Goal: Task Accomplishment & Management: Complete application form

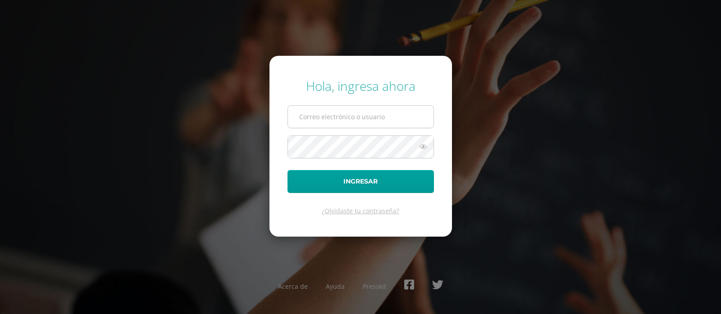
click at [312, 116] on input "text" at bounding box center [360, 117] width 145 height 22
type input "[EMAIL_ADDRESS][DOMAIN_NAME]"
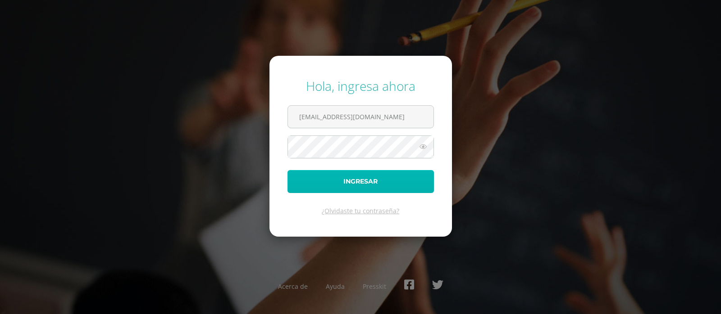
click at [365, 177] on button "Ingresar" at bounding box center [360, 181] width 146 height 23
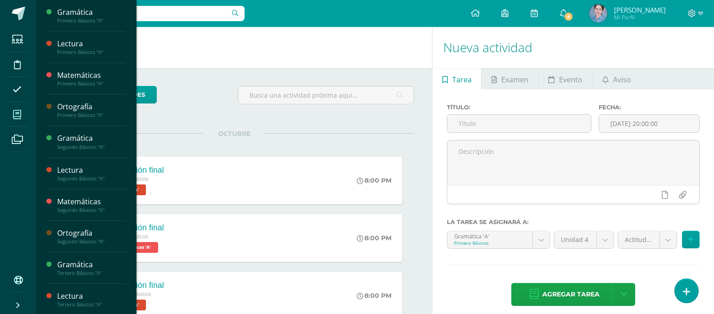
click at [18, 114] on icon at bounding box center [17, 114] width 8 height 9
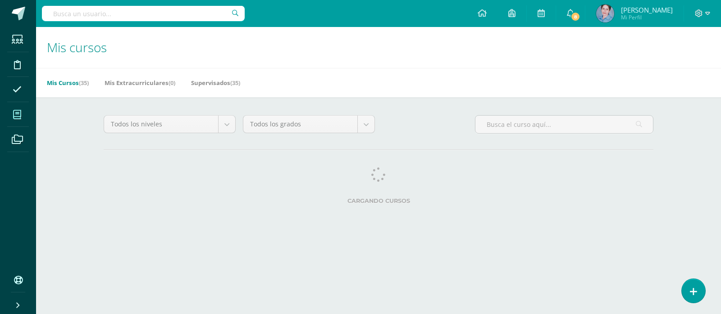
drag, startPoint x: 0, startPoint y: 0, endPoint x: 18, endPoint y: 114, distance: 115.4
click at [18, 114] on icon at bounding box center [17, 114] width 8 height 9
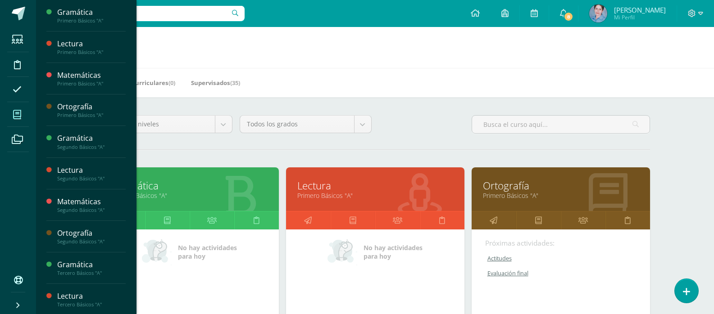
click at [500, 182] on link "Ortografía" at bounding box center [561, 186] width 156 height 14
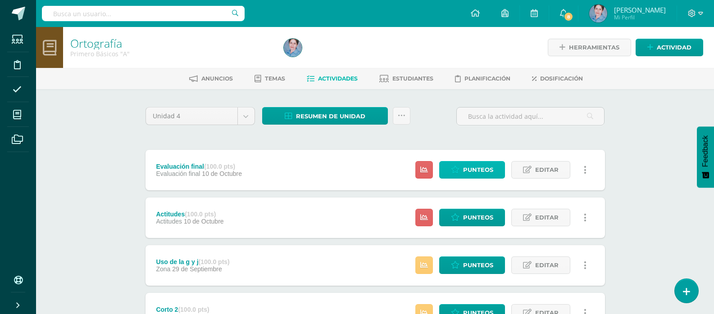
click at [481, 171] on span "Punteos" at bounding box center [478, 170] width 30 height 17
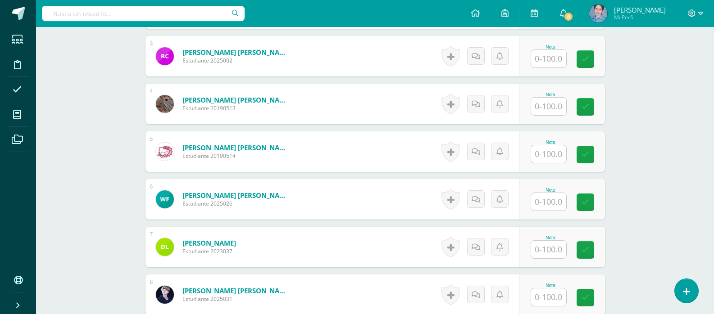
scroll to position [156, 0]
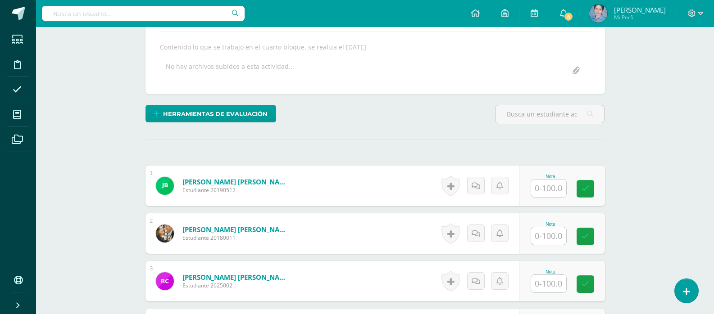
click at [549, 186] on input "text" at bounding box center [548, 189] width 35 height 18
click at [592, 187] on icon at bounding box center [591, 189] width 8 height 8
type input "77"
drag, startPoint x: 548, startPoint y: 239, endPoint x: 542, endPoint y: 222, distance: 17.8
click at [545, 227] on div at bounding box center [549, 236] width 36 height 18
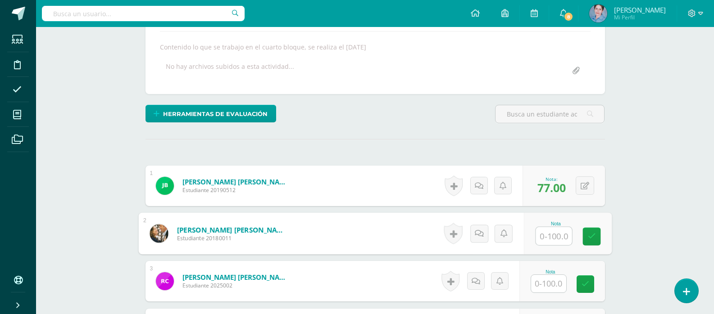
click at [552, 235] on input "text" at bounding box center [554, 236] width 36 height 18
type input "84"
drag, startPoint x: 594, startPoint y: 235, endPoint x: 540, endPoint y: 260, distance: 59.6
click at [586, 236] on link at bounding box center [591, 237] width 18 height 18
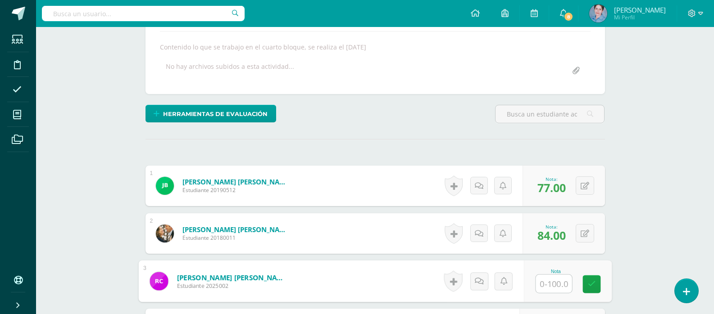
click at [550, 285] on input "text" at bounding box center [554, 284] width 36 height 18
type input "85"
click at [590, 285] on icon at bounding box center [591, 285] width 8 height 8
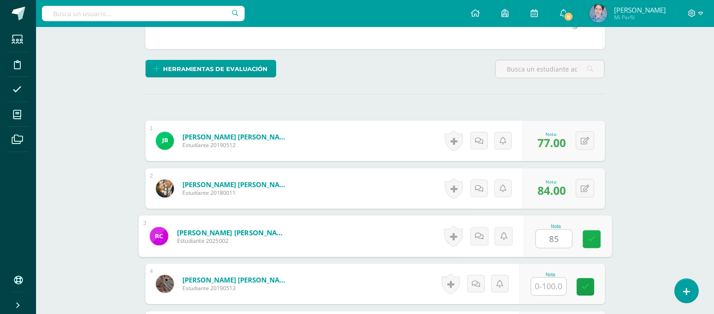
scroll to position [246, 0]
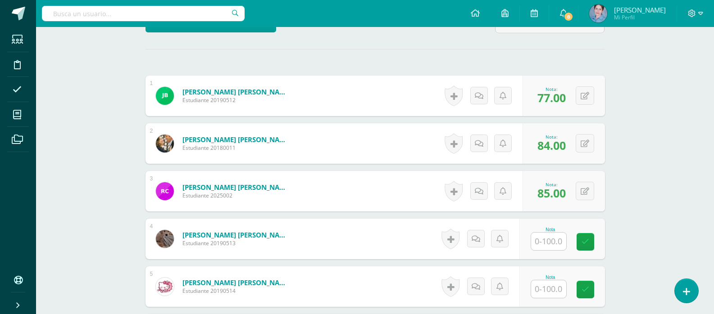
click at [549, 239] on input "text" at bounding box center [548, 242] width 35 height 18
type input "70"
click at [592, 239] on icon at bounding box center [591, 242] width 8 height 8
drag, startPoint x: 549, startPoint y: 290, endPoint x: 549, endPoint y: 283, distance: 7.2
click at [549, 284] on input "text" at bounding box center [548, 290] width 35 height 18
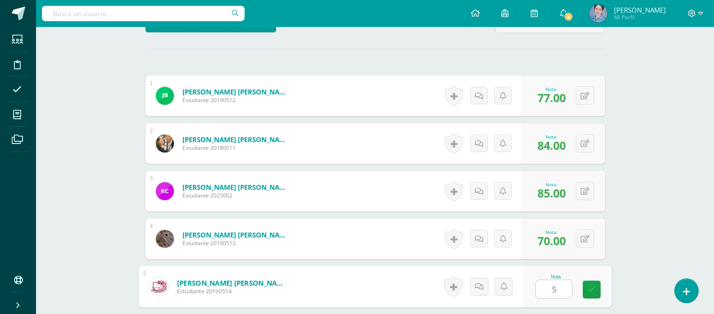
type input "54"
click at [592, 286] on icon at bounding box center [591, 290] width 8 height 8
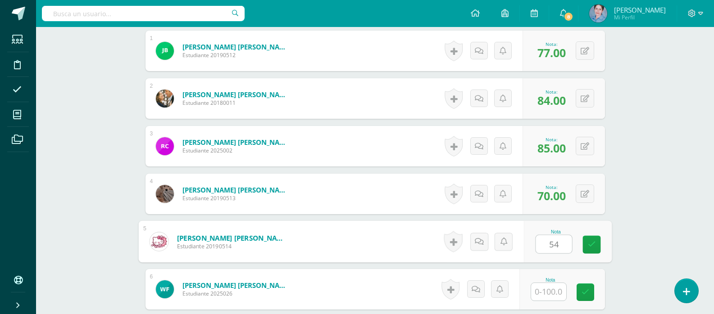
scroll to position [336, 0]
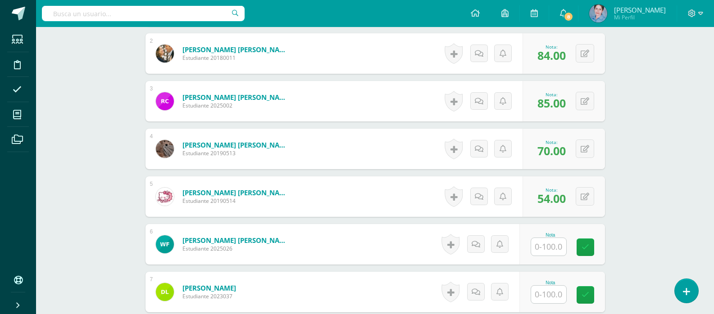
click at [555, 247] on input "text" at bounding box center [548, 247] width 35 height 18
type input "75"
click at [589, 246] on icon at bounding box center [591, 248] width 8 height 8
click at [550, 295] on input "text" at bounding box center [548, 295] width 35 height 18
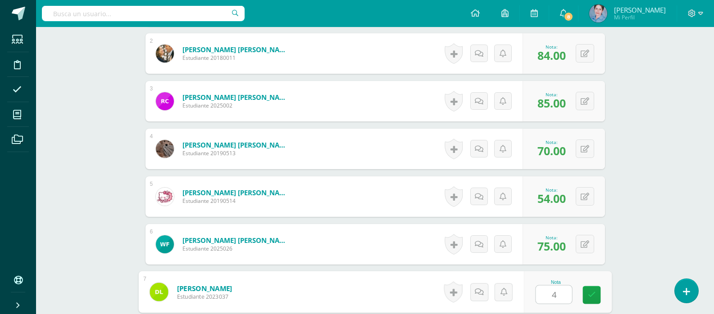
type input "46"
click at [591, 293] on icon at bounding box center [591, 295] width 8 height 8
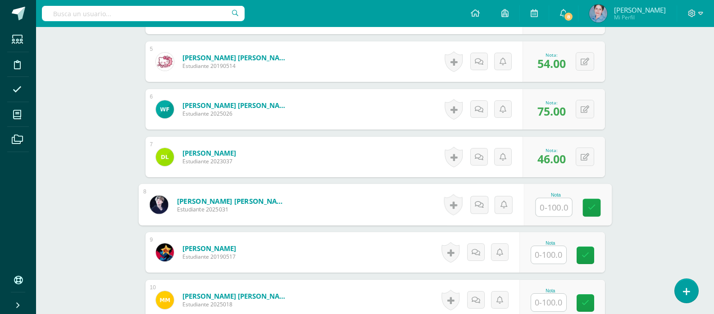
click at [547, 207] on input "text" at bounding box center [554, 208] width 36 height 18
type input "60"
click at [590, 200] on link at bounding box center [591, 208] width 18 height 18
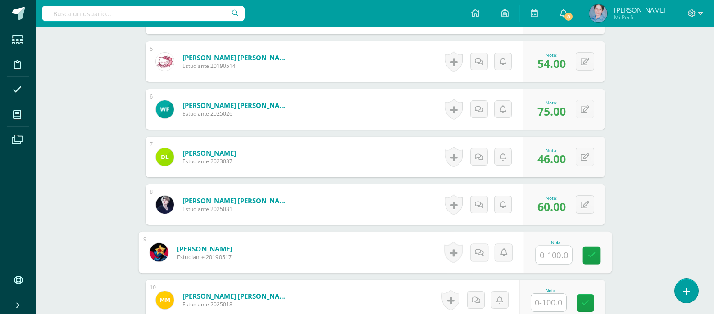
click at [558, 257] on input "text" at bounding box center [554, 255] width 36 height 18
drag, startPoint x: 592, startPoint y: 251, endPoint x: 560, endPoint y: 289, distance: 49.5
click at [592, 252] on icon at bounding box center [591, 256] width 8 height 8
type input "78"
click at [558, 300] on input "text" at bounding box center [548, 303] width 35 height 18
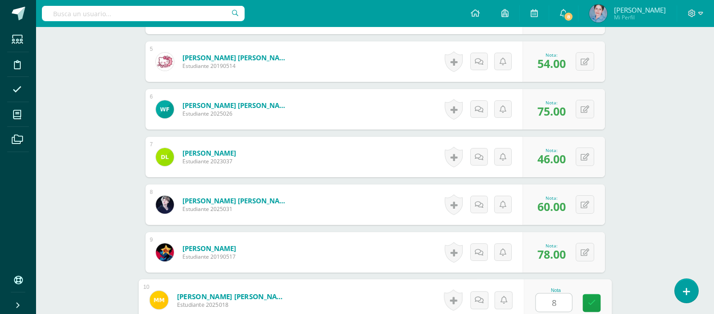
type input "80"
click at [591, 302] on icon at bounding box center [591, 304] width 8 height 8
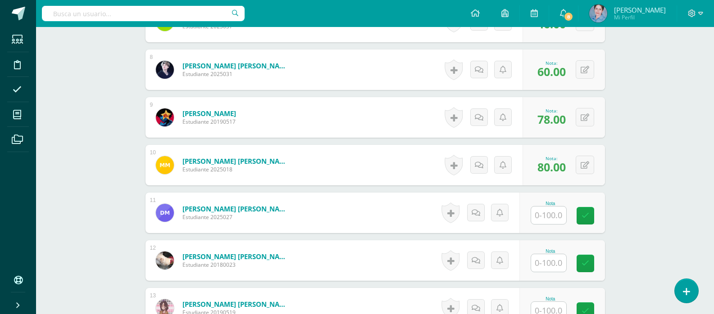
click at [552, 214] on input "text" at bounding box center [548, 216] width 35 height 18
type input "8"
type input "79"
drag, startPoint x: 593, startPoint y: 216, endPoint x: 569, endPoint y: 249, distance: 40.7
click at [590, 219] on icon at bounding box center [591, 216] width 8 height 8
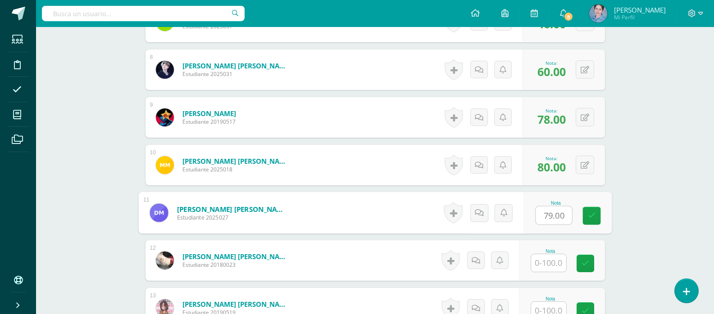
click at [555, 263] on input "text" at bounding box center [548, 263] width 35 height 18
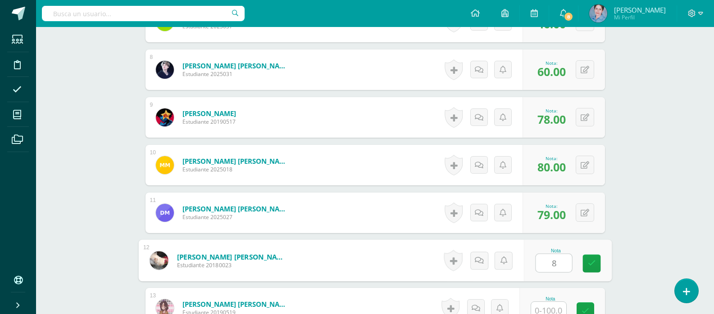
type input "87"
click at [590, 262] on icon at bounding box center [591, 264] width 8 height 8
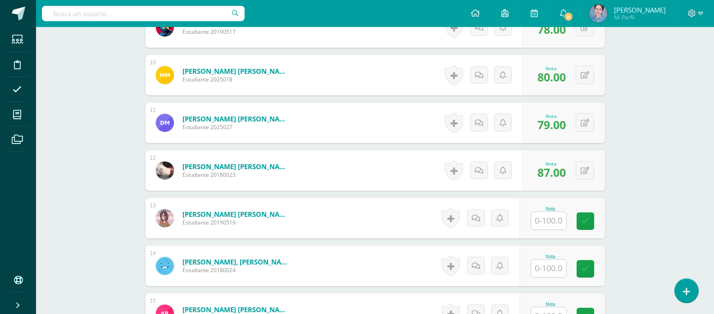
scroll to position [741, 0]
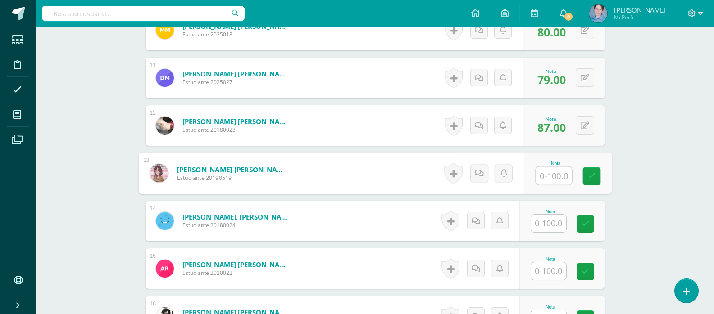
click at [552, 177] on input "text" at bounding box center [554, 176] width 36 height 18
type input "97"
click at [591, 173] on icon at bounding box center [591, 177] width 8 height 8
click at [554, 223] on input "text" at bounding box center [548, 224] width 35 height 18
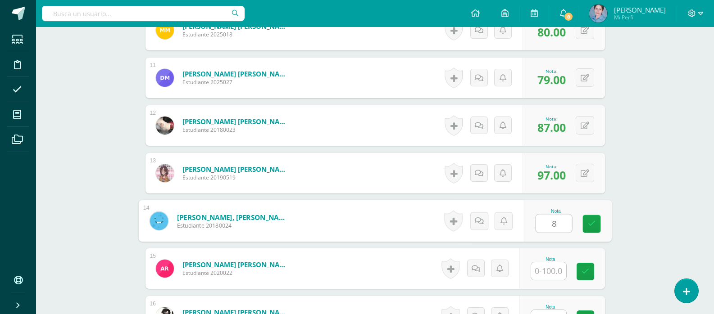
type input "87"
click at [591, 221] on icon at bounding box center [591, 224] width 8 height 8
click at [554, 268] on input "text" at bounding box center [548, 272] width 35 height 18
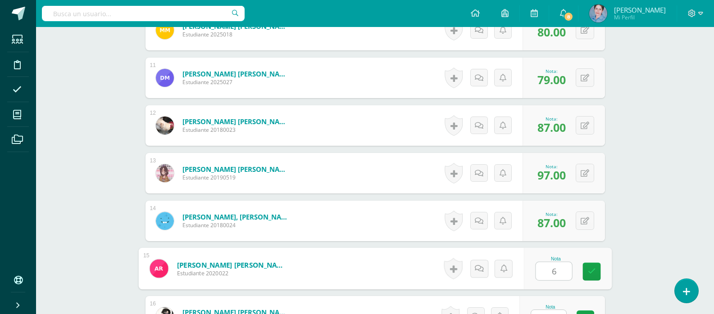
type input "63"
click at [593, 272] on icon at bounding box center [591, 272] width 8 height 8
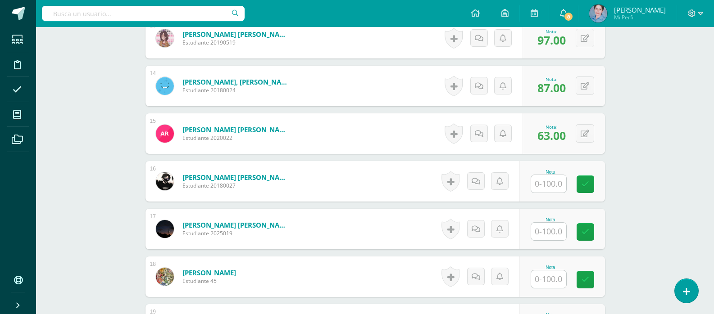
click at [550, 185] on input "text" at bounding box center [548, 184] width 35 height 18
type input "86"
click at [589, 182] on icon at bounding box center [591, 185] width 8 height 8
drag, startPoint x: 554, startPoint y: 231, endPoint x: 554, endPoint y: 226, distance: 5.0
click at [554, 227] on input "text" at bounding box center [548, 232] width 35 height 18
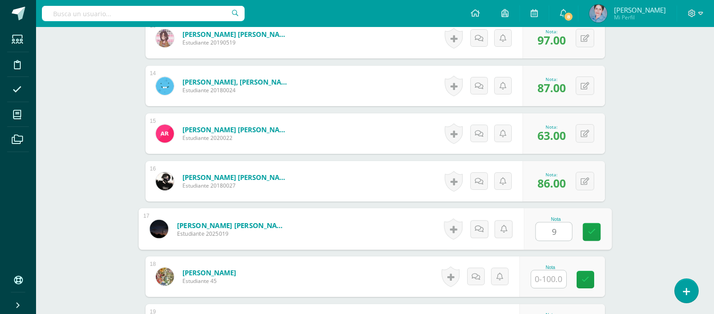
type input "96"
click at [591, 232] on icon at bounding box center [591, 232] width 8 height 8
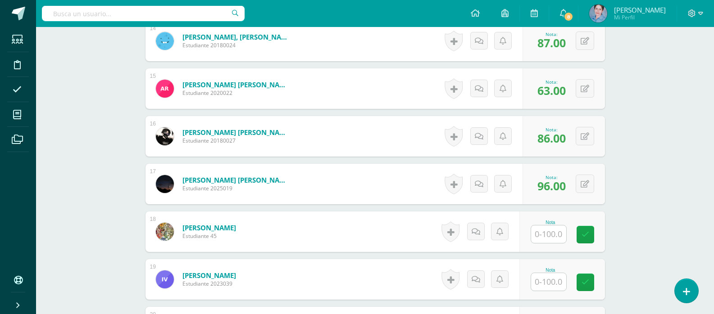
scroll to position [967, 0]
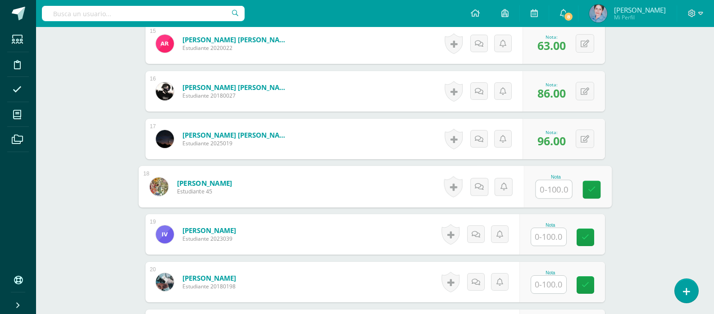
click at [549, 188] on input "text" at bounding box center [554, 190] width 36 height 18
type input "9"
type input "60"
click at [591, 186] on icon at bounding box center [591, 190] width 8 height 8
click at [558, 236] on input "text" at bounding box center [548, 237] width 35 height 18
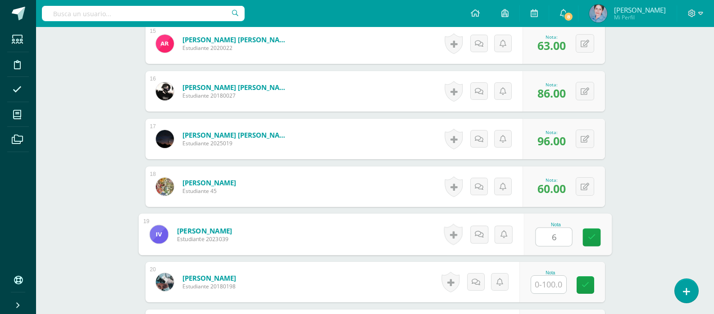
type input "61"
click at [595, 234] on icon at bounding box center [591, 238] width 8 height 8
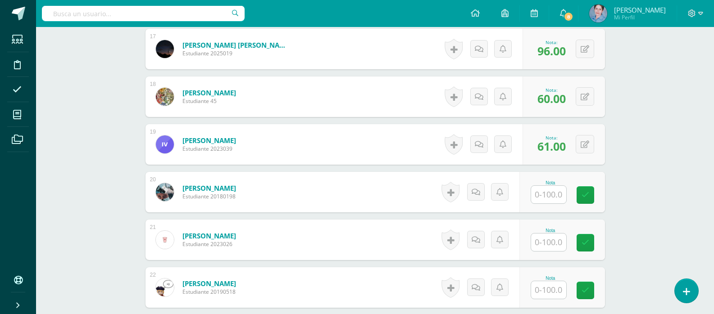
click at [555, 195] on input "text" at bounding box center [548, 195] width 35 height 18
type input "85"
click at [592, 192] on icon at bounding box center [591, 195] width 8 height 8
click at [550, 242] on input "text" at bounding box center [548, 243] width 35 height 18
type input "98"
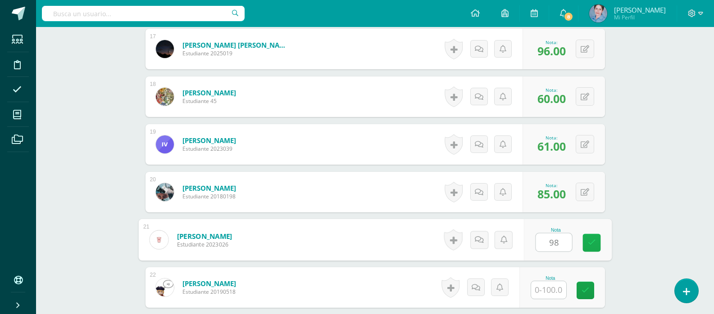
click at [587, 240] on icon at bounding box center [591, 243] width 8 height 8
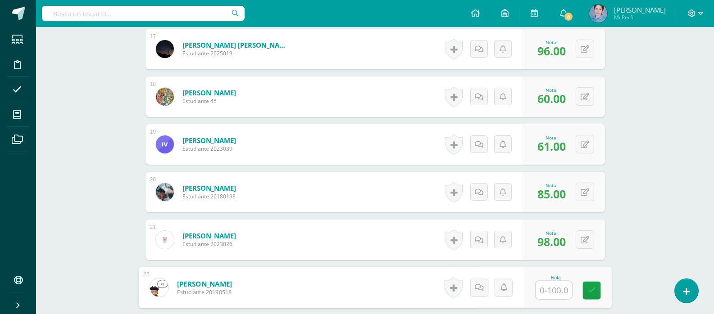
click at [547, 288] on input "text" at bounding box center [554, 291] width 36 height 18
type input "88"
click at [588, 287] on icon at bounding box center [591, 291] width 8 height 8
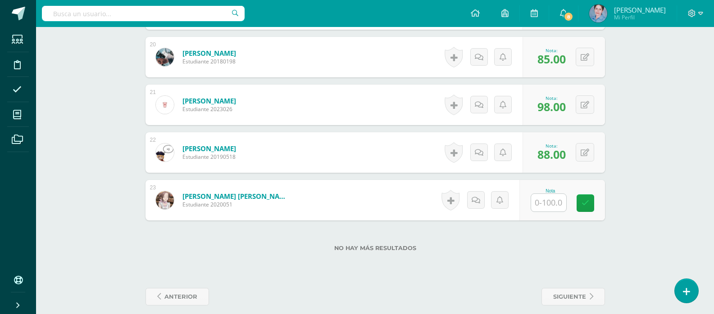
click at [550, 203] on input "text" at bounding box center [548, 203] width 35 height 18
type input "67"
click at [588, 203] on icon at bounding box center [591, 204] width 8 height 8
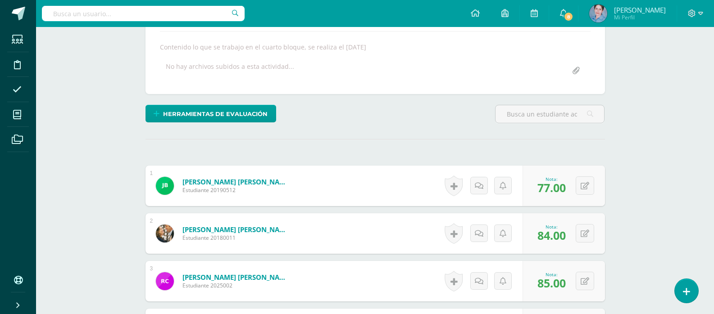
scroll to position [0, 0]
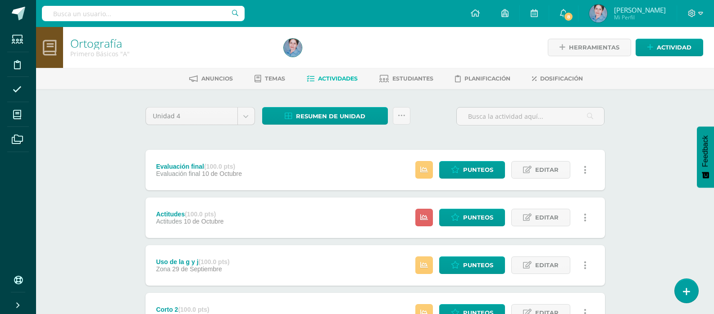
scroll to position [90, 0]
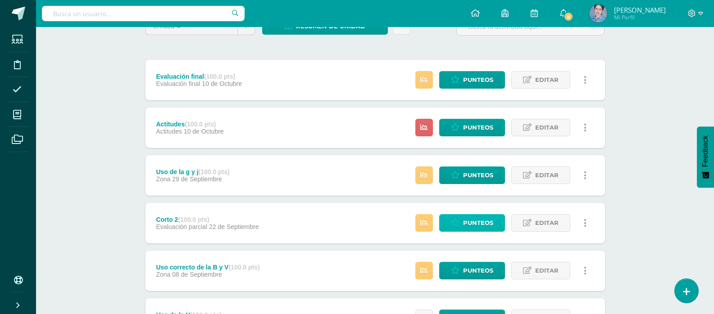
click at [476, 224] on span "Punteos" at bounding box center [478, 223] width 30 height 17
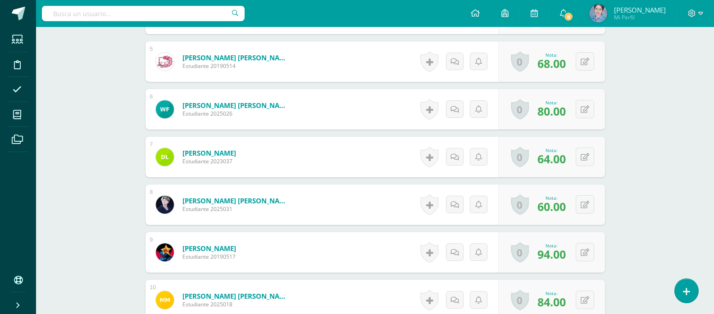
scroll to position [741, 0]
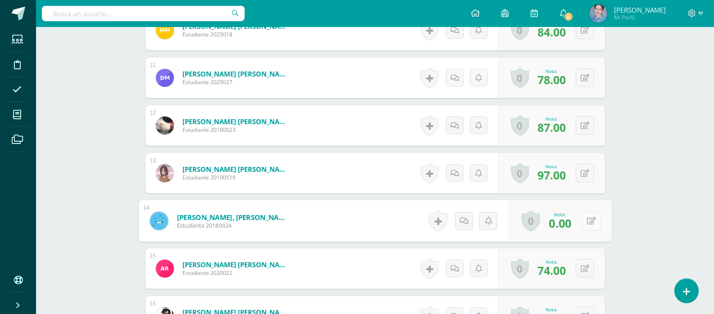
click at [585, 220] on button at bounding box center [591, 221] width 19 height 19
type input "87"
click at [571, 221] on link at bounding box center [567, 224] width 18 height 18
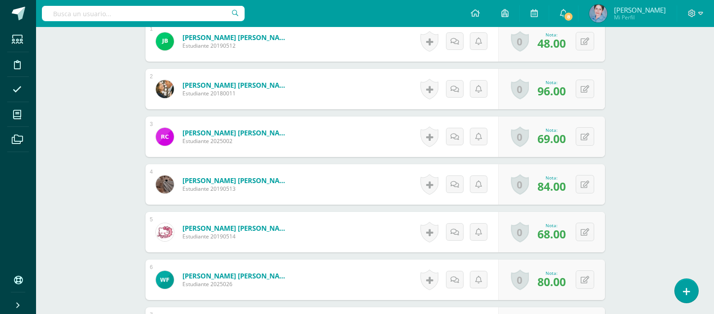
scroll to position [165, 0]
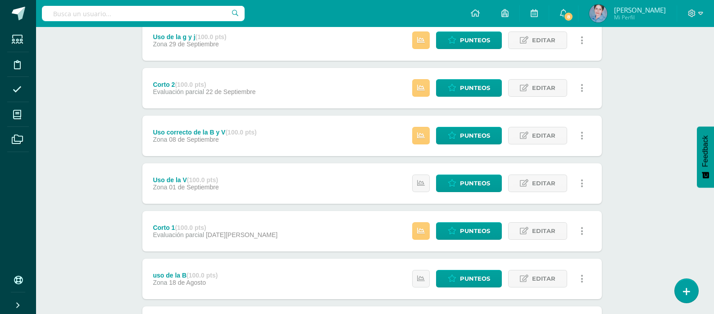
scroll to position [270, 3]
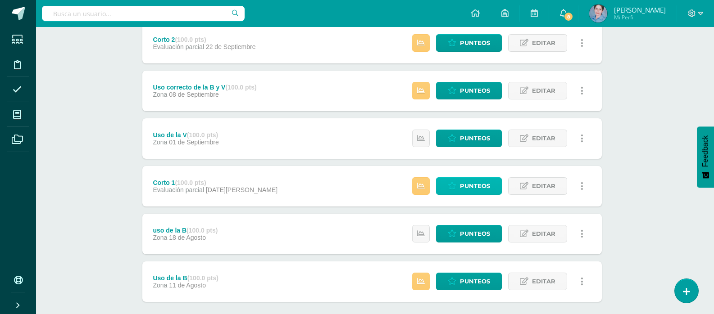
click at [475, 184] on span "Punteos" at bounding box center [475, 186] width 30 height 17
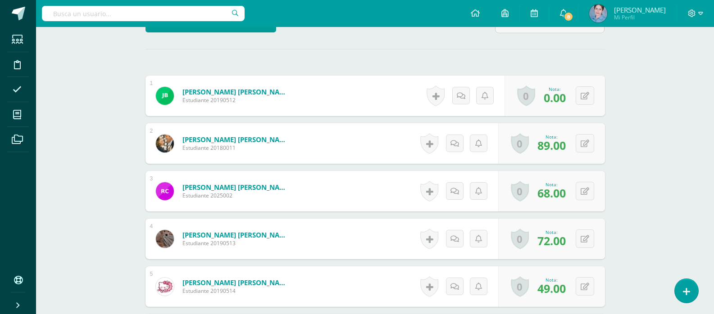
scroll to position [111, 0]
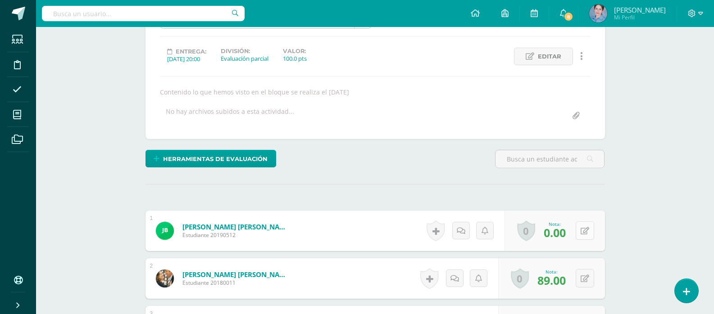
click at [581, 231] on button at bounding box center [585, 231] width 18 height 18
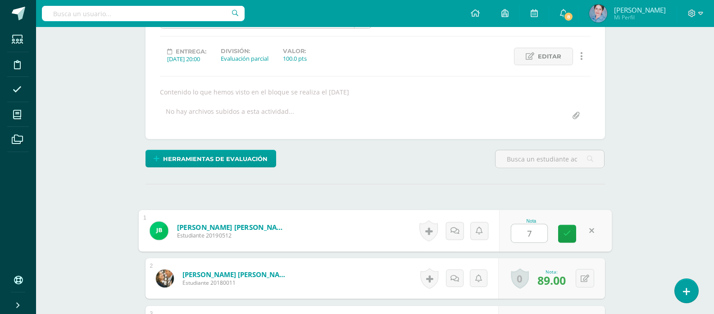
type input "77"
click at [567, 236] on icon at bounding box center [567, 234] width 8 height 8
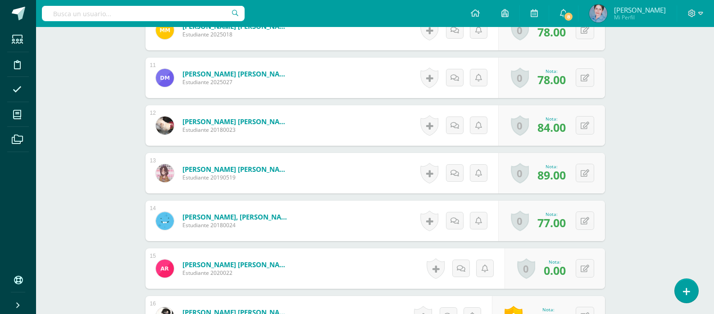
scroll to position [786, 0]
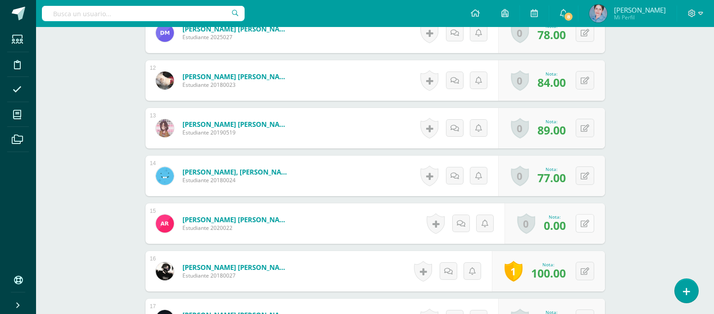
click at [588, 223] on icon at bounding box center [585, 224] width 9 height 8
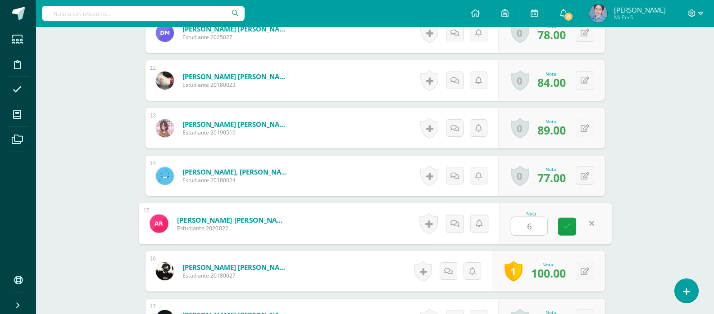
type input "63"
click at [568, 226] on icon at bounding box center [567, 227] width 8 height 8
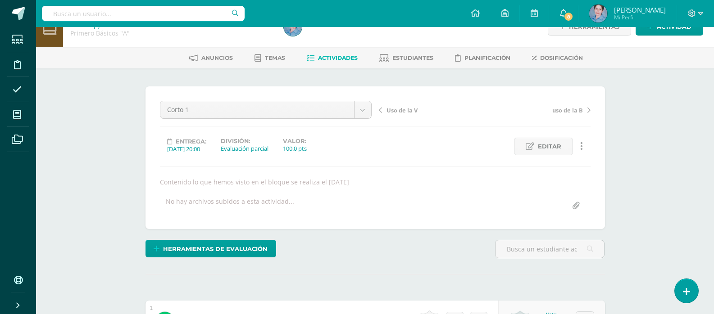
scroll to position [0, 0]
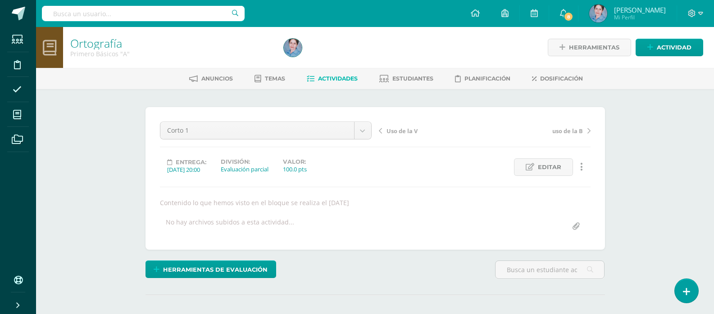
click at [307, 75] on icon at bounding box center [311, 79] width 8 height 8
click at [307, 80] on icon at bounding box center [311, 79] width 8 height 8
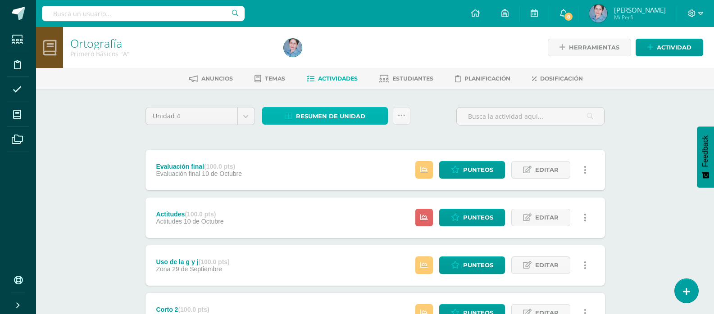
click at [289, 117] on icon at bounding box center [289, 117] width 8 height 8
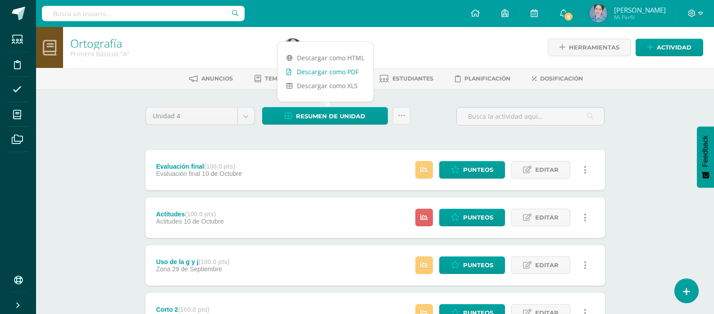
click at [288, 72] on icon at bounding box center [288, 72] width 5 height 6
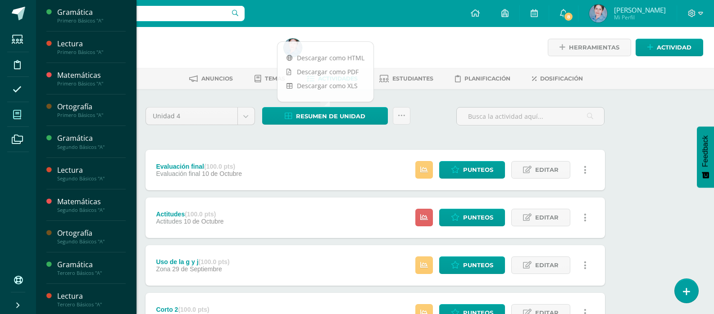
click at [18, 116] on icon at bounding box center [17, 114] width 8 height 9
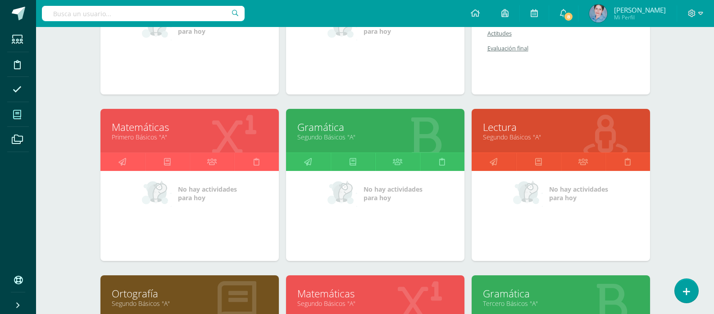
scroll to position [360, 0]
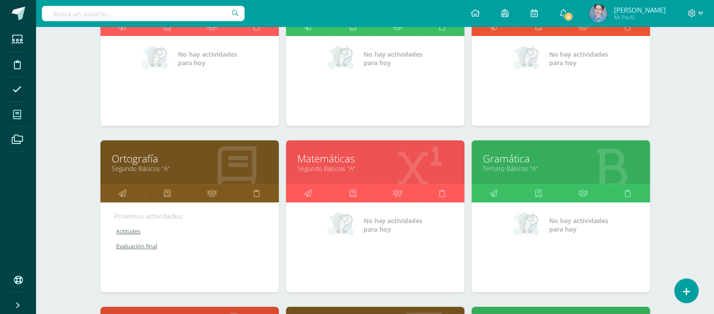
click at [133, 160] on link "Ortografía" at bounding box center [190, 159] width 156 height 14
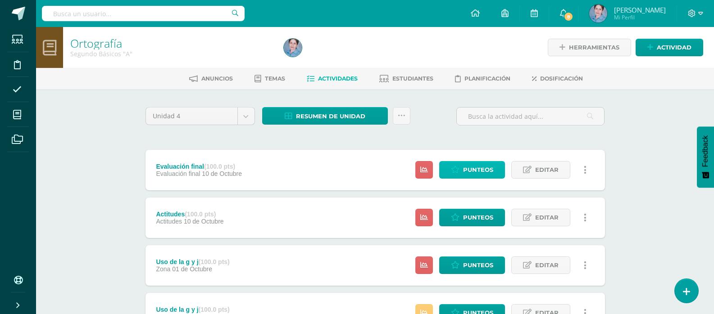
click at [474, 169] on span "Punteos" at bounding box center [478, 170] width 30 height 17
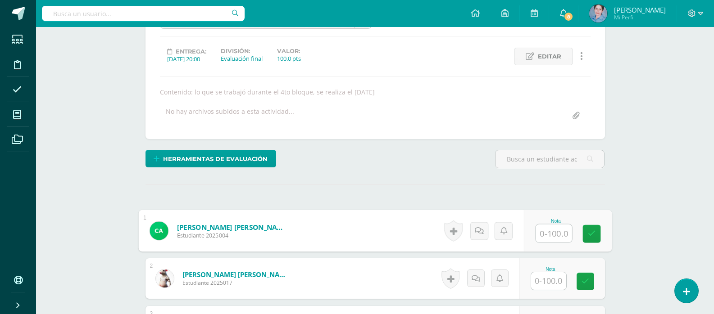
click at [560, 230] on input "text" at bounding box center [554, 234] width 36 height 18
type input "0"
click at [592, 234] on icon at bounding box center [591, 234] width 8 height 8
click at [482, 230] on link at bounding box center [489, 231] width 18 height 18
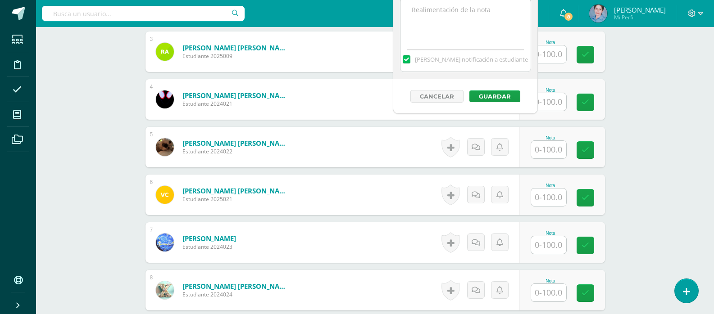
scroll to position [295, 0]
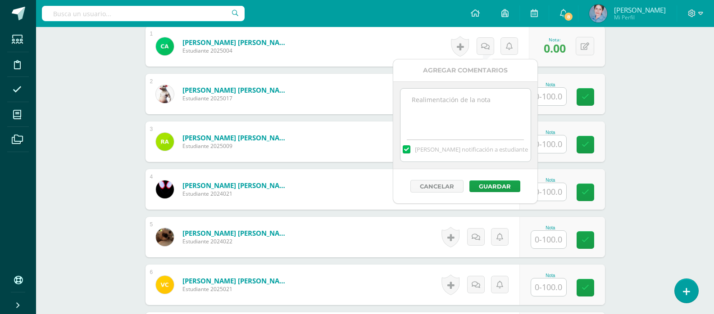
click at [431, 99] on textarea at bounding box center [465, 111] width 130 height 45
type textarea "No asistió a clases"
click at [492, 184] on button "Guardar" at bounding box center [494, 187] width 51 height 12
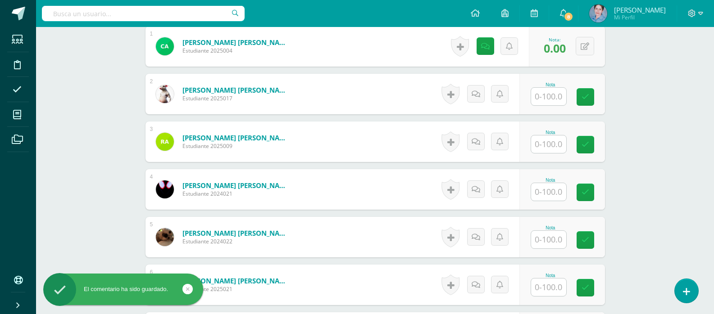
click at [557, 93] on input "text" at bounding box center [548, 97] width 35 height 18
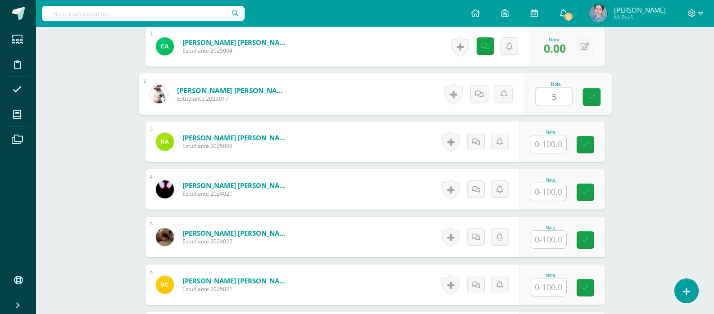
type input "54"
drag, startPoint x: 595, startPoint y: 93, endPoint x: 557, endPoint y: 116, distance: 44.6
click at [595, 93] on icon at bounding box center [591, 97] width 8 height 8
click at [552, 144] on input "text" at bounding box center [548, 145] width 35 height 18
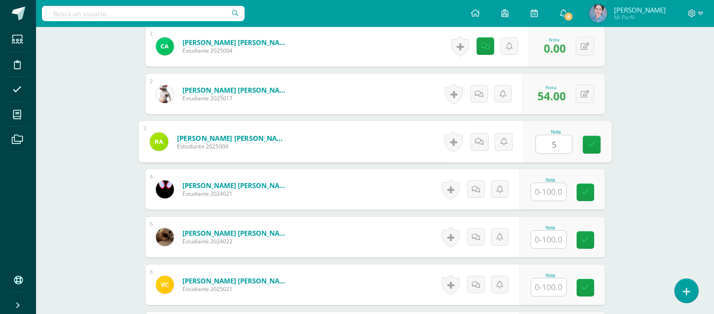
type input "50"
click at [596, 142] on link at bounding box center [591, 145] width 18 height 18
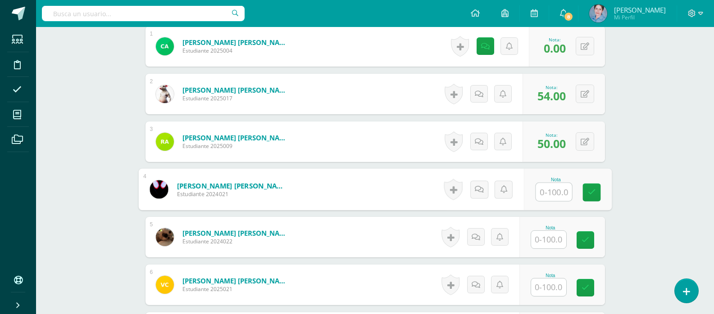
click at [555, 189] on input "text" at bounding box center [554, 192] width 36 height 18
type input "64"
drag, startPoint x: 591, startPoint y: 189, endPoint x: 527, endPoint y: 233, distance: 77.7
click at [590, 190] on icon at bounding box center [591, 193] width 8 height 8
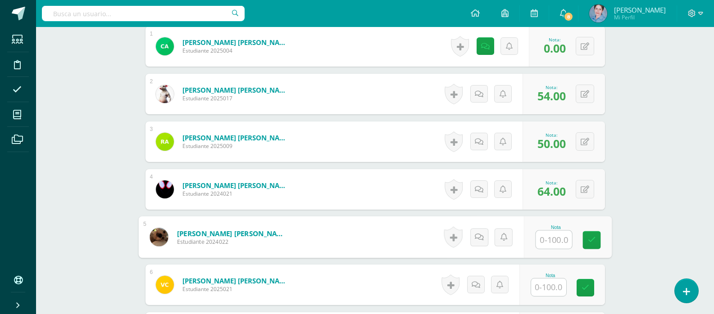
click at [549, 244] on input "text" at bounding box center [554, 240] width 36 height 18
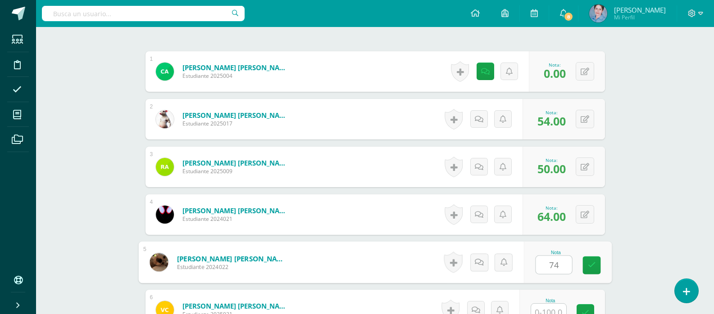
scroll to position [360, 0]
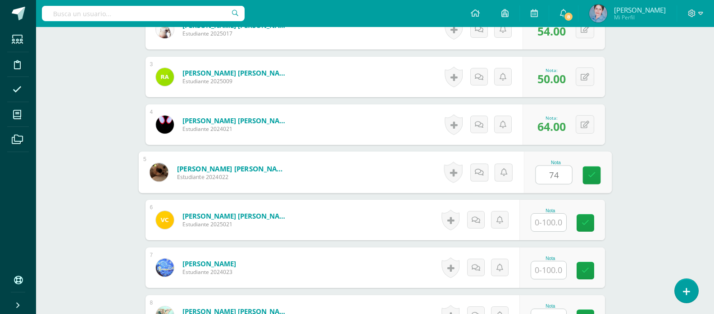
drag, startPoint x: 592, startPoint y: 173, endPoint x: 548, endPoint y: 200, distance: 52.0
click at [591, 173] on icon at bounding box center [591, 176] width 8 height 8
type input "74"
click at [550, 221] on input "text" at bounding box center [548, 223] width 35 height 18
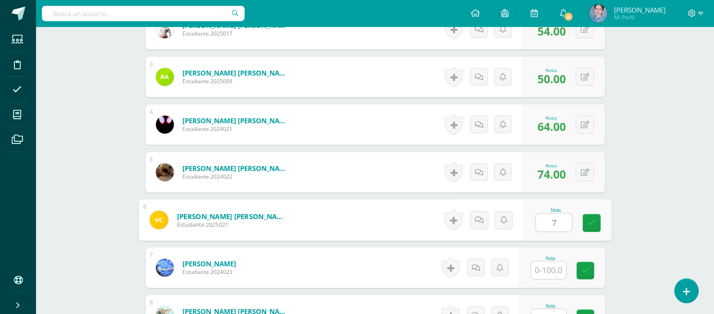
type input "74"
drag, startPoint x: 589, startPoint y: 217, endPoint x: 588, endPoint y: 222, distance: 4.7
click at [590, 217] on link at bounding box center [591, 223] width 18 height 18
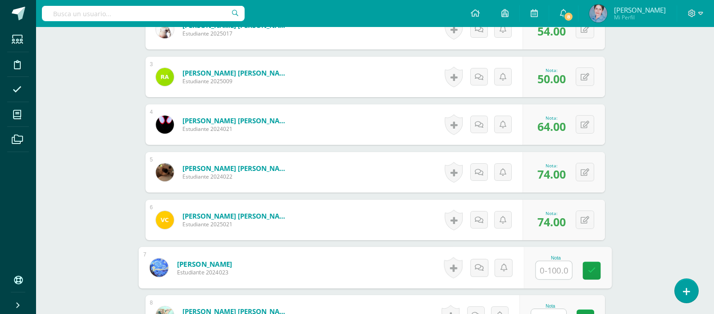
click at [550, 269] on input "text" at bounding box center [554, 271] width 36 height 18
type input "63"
click at [592, 268] on icon at bounding box center [591, 271] width 8 height 8
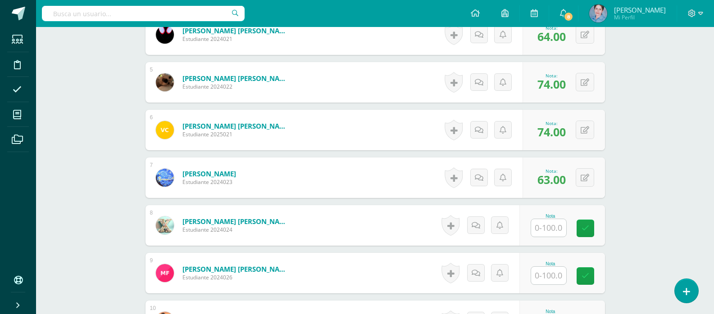
click at [553, 228] on input "text" at bounding box center [548, 228] width 35 height 18
type input "67"
drag, startPoint x: 593, startPoint y: 226, endPoint x: 556, endPoint y: 262, distance: 51.9
click at [591, 231] on icon at bounding box center [591, 229] width 8 height 8
click at [551, 278] on input "text" at bounding box center [548, 276] width 35 height 18
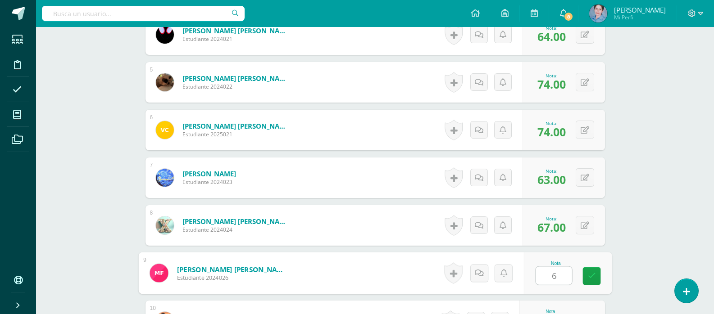
type input "60"
click at [595, 275] on link at bounding box center [591, 277] width 18 height 18
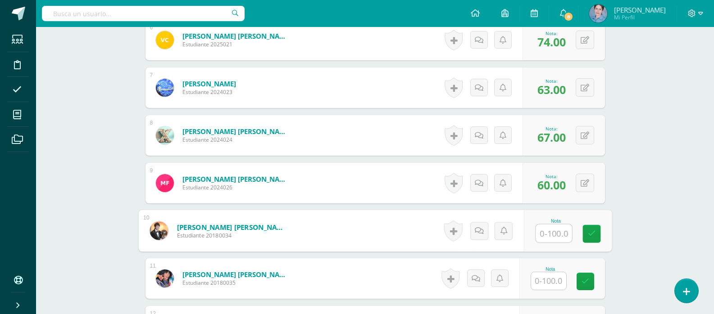
click at [548, 232] on input "text" at bounding box center [554, 234] width 36 height 18
type input "81"
click at [589, 236] on icon at bounding box center [591, 234] width 8 height 8
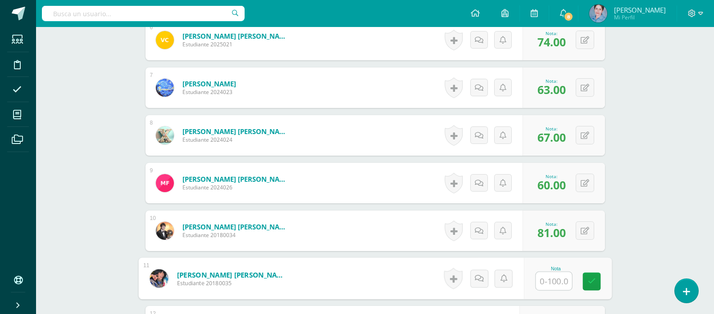
click at [554, 280] on input "text" at bounding box center [554, 282] width 36 height 18
type input "68"
click at [595, 281] on icon at bounding box center [591, 282] width 8 height 8
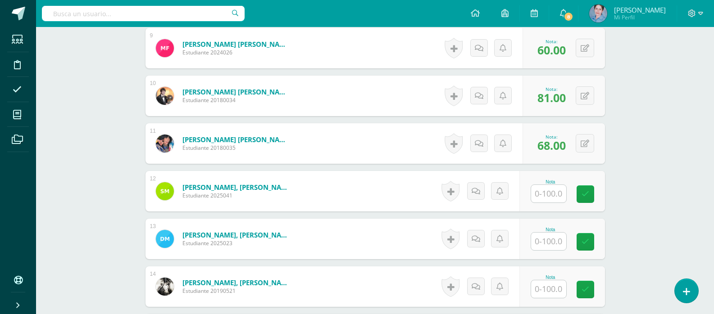
click at [555, 194] on input "text" at bounding box center [548, 194] width 35 height 18
type input "92"
click at [586, 190] on link at bounding box center [591, 195] width 18 height 18
click at [553, 242] on input "text" at bounding box center [548, 242] width 35 height 18
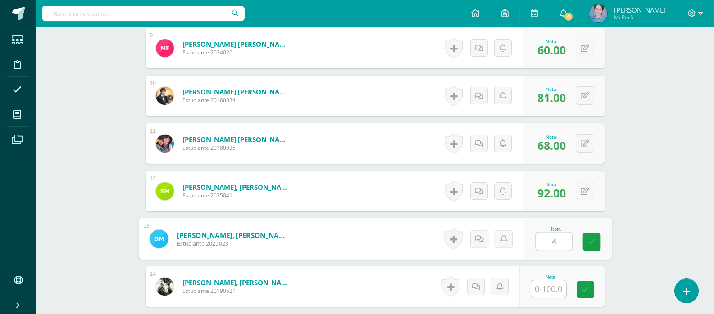
type input "40"
click at [590, 239] on icon at bounding box center [591, 242] width 8 height 8
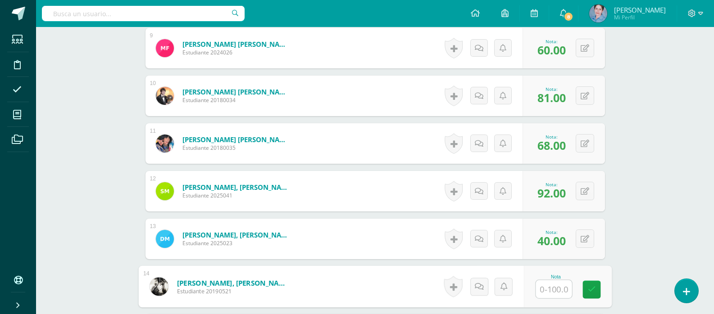
click at [552, 288] on input "text" at bounding box center [554, 290] width 36 height 18
type input "83"
click at [591, 291] on icon at bounding box center [591, 290] width 8 height 8
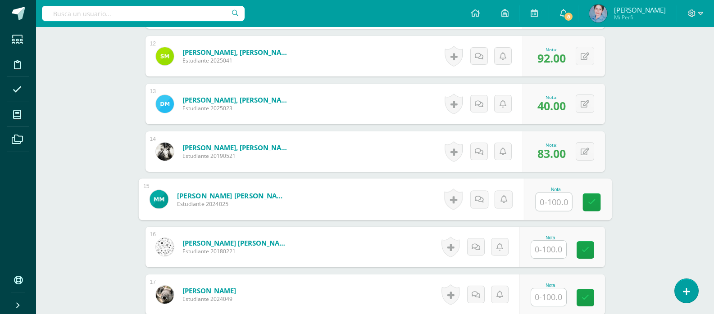
click at [549, 201] on input "text" at bounding box center [554, 202] width 36 height 18
type input "60"
drag, startPoint x: 592, startPoint y: 199, endPoint x: 532, endPoint y: 252, distance: 79.8
click at [587, 201] on link at bounding box center [591, 203] width 18 height 18
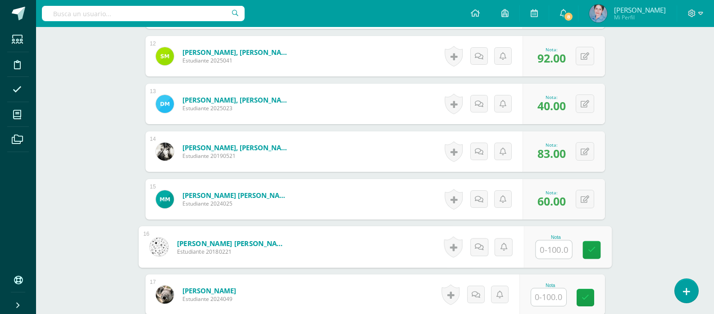
click at [554, 250] on input "text" at bounding box center [554, 250] width 36 height 18
drag, startPoint x: 591, startPoint y: 245, endPoint x: 568, endPoint y: 293, distance: 53.2
click at [588, 260] on div "Nota 66" at bounding box center [567, 248] width 88 height 42
type input "66"
click at [552, 301] on input "text" at bounding box center [548, 298] width 35 height 18
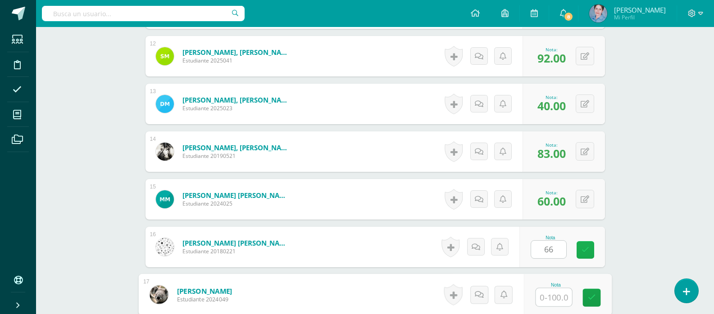
click at [586, 249] on icon at bounding box center [586, 250] width 8 height 8
click at [555, 296] on input "text" at bounding box center [554, 298] width 36 height 18
click at [556, 299] on input "text" at bounding box center [554, 298] width 36 height 18
type input "47"
click at [587, 296] on link at bounding box center [591, 298] width 18 height 18
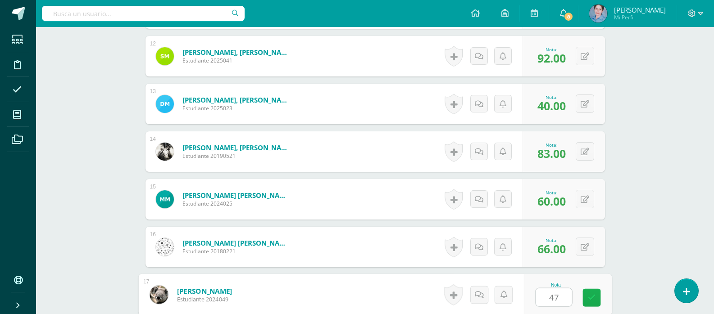
scroll to position [901, 0]
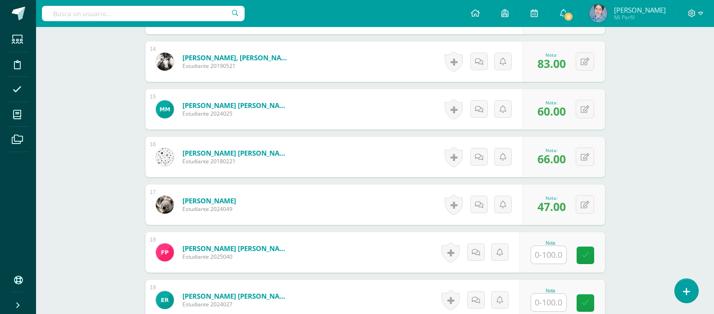
click at [551, 254] on input "text" at bounding box center [548, 255] width 35 height 18
type input "74"
click at [591, 253] on icon at bounding box center [591, 256] width 8 height 8
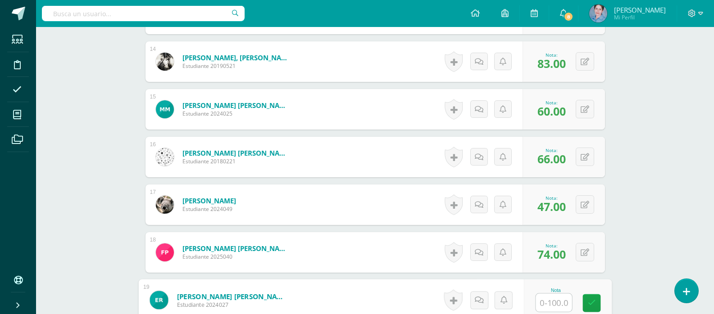
click at [549, 303] on input "text" at bounding box center [554, 303] width 36 height 18
type input "47"
click at [595, 302] on link at bounding box center [591, 304] width 18 height 18
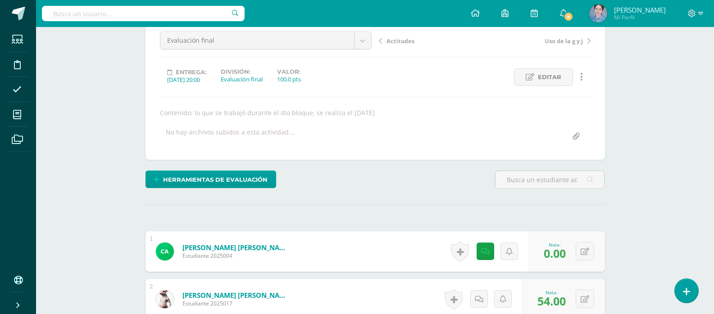
scroll to position [0, 0]
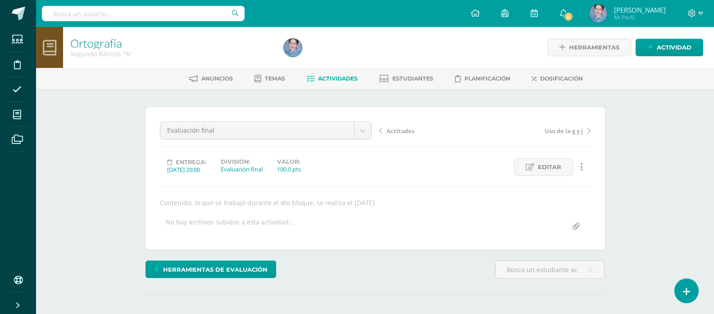
click at [310, 76] on icon at bounding box center [311, 79] width 8 height 8
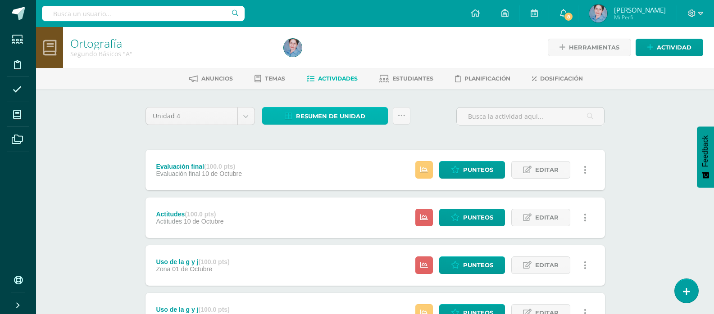
click at [289, 115] on icon at bounding box center [289, 117] width 8 height 8
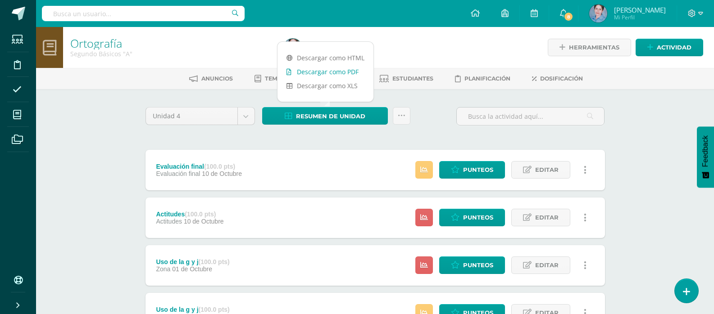
click at [291, 70] on link "Descargar como PDF" at bounding box center [325, 72] width 96 height 14
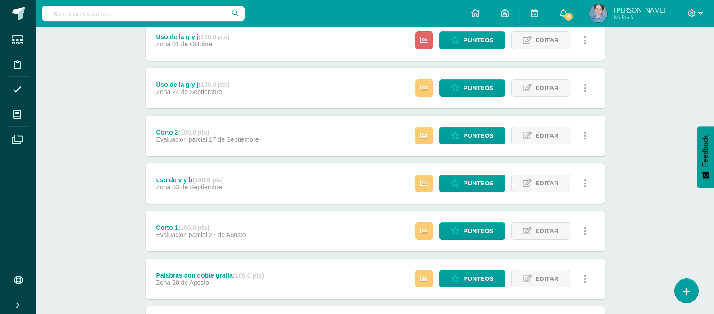
scroll to position [363, 0]
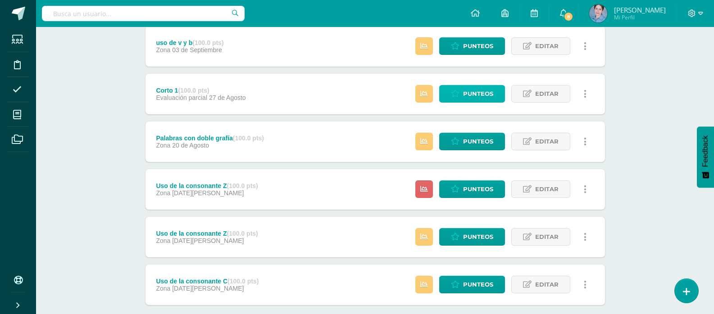
click at [475, 92] on span "Punteos" at bounding box center [478, 94] width 30 height 17
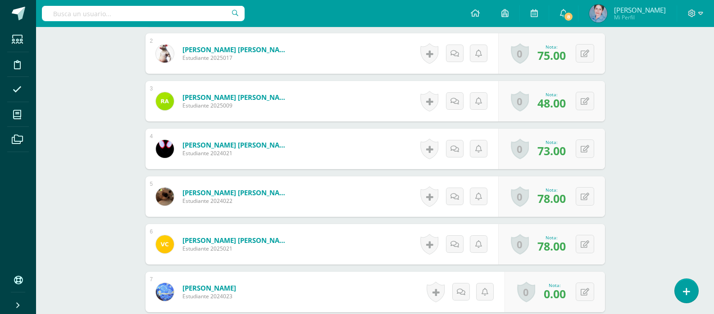
scroll to position [426, 0]
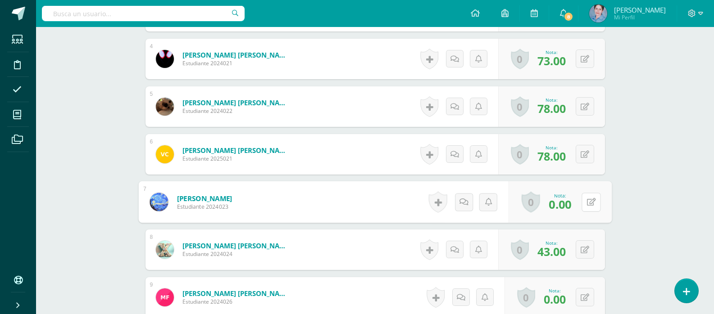
drag, startPoint x: 578, startPoint y: 199, endPoint x: 578, endPoint y: 191, distance: 8.6
click at [579, 198] on div "0 [GEOGRAPHIC_DATA] Logros obtenidos Aún no hay logros agregados Nota: 0.00" at bounding box center [559, 203] width 103 height 42
click at [591, 203] on icon at bounding box center [590, 202] width 9 height 8
click at [537, 205] on input "0.00" at bounding box center [529, 205] width 36 height 18
type input "63"
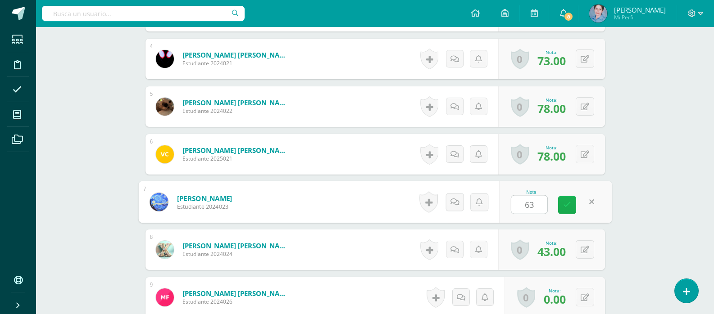
click at [565, 200] on link at bounding box center [567, 205] width 18 height 18
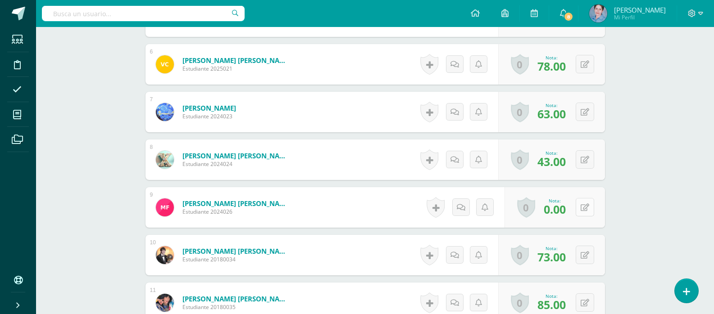
click at [586, 208] on icon at bounding box center [585, 208] width 9 height 8
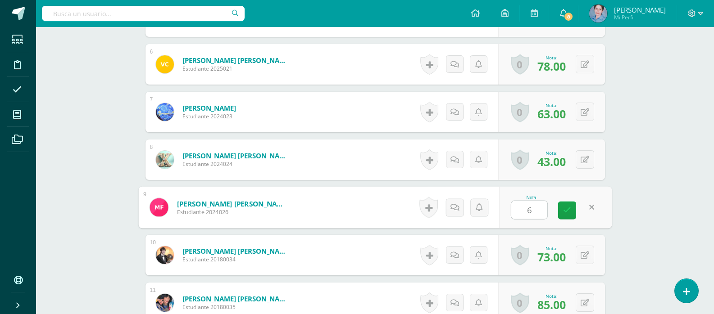
type input "60"
click at [565, 204] on link at bounding box center [567, 211] width 18 height 18
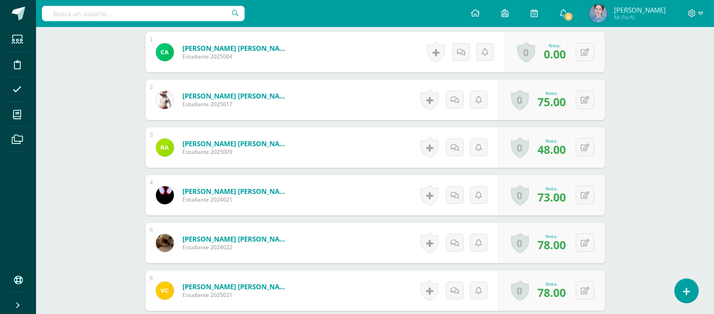
scroll to position [245, 0]
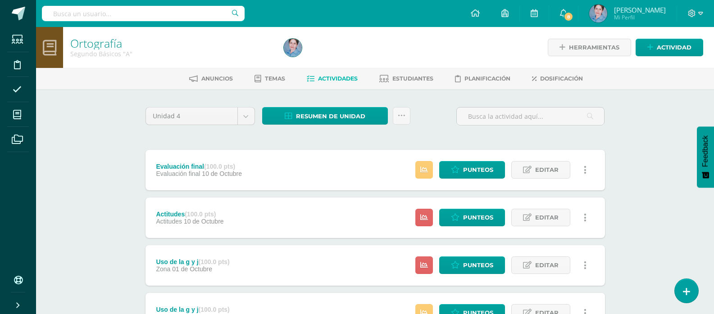
scroll to position [135, 0]
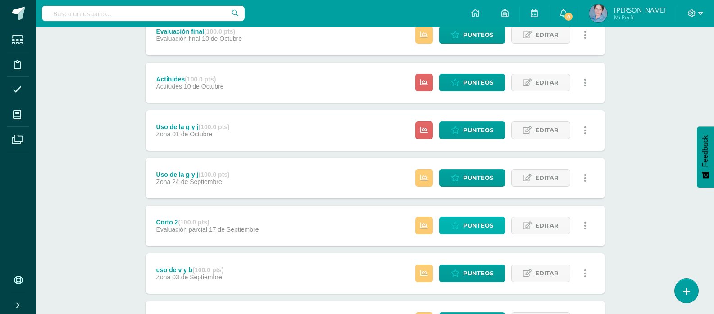
click at [473, 226] on span "Punteos" at bounding box center [478, 226] width 30 height 17
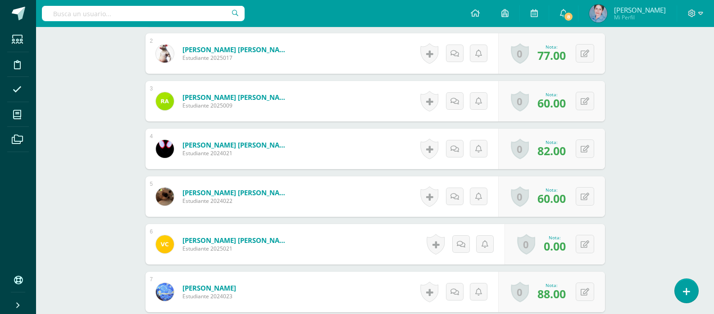
scroll to position [381, 0]
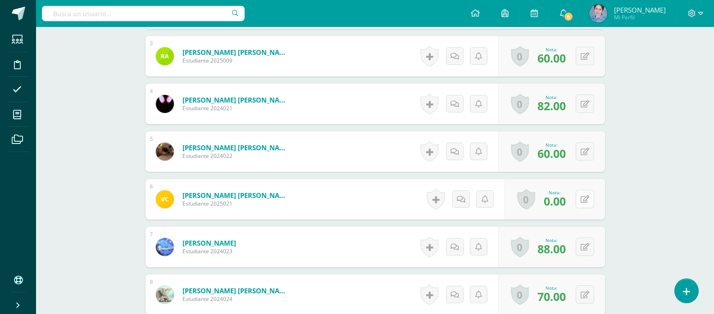
drag, startPoint x: 585, startPoint y: 197, endPoint x: 588, endPoint y: 192, distance: 5.5
click at [586, 195] on button at bounding box center [585, 199] width 18 height 18
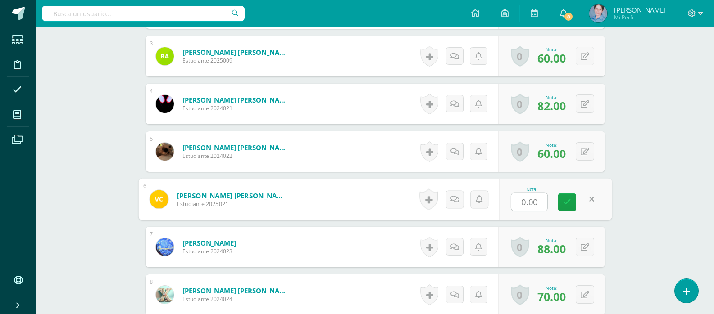
click at [532, 200] on input "0.00" at bounding box center [529, 202] width 36 height 18
type input "74"
click at [567, 199] on icon at bounding box center [567, 203] width 8 height 8
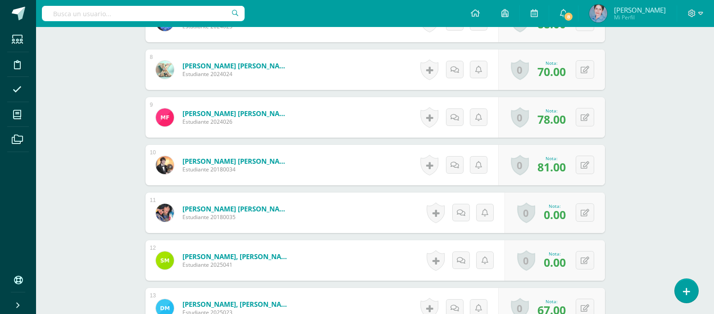
scroll to position [651, 0]
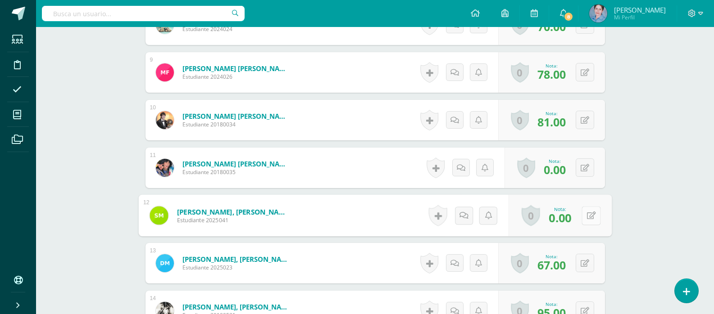
click at [586, 215] on icon at bounding box center [590, 216] width 9 height 8
type input "92"
click at [568, 215] on icon at bounding box center [567, 219] width 8 height 8
click at [589, 165] on button at bounding box center [585, 168] width 18 height 18
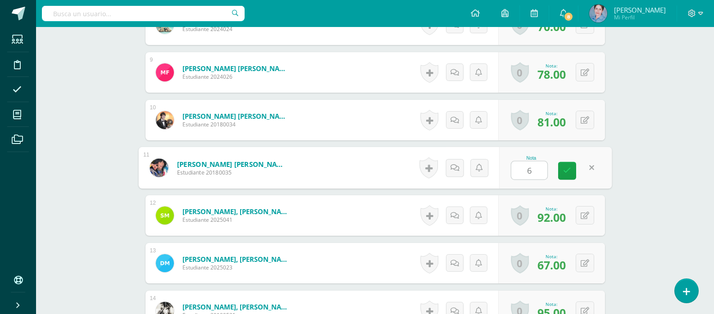
type input "68"
click at [567, 169] on icon at bounding box center [567, 171] width 8 height 8
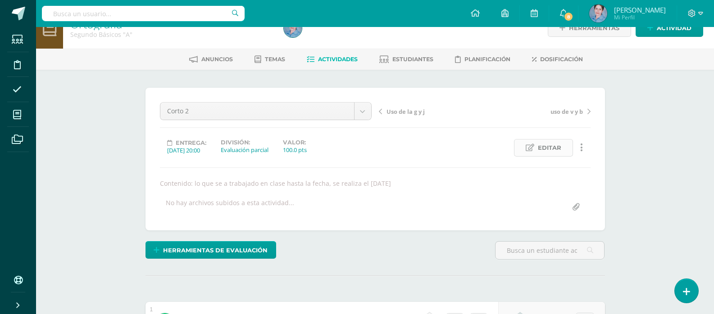
scroll to position [0, 0]
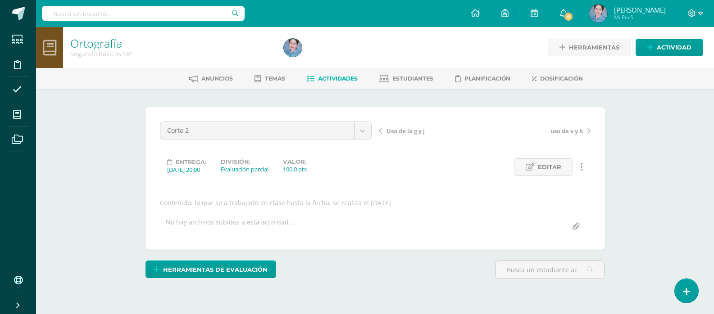
click at [309, 78] on icon at bounding box center [311, 79] width 8 height 8
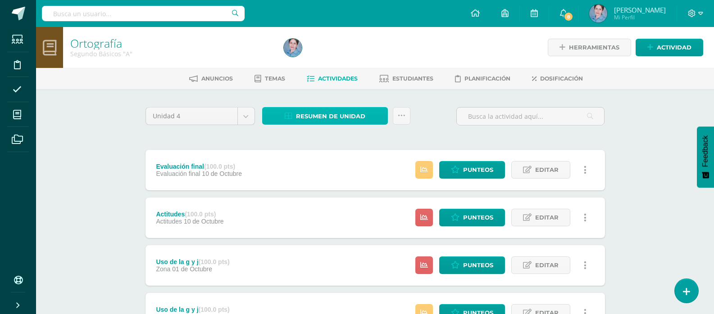
click at [290, 114] on icon at bounding box center [289, 117] width 8 height 8
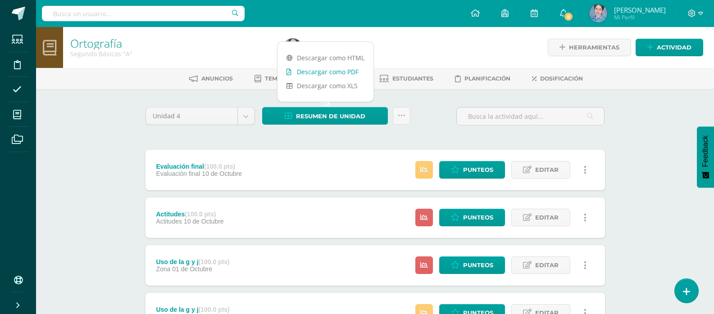
click at [288, 72] on icon at bounding box center [288, 72] width 5 height 6
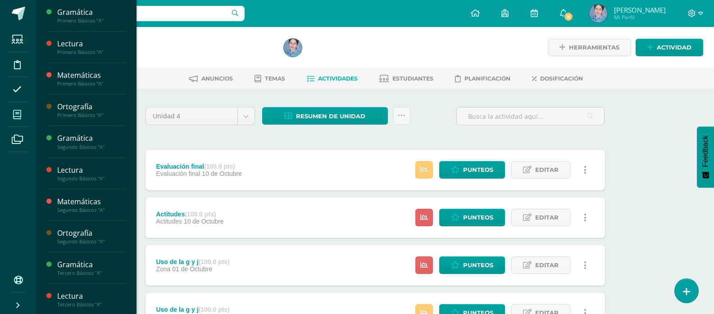
click at [20, 114] on icon at bounding box center [17, 114] width 8 height 9
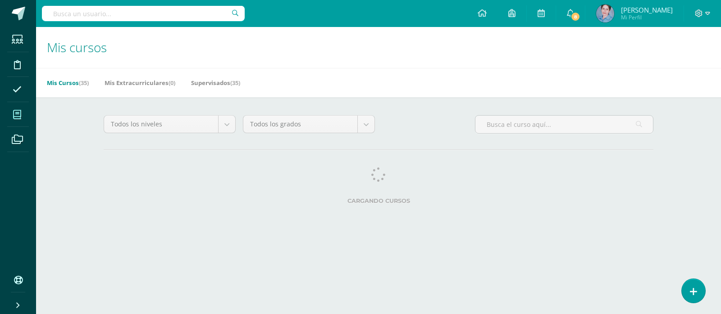
click at [16, 115] on icon at bounding box center [17, 114] width 8 height 9
click at [17, 115] on icon at bounding box center [17, 114] width 8 height 9
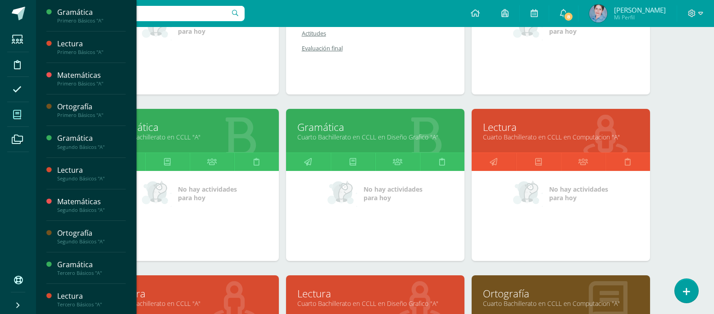
scroll to position [545, 0]
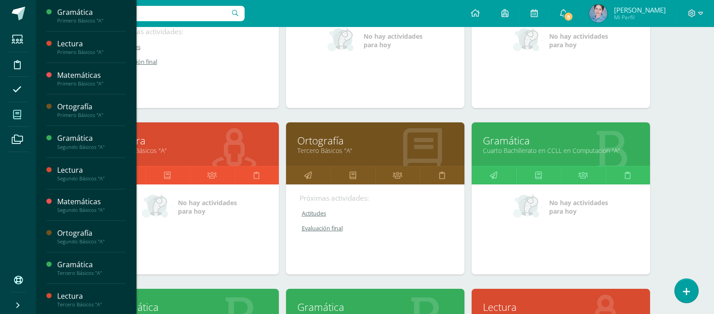
click at [307, 145] on link "Ortografía" at bounding box center [375, 141] width 156 height 14
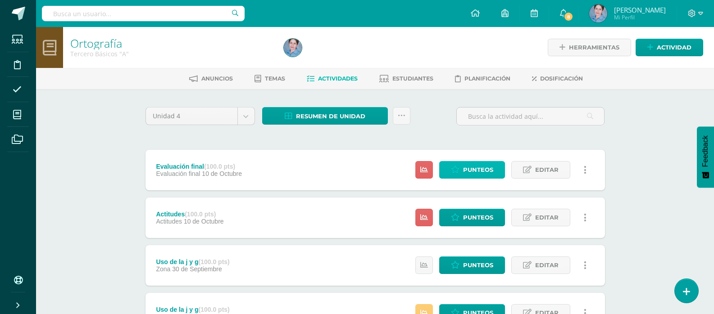
click at [477, 168] on span "Punteos" at bounding box center [478, 170] width 30 height 17
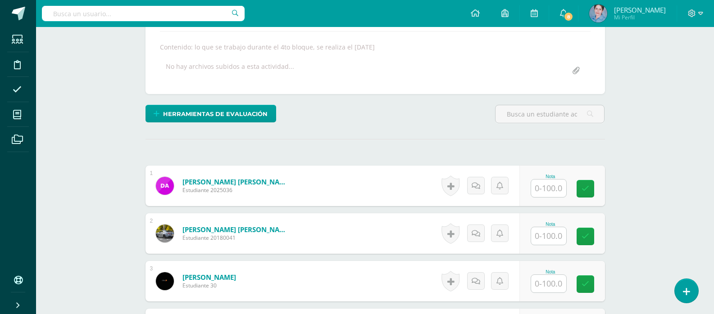
scroll to position [201, 0]
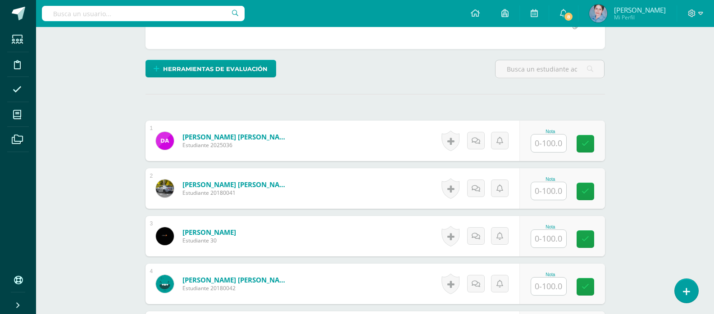
click at [544, 143] on input "text" at bounding box center [548, 144] width 35 height 18
type input "26"
drag, startPoint x: 591, startPoint y: 141, endPoint x: 573, endPoint y: 168, distance: 32.2
click at [587, 150] on link at bounding box center [591, 144] width 18 height 18
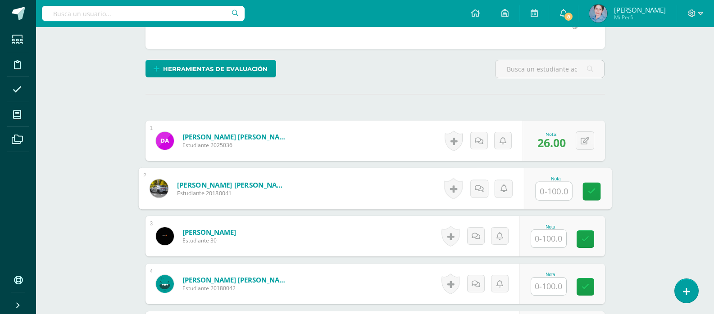
click at [550, 189] on input "text" at bounding box center [554, 191] width 36 height 18
type input "84"
drag, startPoint x: 595, startPoint y: 192, endPoint x: 569, endPoint y: 228, distance: 44.8
click at [591, 196] on link at bounding box center [591, 192] width 18 height 18
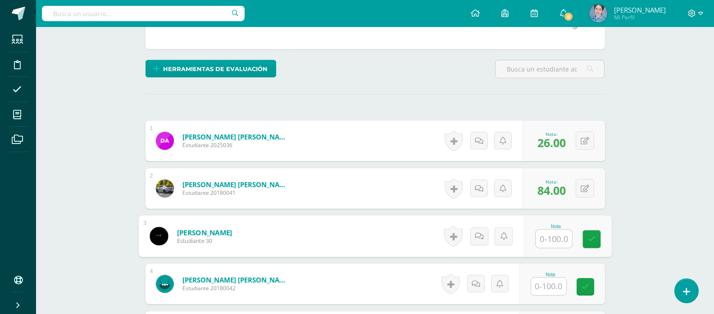
click at [554, 242] on input "text" at bounding box center [554, 239] width 36 height 18
type input "71"
click at [590, 236] on icon at bounding box center [591, 240] width 8 height 8
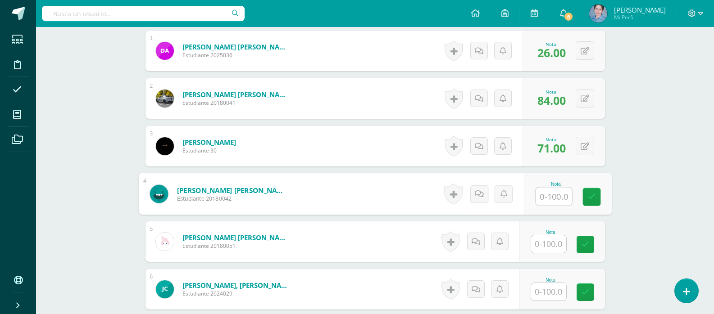
click at [550, 195] on input "text" at bounding box center [554, 197] width 36 height 18
type input "56"
click at [590, 196] on icon at bounding box center [591, 197] width 8 height 8
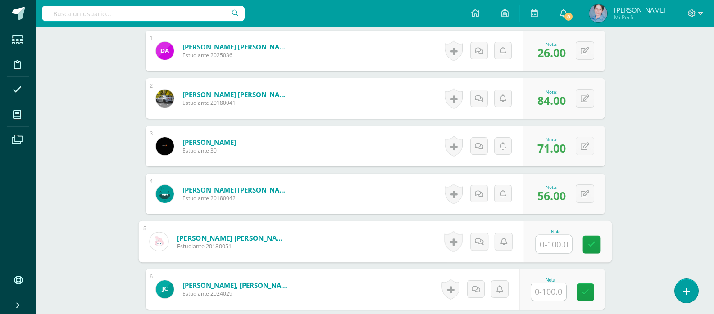
click at [556, 247] on input "text" at bounding box center [554, 245] width 36 height 18
type input "61"
click at [592, 241] on icon at bounding box center [591, 245] width 8 height 8
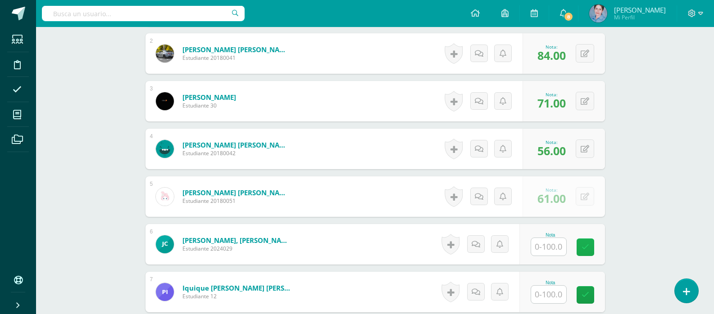
scroll to position [381, 0]
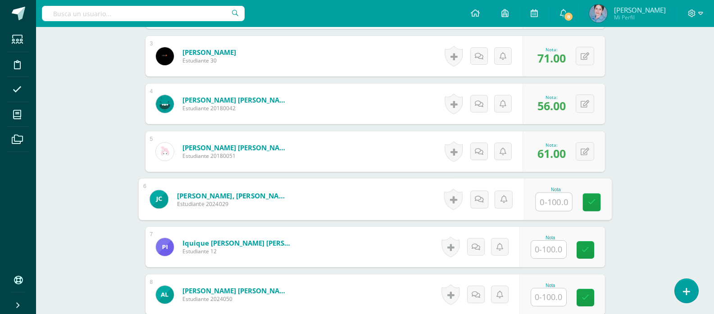
click at [552, 201] on input "text" at bounding box center [554, 202] width 36 height 18
type input "60"
click at [589, 199] on icon at bounding box center [591, 203] width 8 height 8
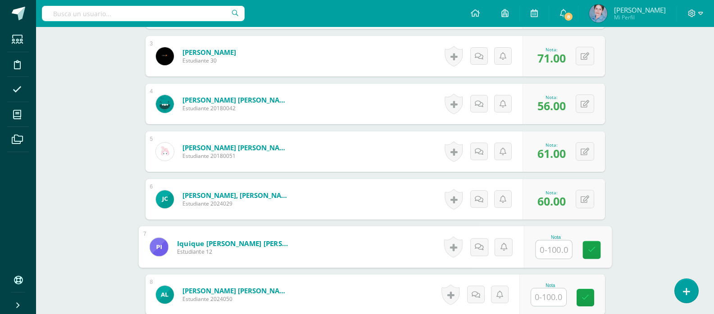
click at [554, 246] on input "text" at bounding box center [554, 250] width 36 height 18
type input "6"
type input "90"
click at [588, 251] on icon at bounding box center [591, 250] width 8 height 8
click at [553, 298] on input "text" at bounding box center [548, 298] width 35 height 18
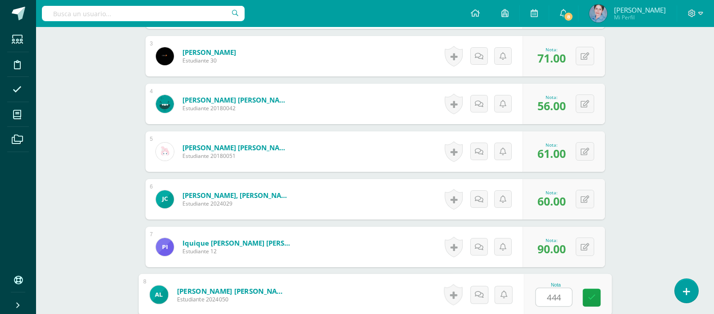
type input "44"
click at [588, 294] on icon at bounding box center [591, 298] width 8 height 8
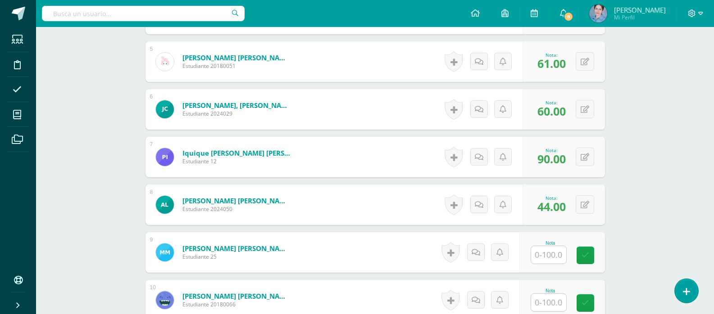
click at [548, 255] on input "text" at bounding box center [548, 255] width 35 height 18
type input "60"
click at [590, 252] on icon at bounding box center [591, 256] width 8 height 8
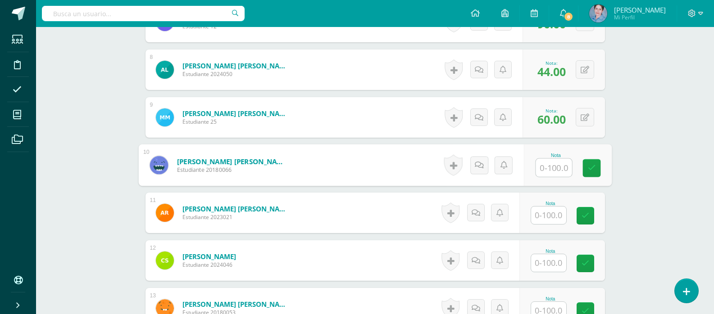
click at [553, 168] on input "text" at bounding box center [554, 168] width 36 height 18
type input "35"
click at [594, 166] on icon at bounding box center [591, 168] width 8 height 8
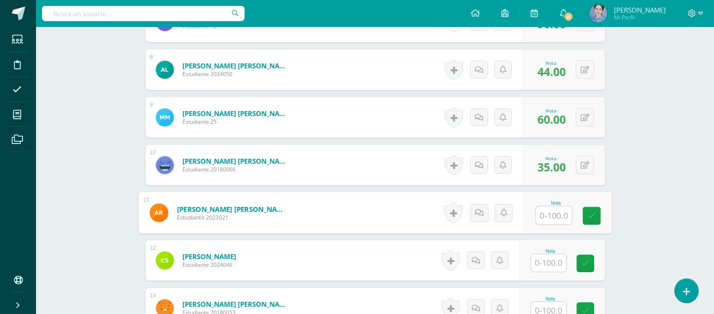
click at [548, 217] on input "text" at bounding box center [554, 216] width 36 height 18
type input "49"
drag, startPoint x: 590, startPoint y: 214, endPoint x: 553, endPoint y: 238, distance: 44.2
click at [588, 215] on icon at bounding box center [591, 216] width 8 height 8
click at [548, 266] on input "text" at bounding box center [548, 263] width 35 height 18
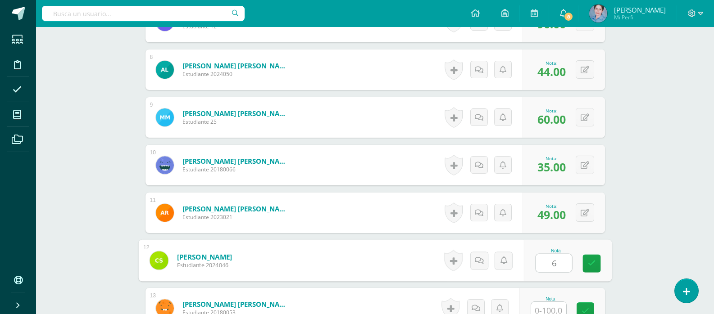
type input "61"
click at [589, 262] on icon at bounding box center [591, 264] width 8 height 8
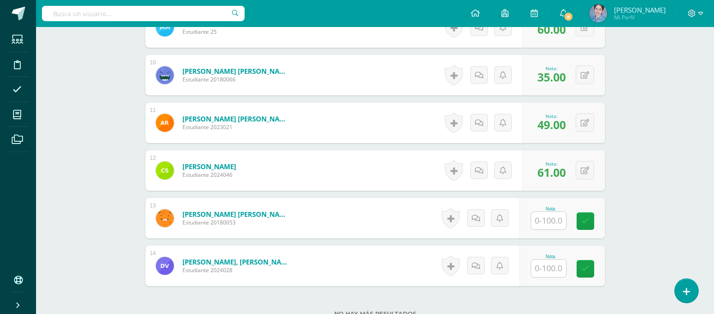
click at [552, 222] on input "text" at bounding box center [548, 221] width 35 height 18
type input "87"
click at [591, 216] on link at bounding box center [591, 222] width 18 height 18
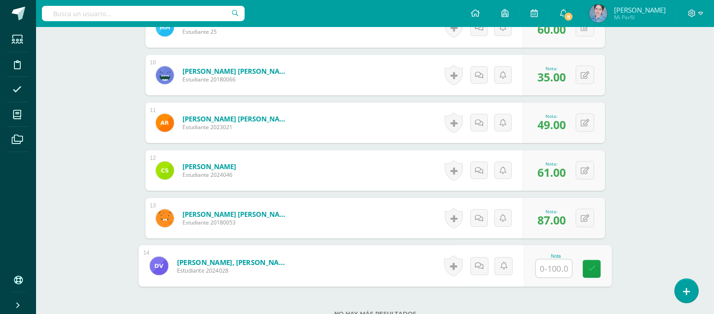
click at [554, 270] on input "text" at bounding box center [554, 269] width 36 height 18
type input "94"
click at [590, 267] on icon at bounding box center [591, 269] width 8 height 8
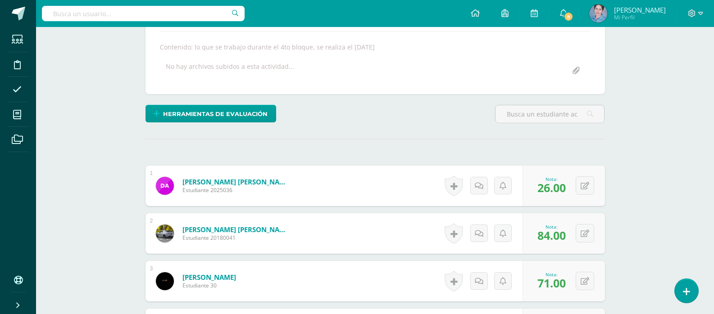
scroll to position [0, 0]
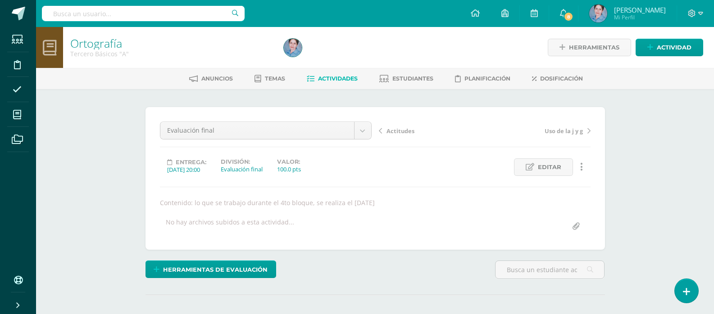
click at [309, 79] on icon at bounding box center [311, 79] width 8 height 8
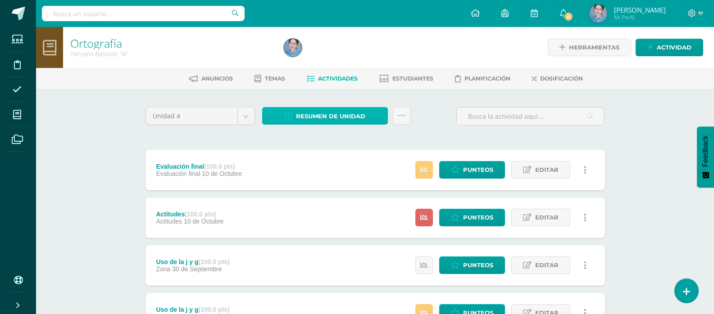
click at [289, 116] on icon at bounding box center [289, 117] width 8 height 8
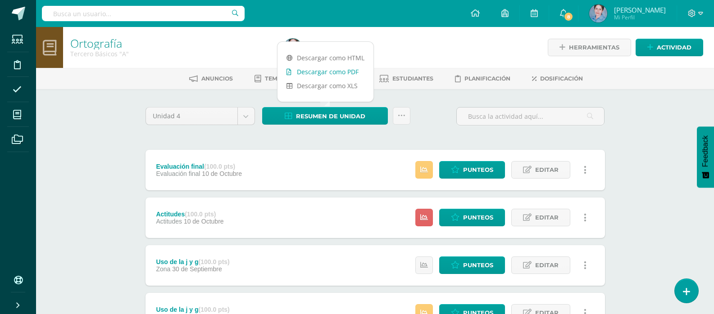
click at [287, 71] on icon at bounding box center [288, 72] width 5 height 6
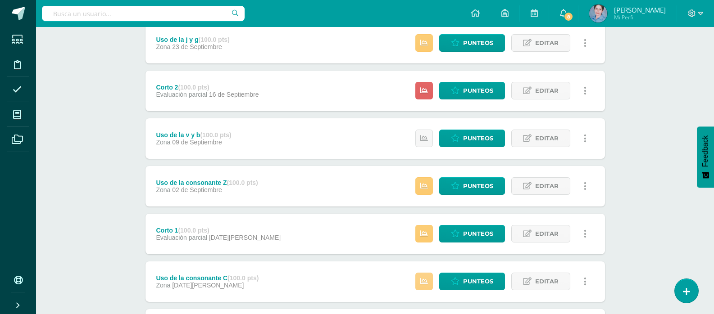
scroll to position [363, 0]
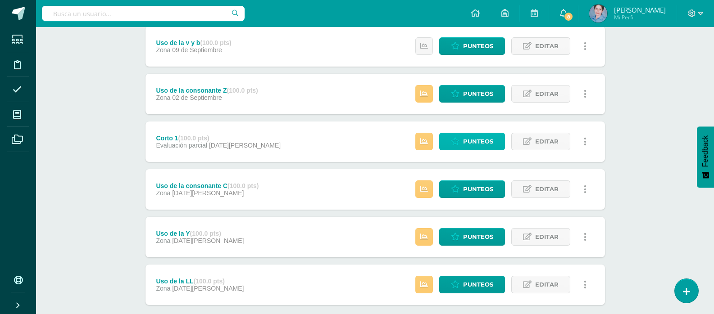
click at [466, 144] on span "Punteos" at bounding box center [478, 141] width 30 height 17
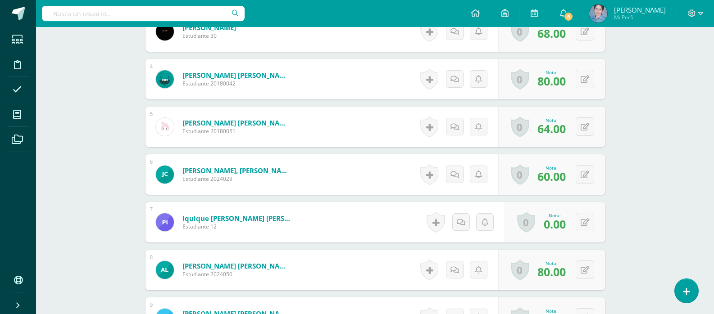
scroll to position [451, 0]
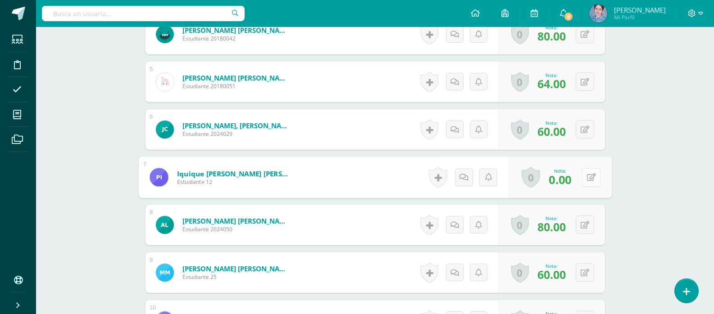
click at [586, 175] on icon at bounding box center [590, 177] width 9 height 8
type input "90"
click at [572, 183] on link at bounding box center [567, 181] width 18 height 18
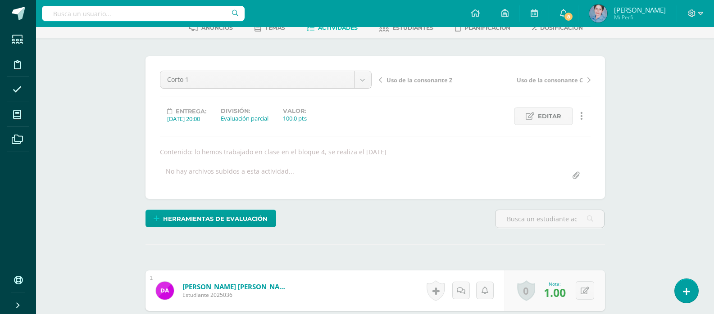
scroll to position [6, 0]
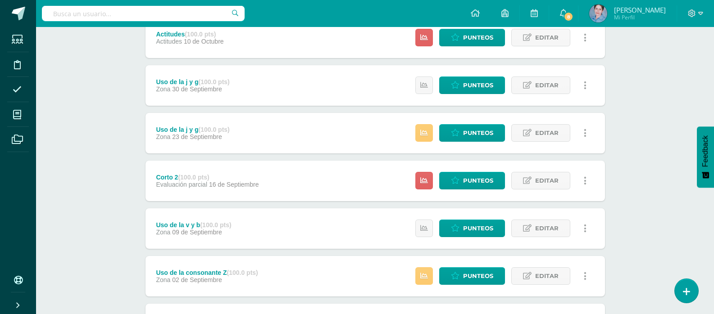
scroll to position [225, 0]
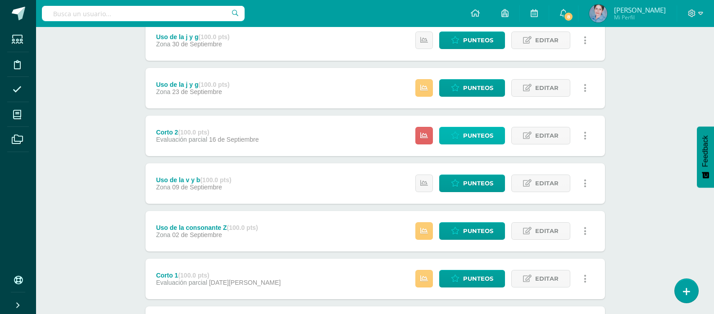
click at [477, 134] on span "Punteos" at bounding box center [478, 135] width 30 height 17
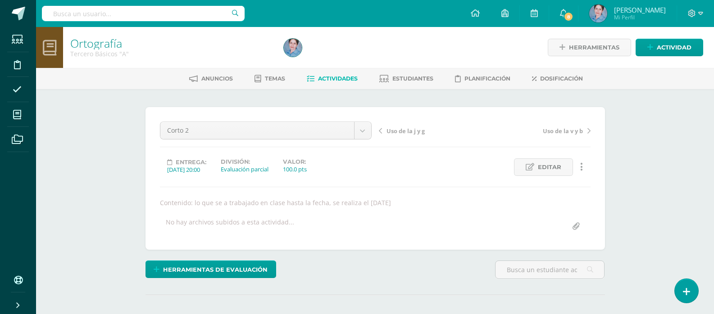
scroll to position [111, 0]
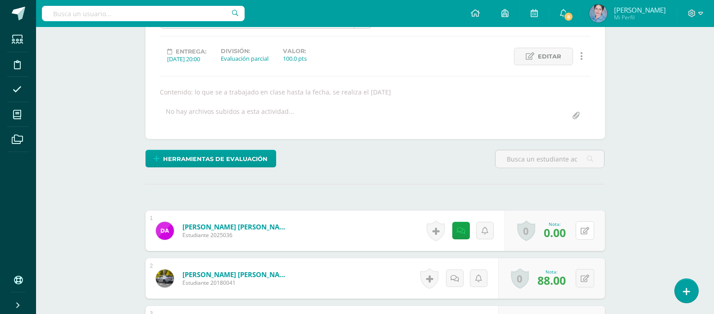
drag, startPoint x: 583, startPoint y: 231, endPoint x: 584, endPoint y: 214, distance: 16.2
click at [583, 228] on button at bounding box center [585, 231] width 18 height 18
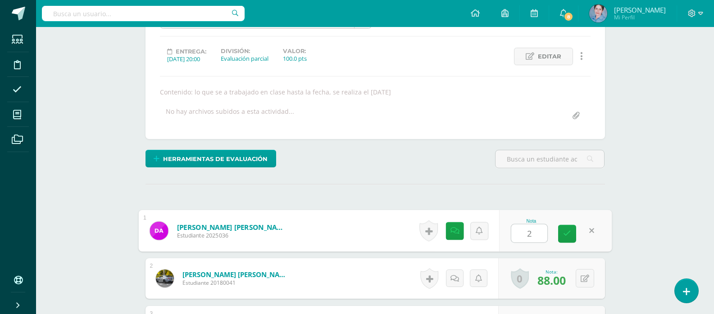
type input "26"
click at [564, 231] on icon at bounding box center [567, 234] width 8 height 8
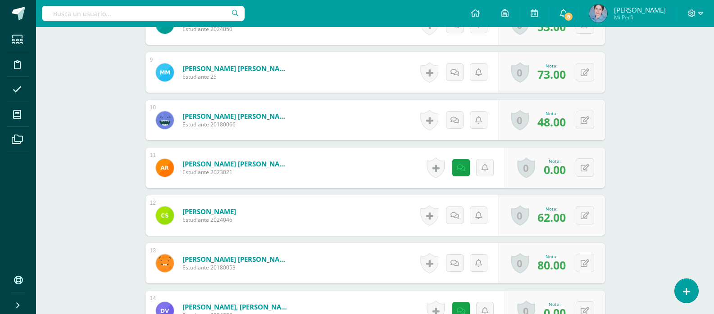
scroll to position [606, 0]
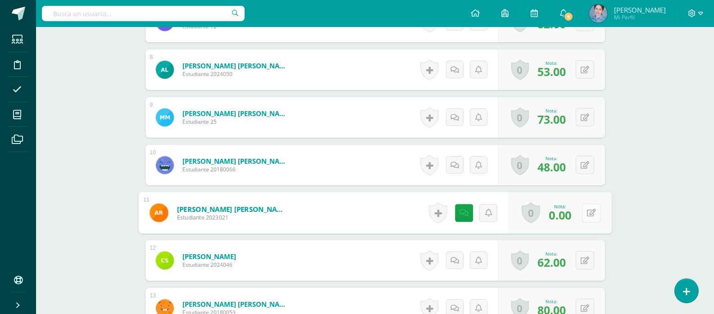
click at [588, 212] on icon at bounding box center [590, 213] width 9 height 8
type input "49"
click at [561, 216] on link at bounding box center [567, 216] width 18 height 18
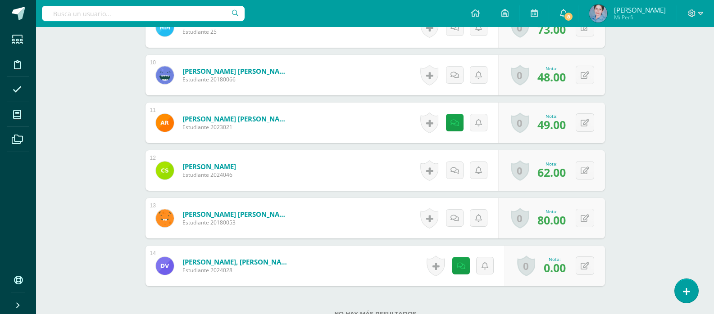
scroll to position [741, 0]
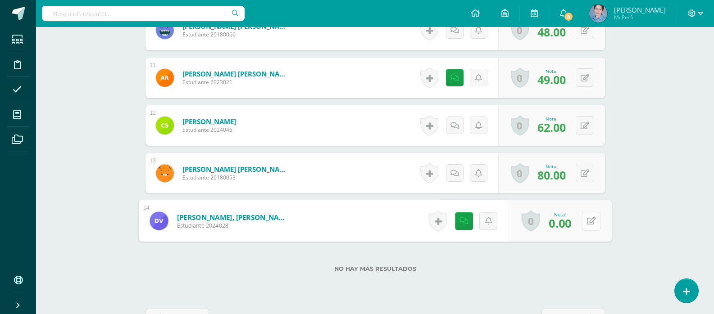
click at [586, 220] on button at bounding box center [591, 221] width 19 height 19
type input "94"
click at [564, 222] on icon at bounding box center [567, 224] width 8 height 8
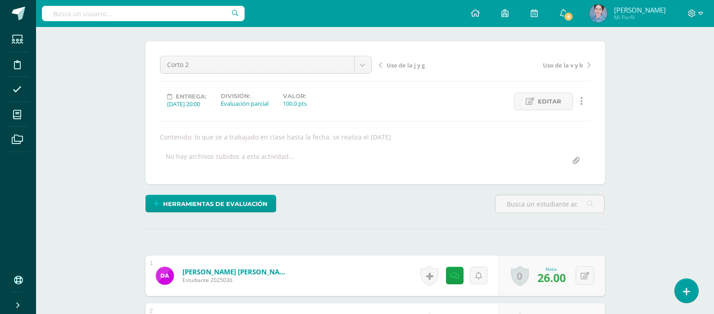
scroll to position [0, 0]
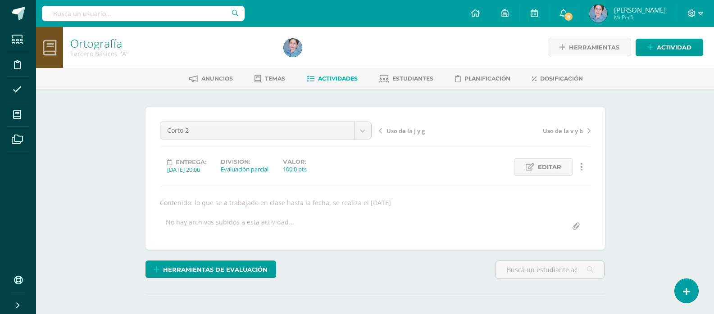
click at [309, 80] on icon at bounding box center [311, 79] width 8 height 8
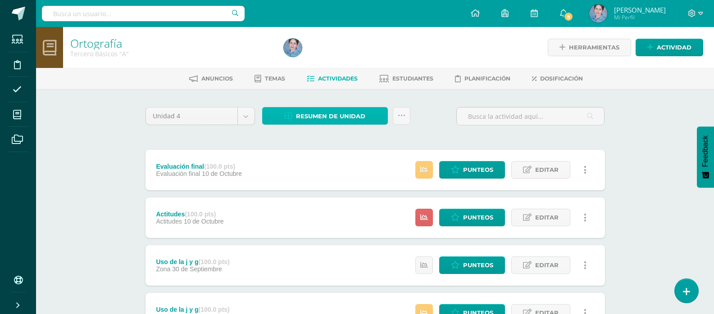
click at [288, 115] on icon at bounding box center [289, 117] width 8 height 8
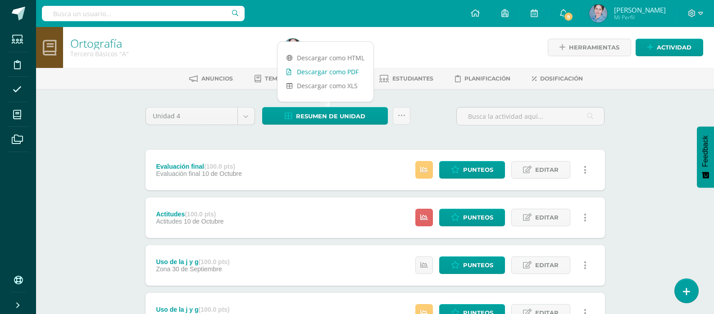
click at [290, 73] on icon at bounding box center [288, 72] width 5 height 6
click at [18, 112] on icon at bounding box center [17, 114] width 8 height 9
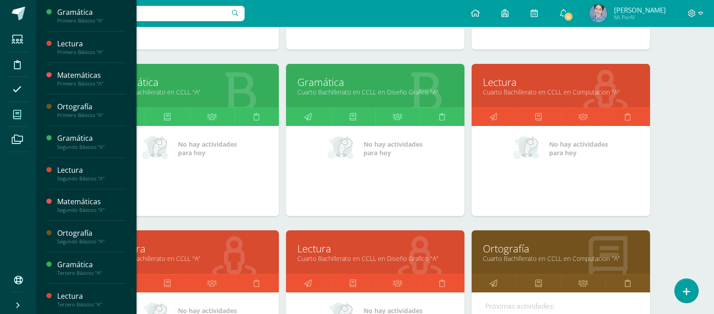
scroll to position [860, 0]
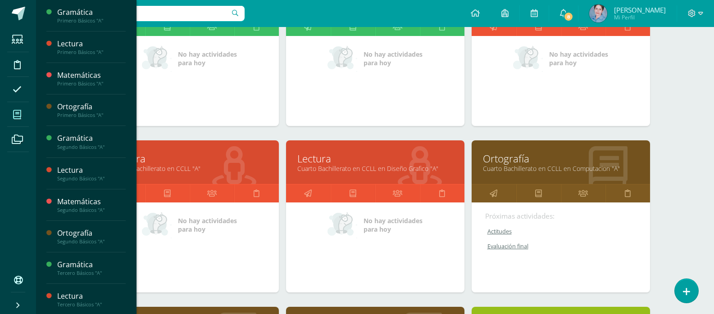
click at [492, 159] on link "Ortografía" at bounding box center [561, 159] width 156 height 14
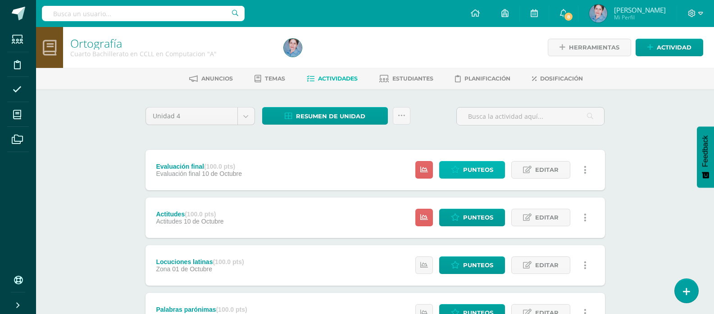
click at [476, 168] on span "Punteos" at bounding box center [478, 170] width 30 height 17
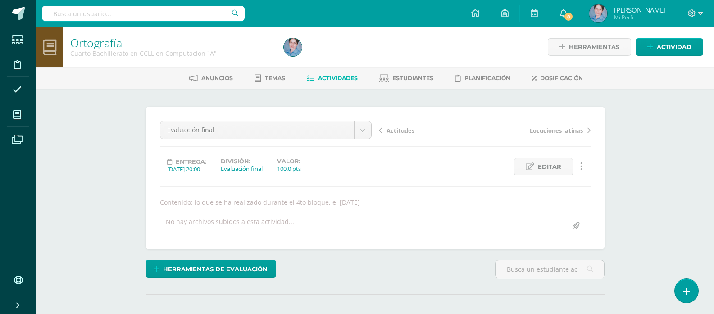
scroll to position [199, 0]
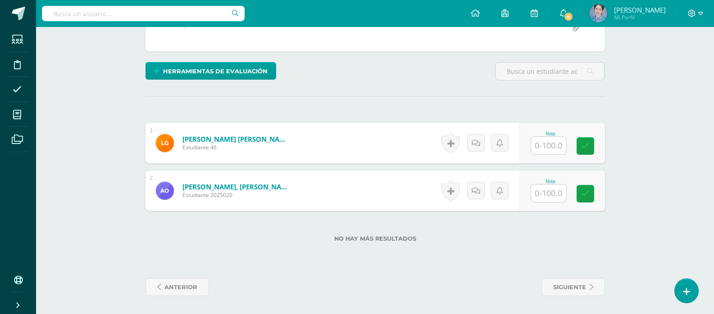
click at [542, 144] on input "text" at bounding box center [548, 146] width 35 height 18
type input "70"
drag, startPoint x: 588, startPoint y: 144, endPoint x: 573, endPoint y: 176, distance: 35.3
click at [586, 152] on link at bounding box center [591, 146] width 18 height 18
click at [558, 195] on input "text" at bounding box center [548, 194] width 35 height 18
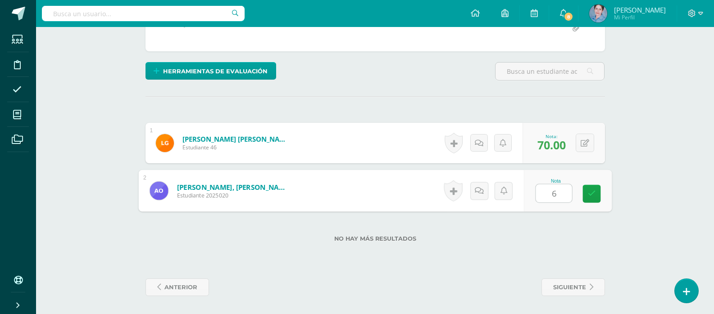
type input "67"
click at [587, 191] on icon at bounding box center [591, 194] width 8 height 8
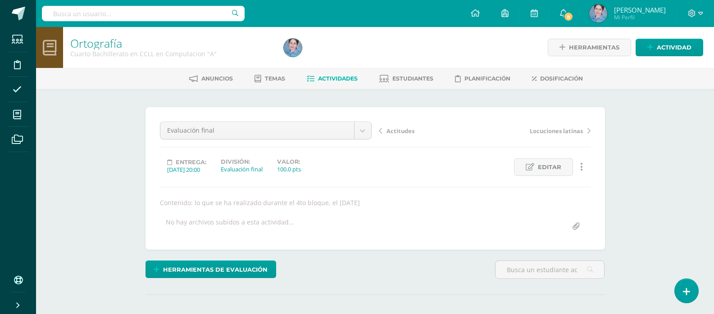
click at [308, 79] on icon at bounding box center [311, 79] width 8 height 8
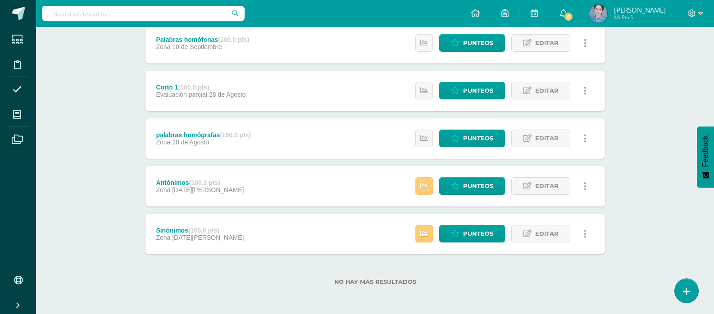
scroll to position [321, 0]
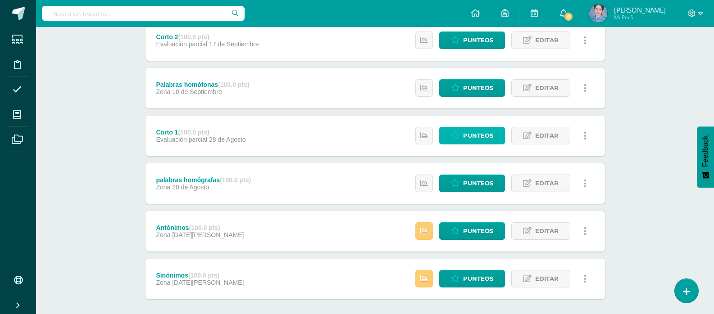
click at [477, 134] on span "Punteos" at bounding box center [478, 135] width 30 height 17
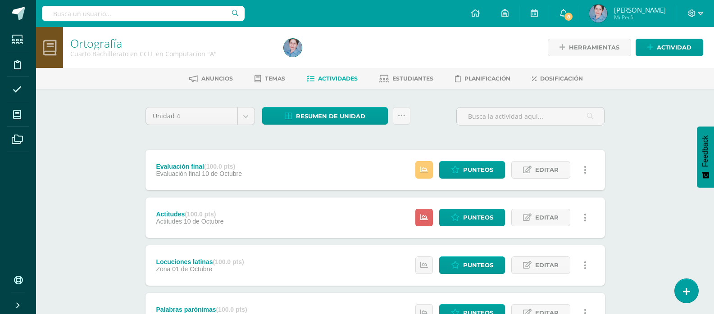
scroll to position [225, 0]
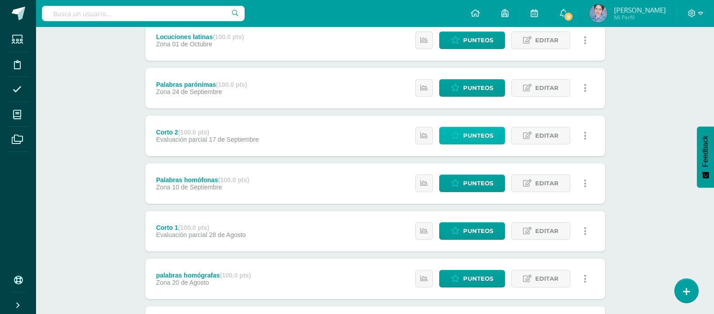
click at [471, 132] on span "Punteos" at bounding box center [478, 135] width 30 height 17
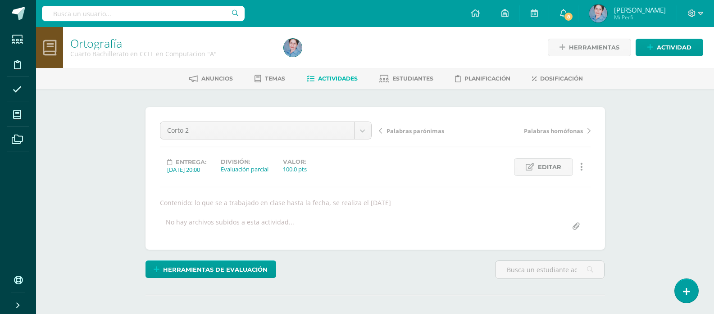
click at [310, 79] on icon at bounding box center [311, 79] width 8 height 8
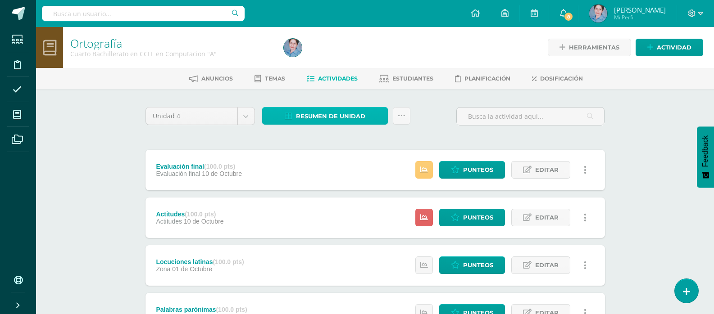
click at [288, 115] on icon at bounding box center [289, 117] width 8 height 8
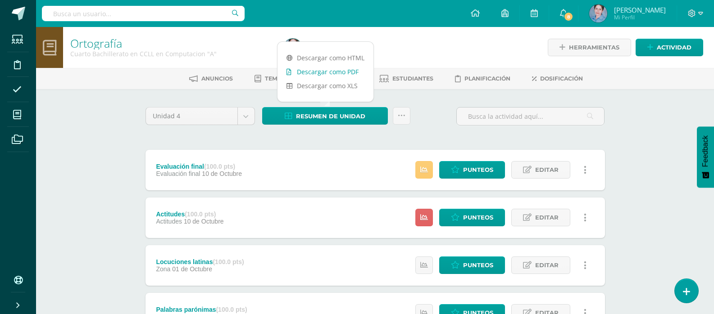
click at [286, 71] on icon at bounding box center [288, 72] width 5 height 6
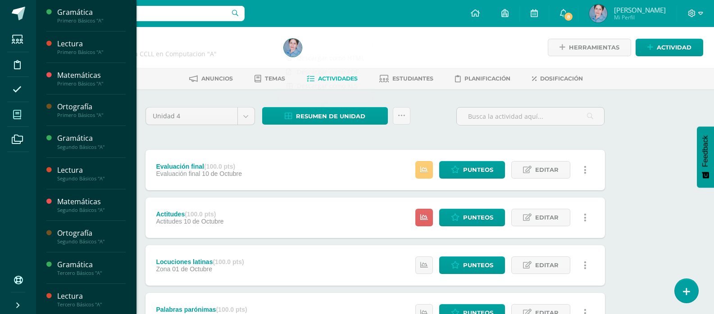
click at [18, 111] on icon at bounding box center [17, 114] width 8 height 9
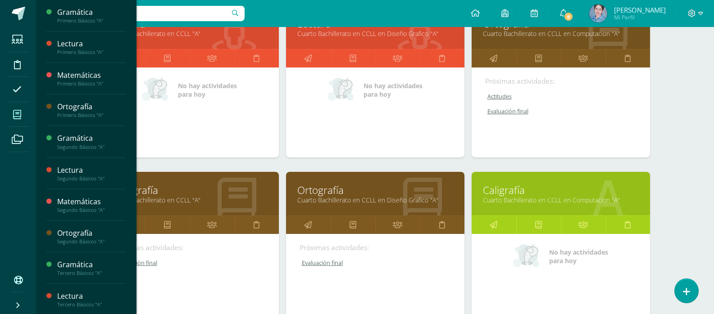
scroll to position [1040, 0]
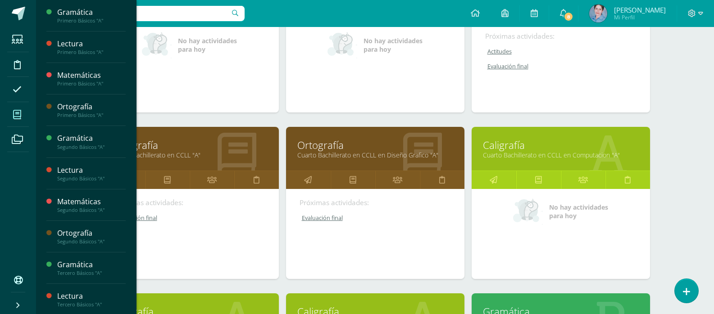
click at [148, 147] on link "Ortografía" at bounding box center [190, 145] width 156 height 14
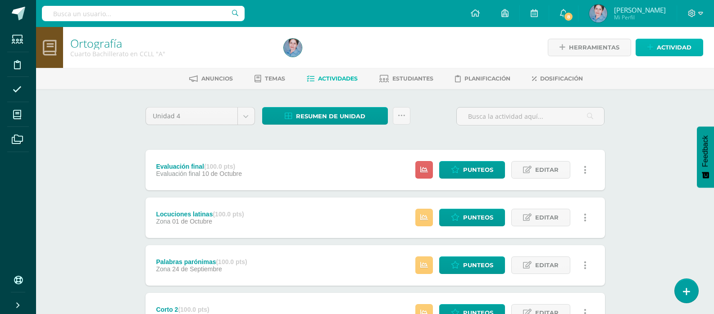
click at [669, 45] on span "Actividad" at bounding box center [674, 47] width 35 height 17
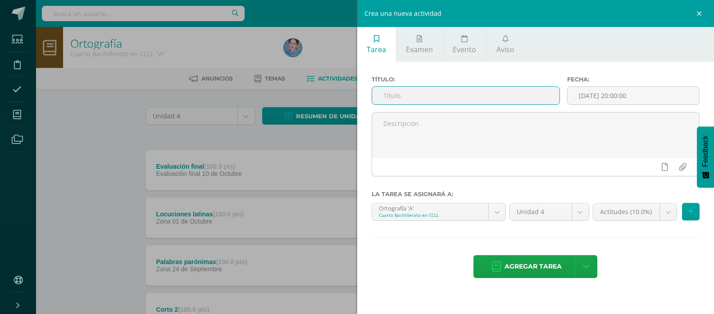
click at [410, 94] on input "text" at bounding box center [465, 96] width 187 height 18
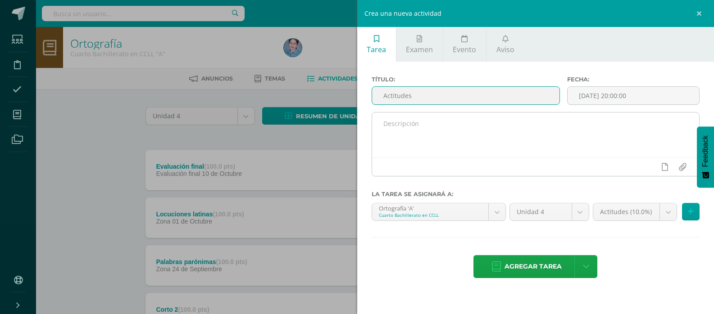
type input "Actitudes"
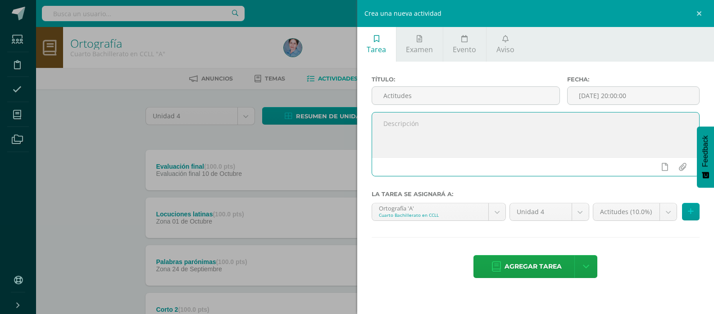
click at [395, 125] on textarea at bounding box center [535, 135] width 327 height 45
type textarea "10/10/25"
click at [606, 92] on input "[DATE] 20:00:00" at bounding box center [634, 96] width 132 height 18
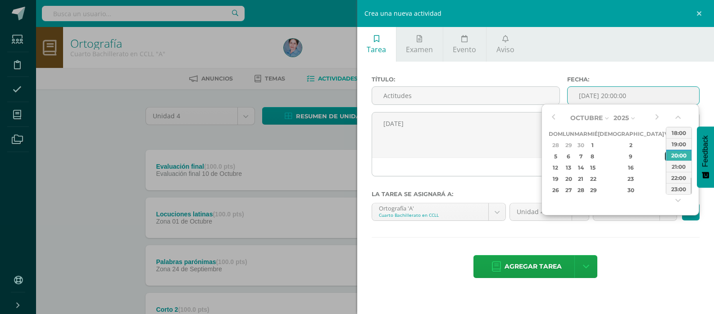
click at [665, 157] on div "10" at bounding box center [669, 156] width 8 height 10
type input "2025-10-10 20:00"
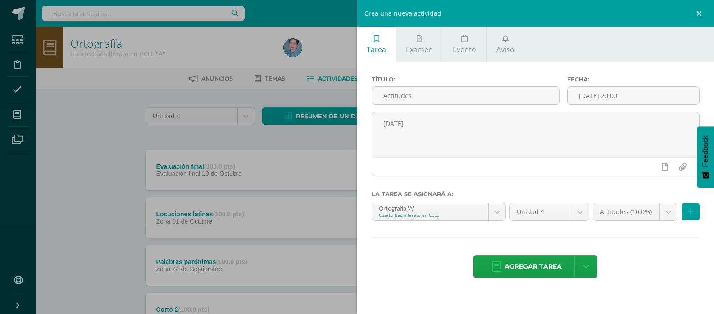
click at [652, 241] on div "Título: Actitudes Fecha: 2025-10-10 20:00 10/10/25 La tarea se asignará a: Orto…" at bounding box center [535, 178] width 357 height 233
click at [666, 213] on body "Estudiantes Disciplina Asistencia Mis cursos Archivos Soporte Ayuda Reportar un…" at bounding box center [357, 316] width 714 height 632
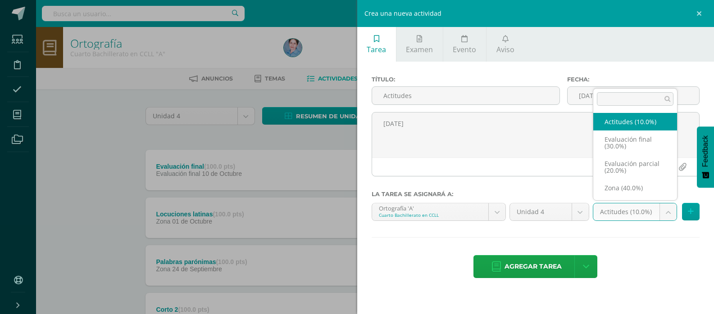
select select "169447"
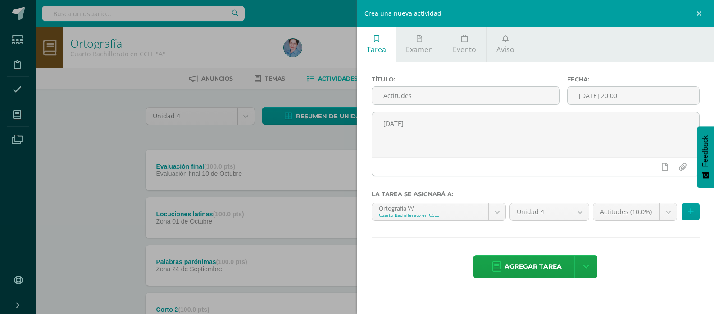
click at [497, 267] on icon at bounding box center [496, 267] width 9 height 10
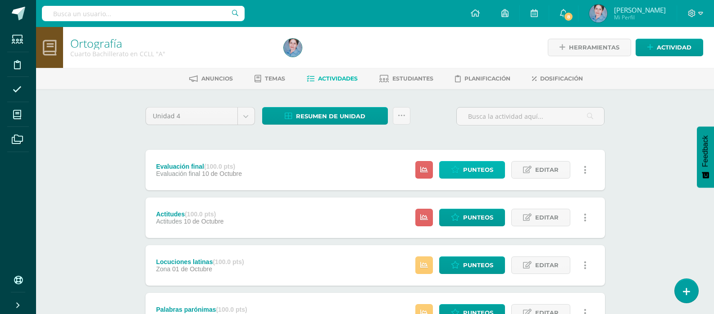
click at [482, 168] on span "Punteos" at bounding box center [478, 170] width 30 height 17
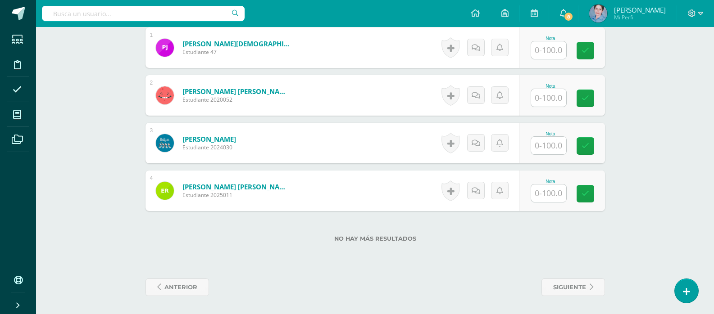
scroll to position [204, 0]
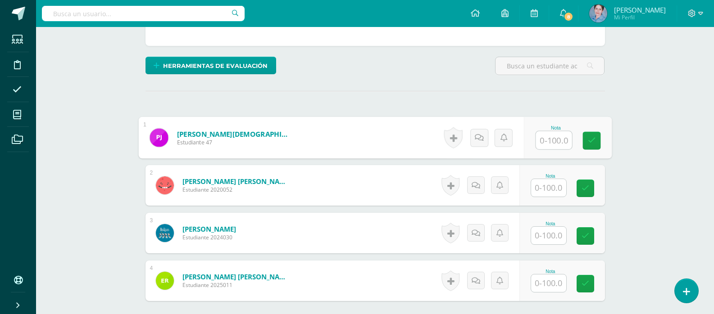
click at [550, 140] on input "text" at bounding box center [554, 141] width 36 height 18
type input "70"
click at [591, 140] on icon at bounding box center [591, 141] width 8 height 8
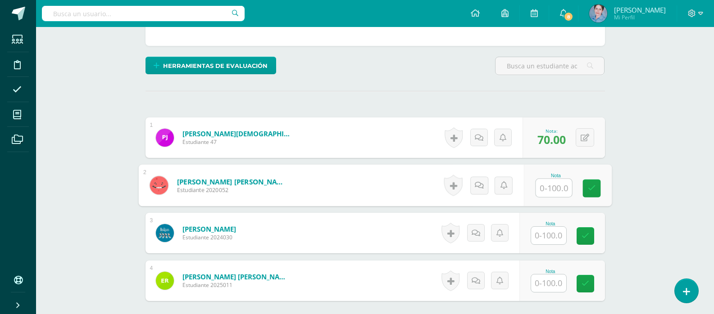
click at [550, 189] on input "text" at bounding box center [554, 188] width 36 height 18
type input "80"
drag, startPoint x: 595, startPoint y: 184, endPoint x: 523, endPoint y: 239, distance: 90.6
click at [594, 186] on icon at bounding box center [591, 189] width 8 height 8
click at [551, 234] on input "text" at bounding box center [548, 236] width 35 height 18
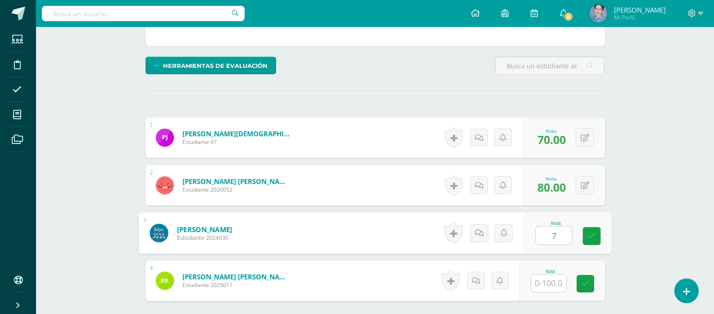
type input "73"
drag, startPoint x: 587, startPoint y: 235, endPoint x: 551, endPoint y: 272, distance: 52.2
click at [587, 239] on link at bounding box center [591, 236] width 18 height 18
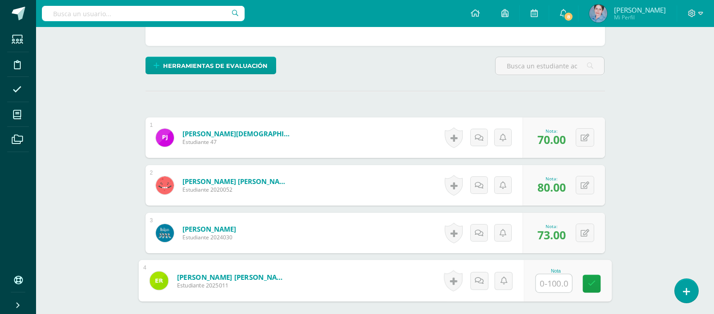
click at [549, 280] on input "text" at bounding box center [554, 284] width 36 height 18
type input "78"
click at [593, 280] on icon at bounding box center [591, 284] width 8 height 8
click at [585, 234] on button at bounding box center [585, 233] width 18 height 18
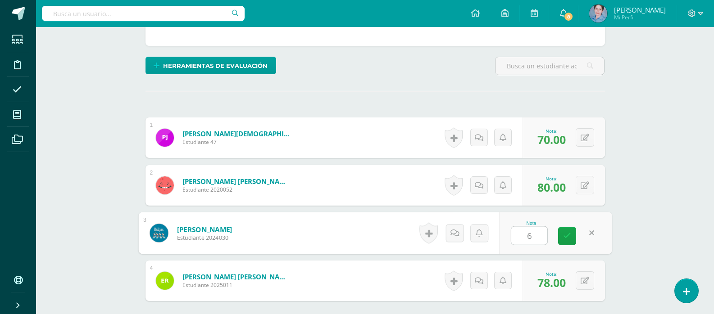
type input "65"
click at [570, 234] on icon at bounding box center [567, 236] width 8 height 8
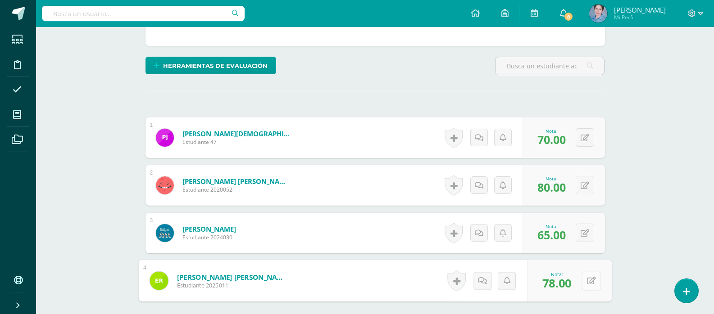
click at [583, 279] on button at bounding box center [591, 281] width 19 height 19
type input "86"
click at [568, 281] on icon at bounding box center [567, 284] width 8 height 8
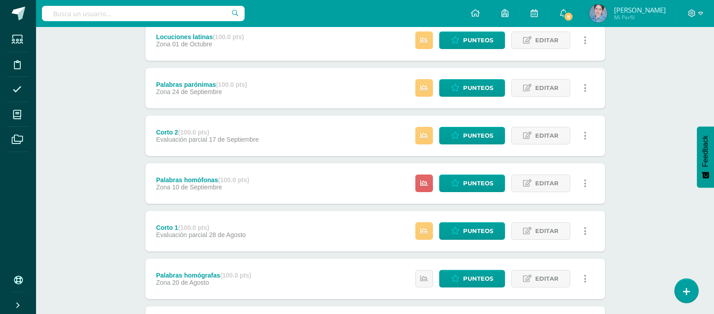
scroll to position [363, 0]
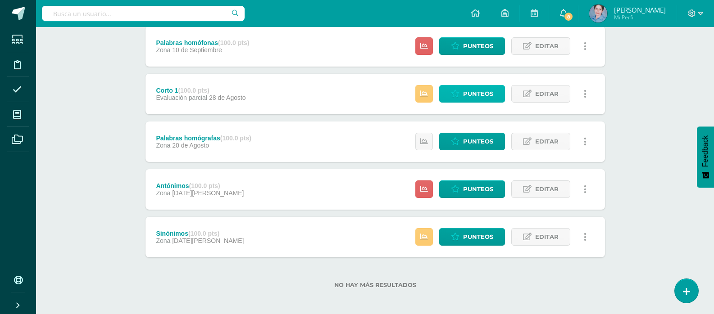
click at [477, 95] on span "Punteos" at bounding box center [478, 94] width 30 height 17
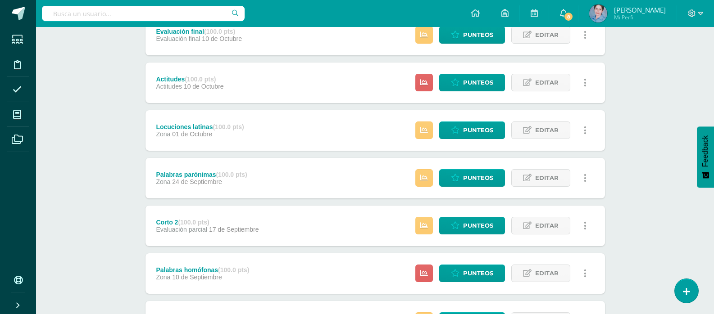
scroll to position [225, 0]
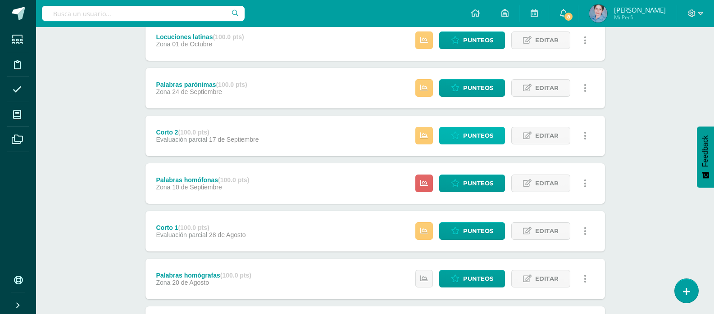
click at [477, 134] on span "Punteos" at bounding box center [478, 135] width 30 height 17
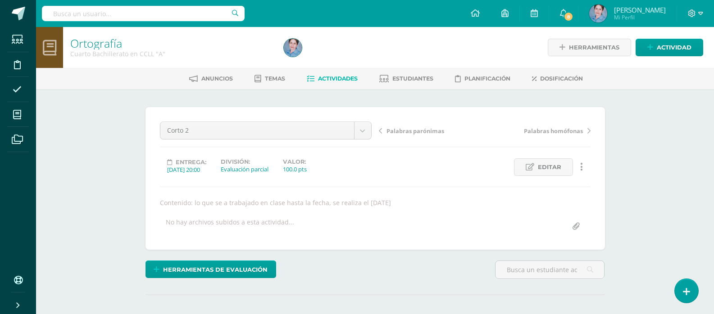
click at [307, 79] on icon at bounding box center [311, 79] width 8 height 8
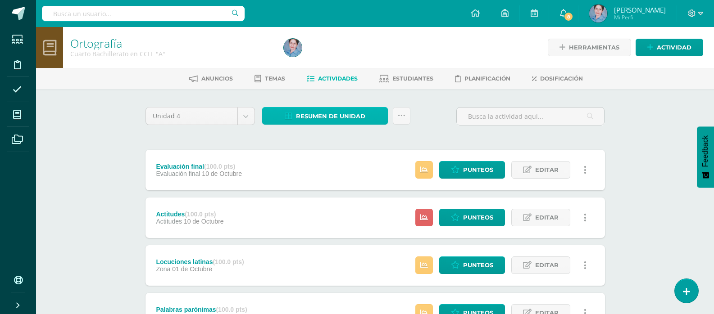
click at [288, 114] on icon at bounding box center [289, 117] width 8 height 8
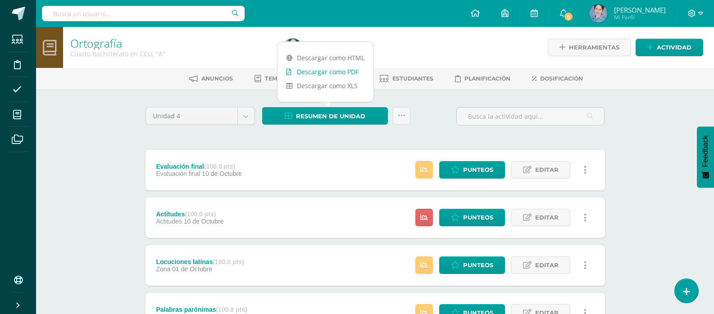
click at [288, 73] on icon at bounding box center [288, 72] width 5 height 6
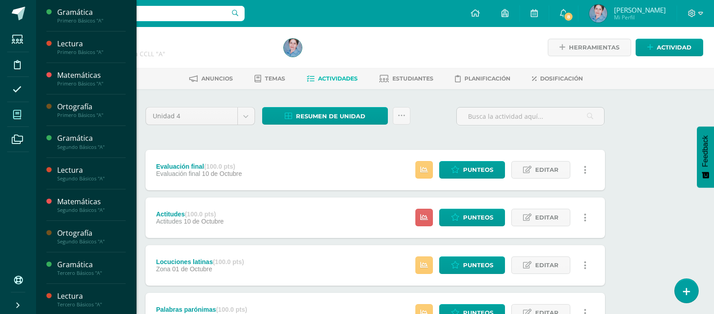
click at [18, 114] on icon at bounding box center [17, 114] width 8 height 9
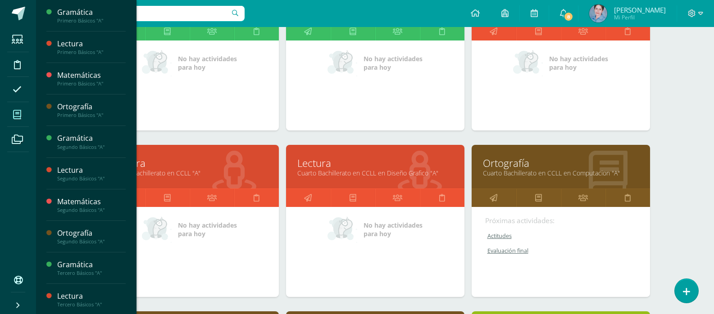
scroll to position [901, 0]
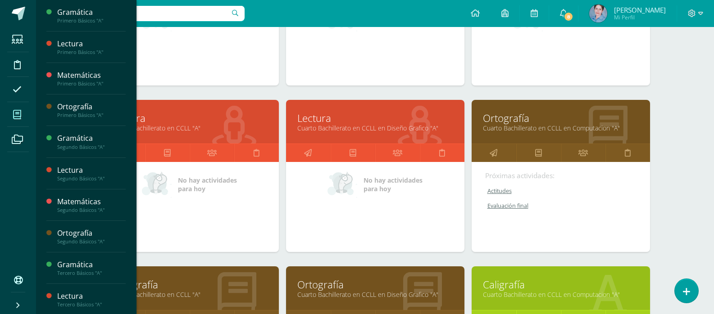
click at [497, 123] on link "Ortografía" at bounding box center [561, 118] width 156 height 14
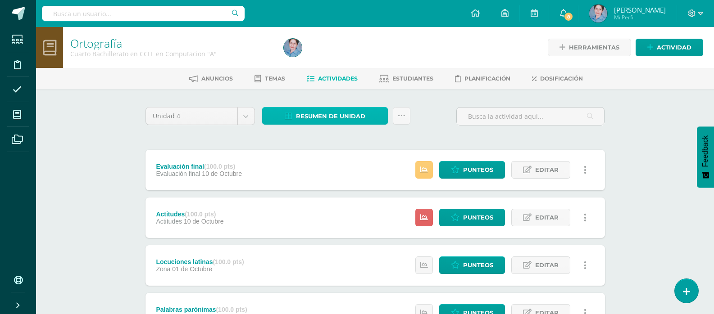
click at [289, 115] on icon at bounding box center [289, 117] width 8 height 8
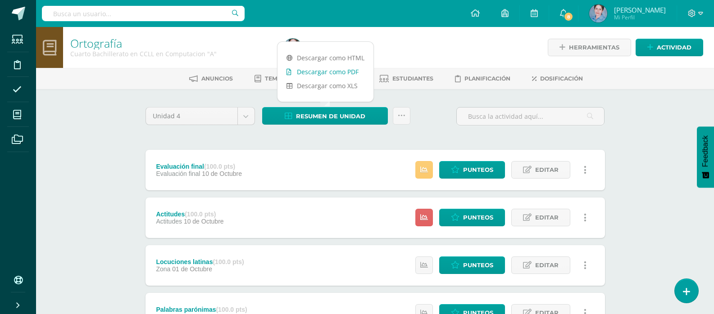
click at [288, 71] on icon at bounding box center [288, 72] width 5 height 6
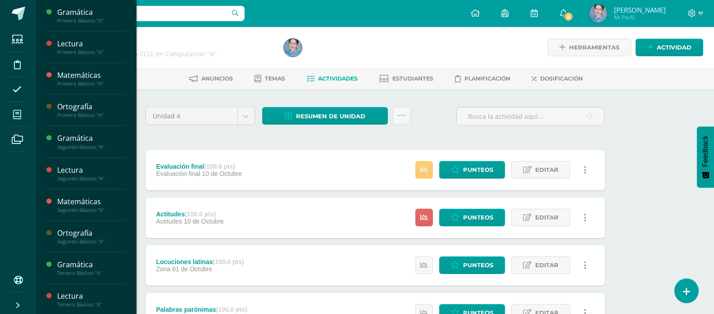
click at [19, 114] on icon at bounding box center [17, 114] width 8 height 9
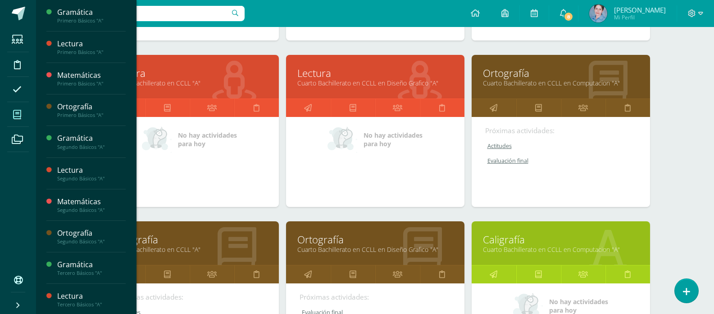
scroll to position [991, 0]
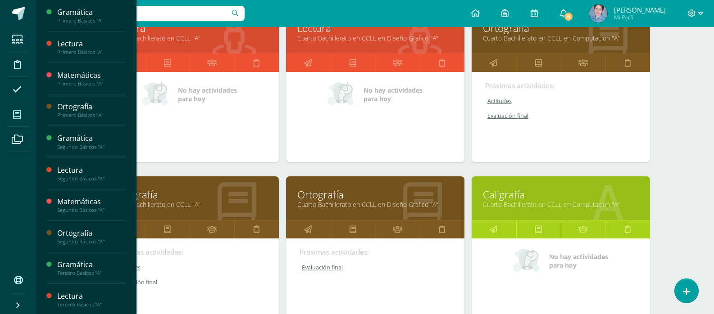
click at [313, 196] on link "Ortografía" at bounding box center [375, 195] width 156 height 14
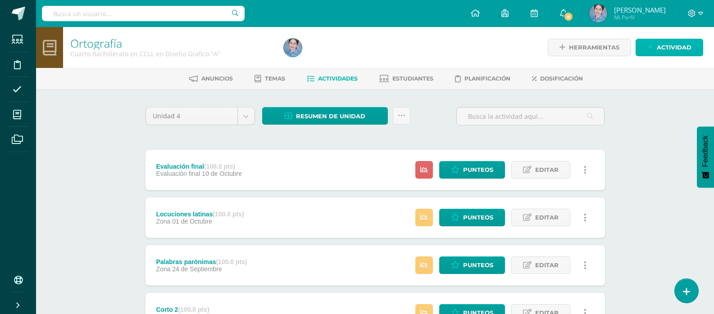
click at [661, 48] on span "Actividad" at bounding box center [674, 47] width 35 height 17
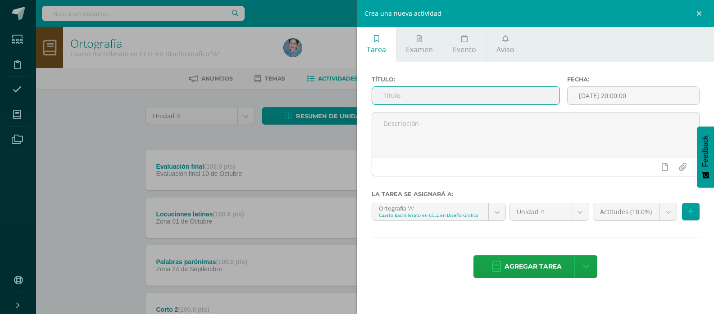
click at [382, 97] on input "text" at bounding box center [465, 96] width 187 height 18
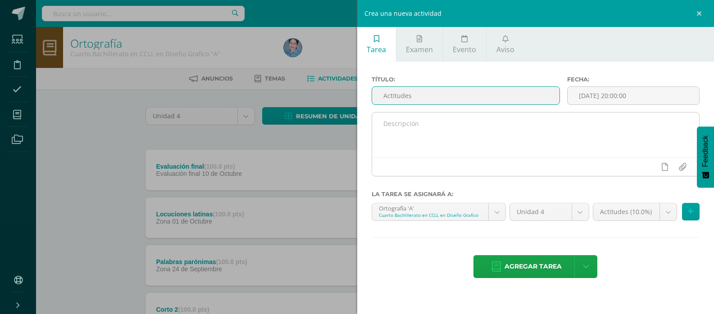
type input "Actitudes"
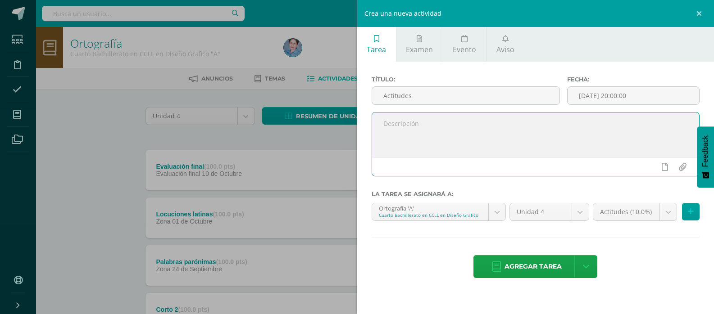
click at [389, 124] on textarea at bounding box center [535, 135] width 327 height 45
type textarea "[DATE]"
click at [588, 95] on input "[DATE] 20:00:00" at bounding box center [634, 96] width 132 height 18
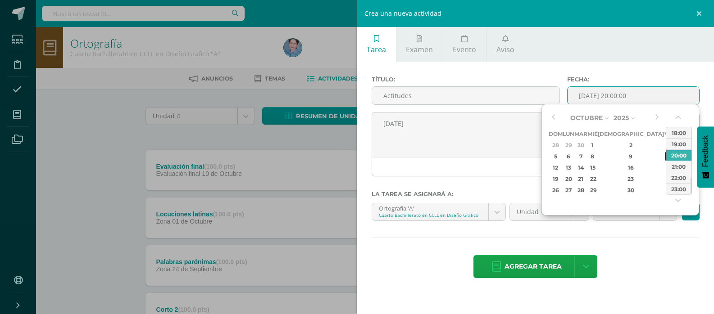
click at [665, 155] on div "10" at bounding box center [669, 156] width 8 height 10
type input "2025-10-10 20:00"
drag, startPoint x: 647, startPoint y: 269, endPoint x: 652, endPoint y: 256, distance: 14.0
click at [649, 266] on div "Agregar tarea Agregar tarea y ocultar" at bounding box center [536, 267] width 328 height 25
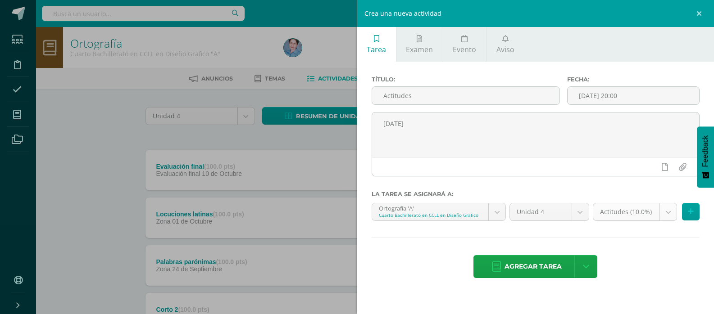
click at [669, 211] on body "Estudiantes Disciplina Asistencia Mis cursos Archivos Soporte Ayuda Reportar un…" at bounding box center [357, 316] width 714 height 632
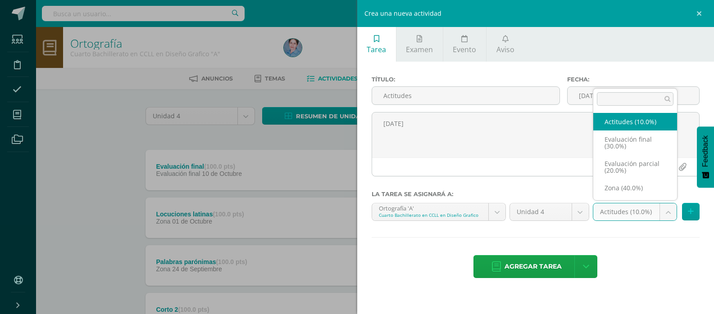
select select "169483"
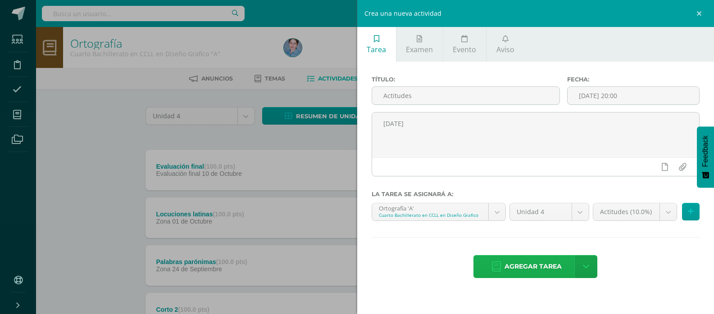
click at [496, 267] on icon at bounding box center [496, 267] width 9 height 10
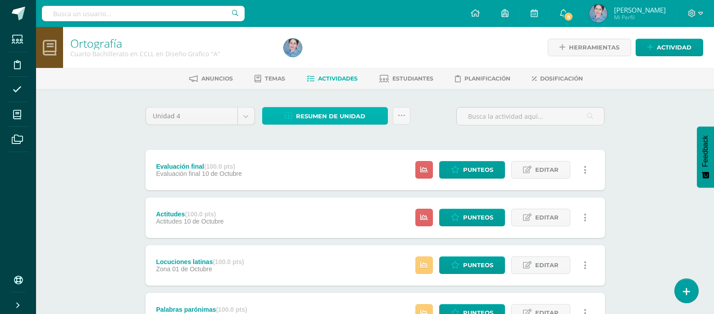
click at [290, 115] on icon at bounding box center [289, 117] width 8 height 8
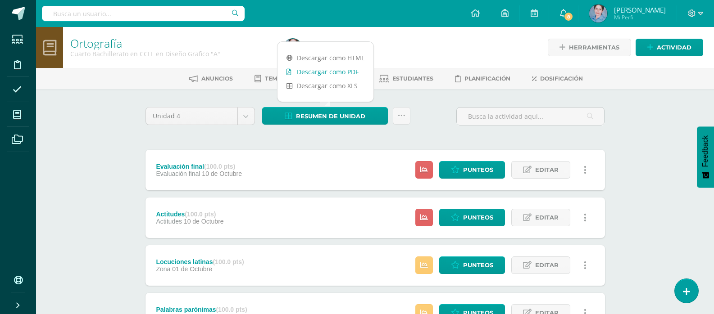
click at [289, 71] on icon at bounding box center [288, 72] width 5 height 6
click at [476, 172] on span "Punteos" at bounding box center [478, 170] width 30 height 17
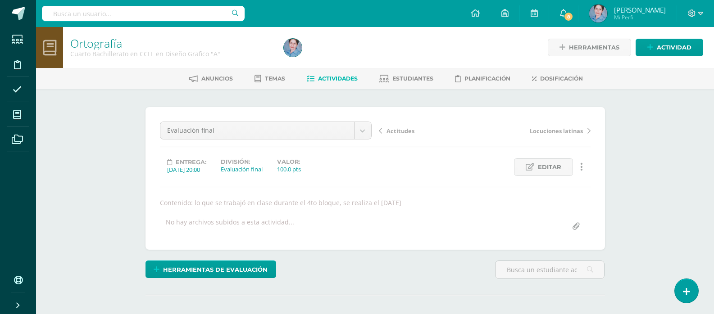
scroll to position [111, 0]
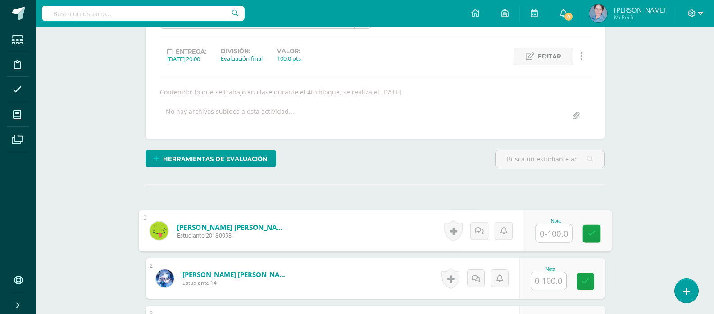
drag, startPoint x: 548, startPoint y: 236, endPoint x: 547, endPoint y: 228, distance: 8.1
click at [549, 236] on input "text" at bounding box center [554, 234] width 36 height 18
type input "87"
drag, startPoint x: 591, startPoint y: 233, endPoint x: 500, endPoint y: 300, distance: 112.7
click at [591, 233] on icon at bounding box center [591, 234] width 8 height 8
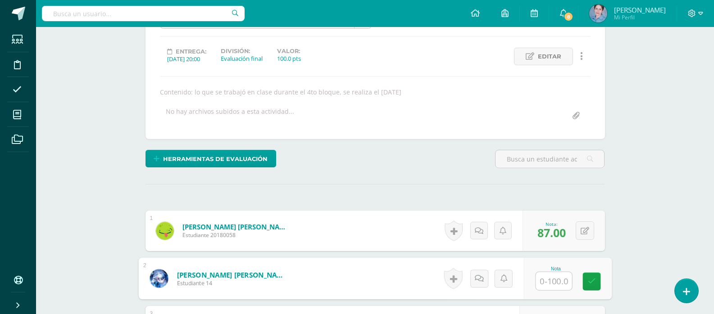
click at [550, 281] on input "text" at bounding box center [554, 282] width 36 height 18
type input "82"
click at [590, 281] on icon at bounding box center [591, 282] width 8 height 8
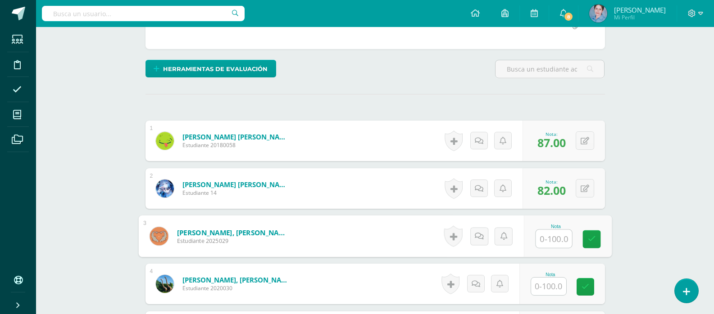
click at [553, 235] on input "text" at bounding box center [554, 239] width 36 height 18
type input "75"
click at [591, 236] on icon at bounding box center [591, 240] width 8 height 8
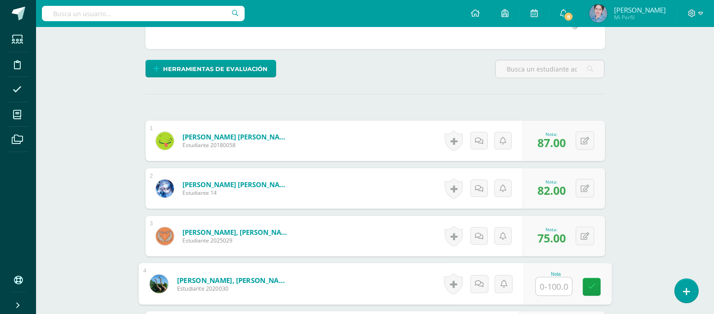
click at [560, 290] on input "text" at bounding box center [554, 287] width 36 height 18
type input "64"
click at [591, 283] on icon at bounding box center [591, 287] width 8 height 8
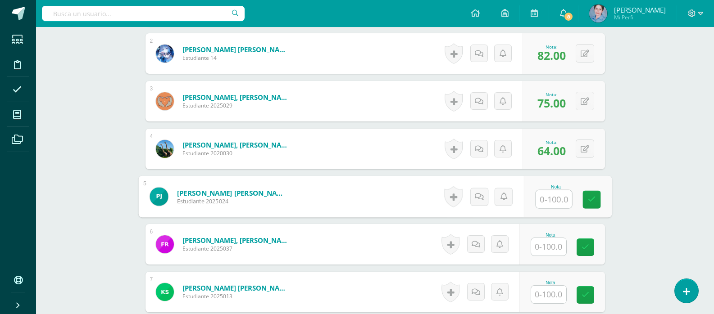
click at [548, 198] on input "text" at bounding box center [554, 200] width 36 height 18
type input "61"
drag, startPoint x: 591, startPoint y: 195, endPoint x: 564, endPoint y: 223, distance: 38.9
click at [584, 205] on link at bounding box center [591, 200] width 18 height 18
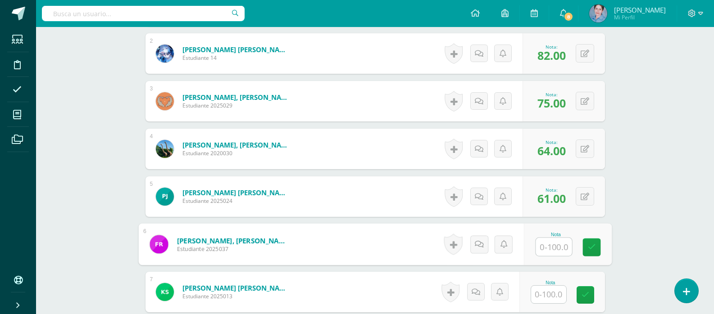
click at [550, 248] on input "text" at bounding box center [554, 247] width 36 height 18
type input "46"
click at [595, 245] on icon at bounding box center [591, 248] width 8 height 8
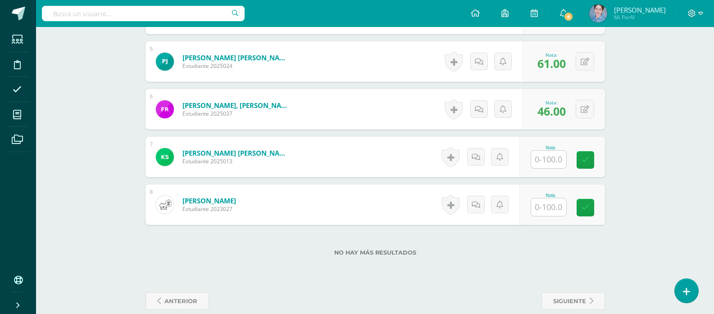
click at [554, 158] on input "text" at bounding box center [548, 160] width 35 height 18
type input "74"
click at [591, 156] on icon at bounding box center [591, 160] width 8 height 8
click at [553, 210] on input "text" at bounding box center [554, 208] width 36 height 18
type input "88"
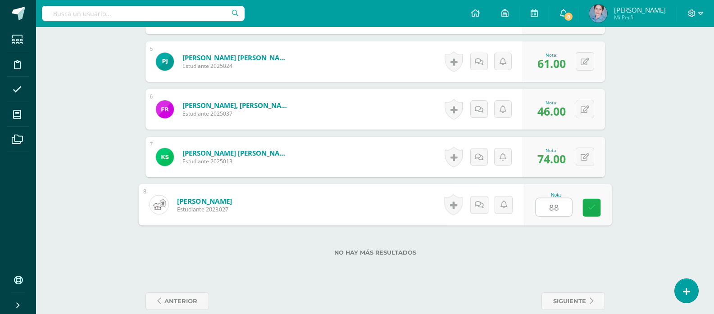
click at [589, 208] on icon at bounding box center [591, 208] width 8 height 8
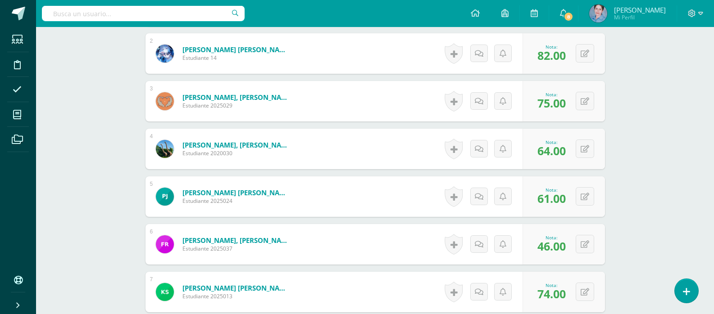
scroll to position [21, 0]
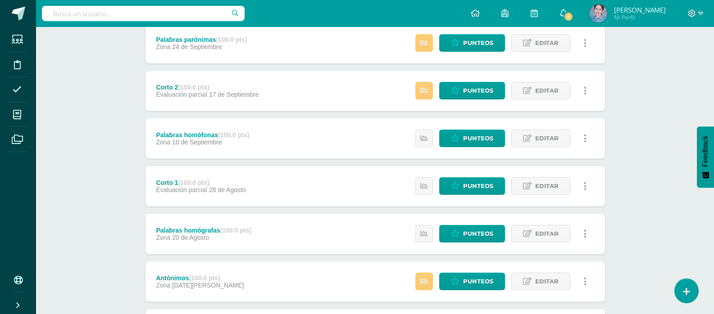
scroll to position [363, 0]
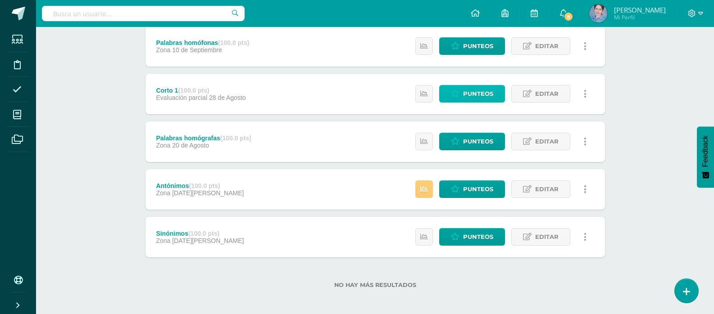
click at [477, 93] on span "Punteos" at bounding box center [478, 94] width 30 height 17
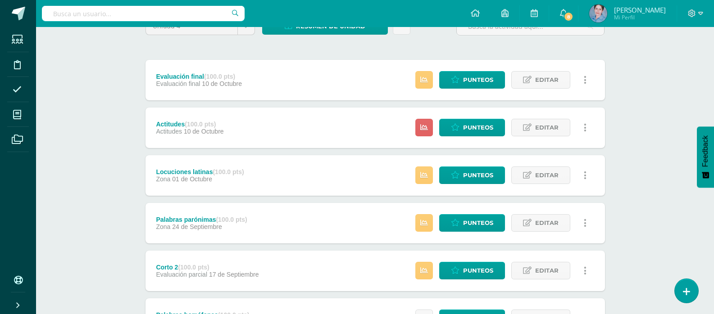
scroll to position [180, 0]
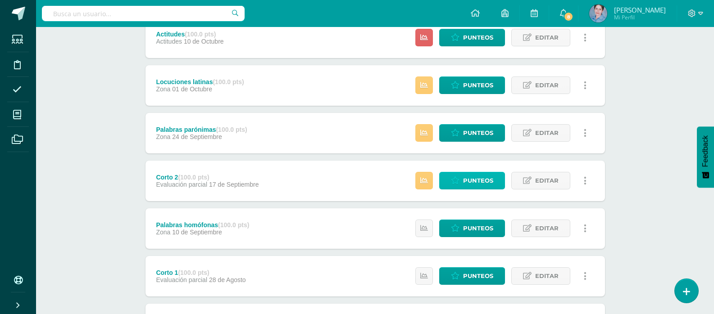
click at [466, 180] on span "Punteos" at bounding box center [478, 181] width 30 height 17
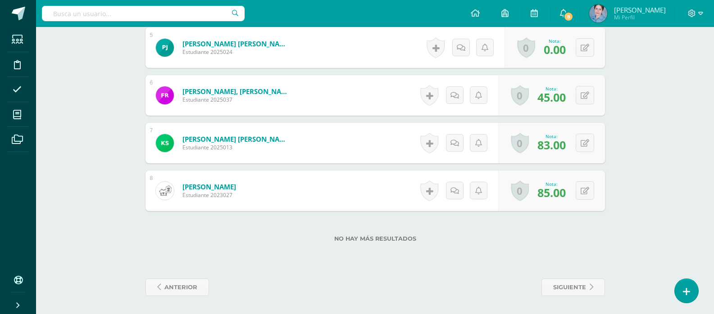
scroll to position [350, 0]
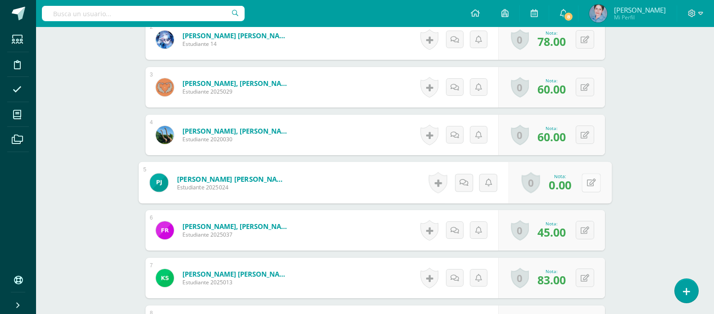
click at [588, 182] on icon at bounding box center [590, 183] width 9 height 8
type input "61"
click at [568, 183] on icon at bounding box center [567, 186] width 8 height 8
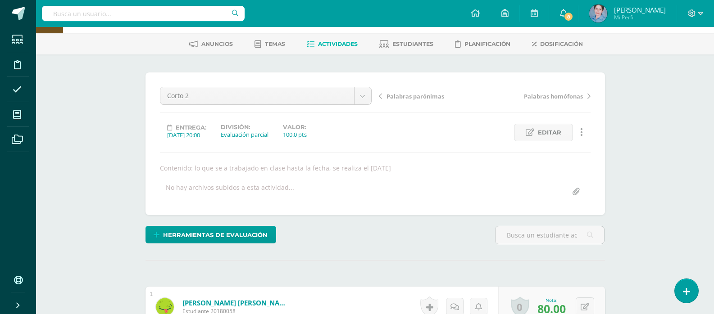
scroll to position [0, 0]
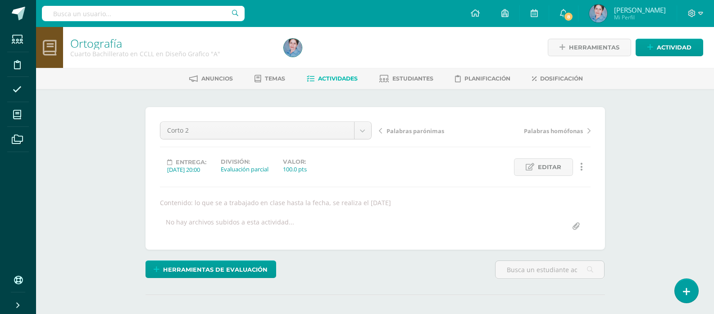
click at [307, 77] on icon at bounding box center [311, 79] width 8 height 8
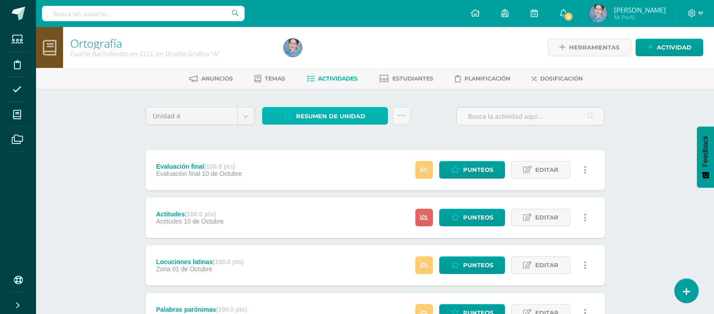
click at [289, 115] on icon at bounding box center [289, 117] width 8 height 8
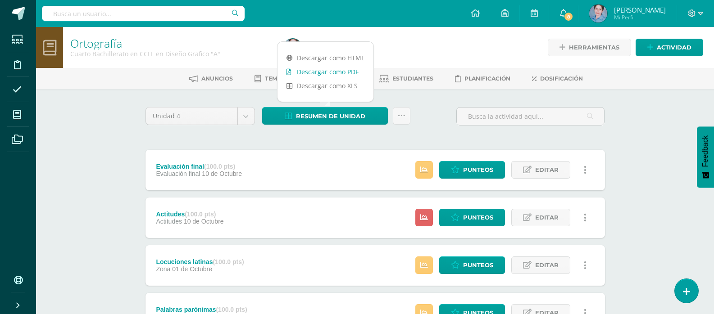
click at [289, 70] on icon at bounding box center [288, 72] width 5 height 6
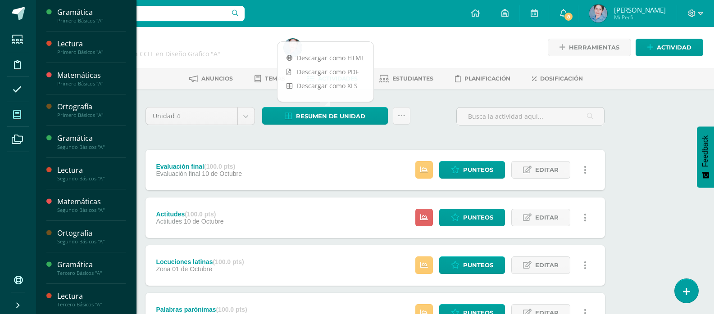
click at [15, 114] on icon at bounding box center [17, 114] width 8 height 9
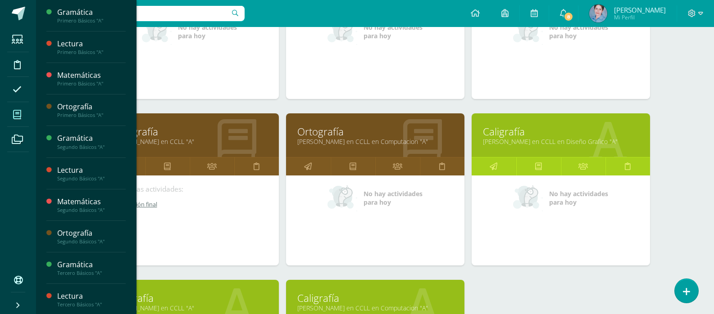
scroll to position [1631, 0]
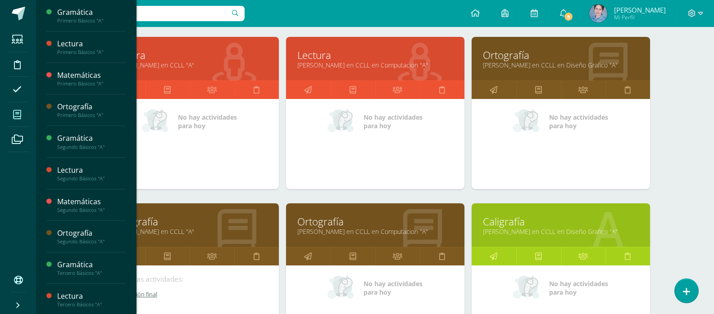
click at [152, 229] on link "[PERSON_NAME] en CCLL "A"" at bounding box center [190, 231] width 156 height 9
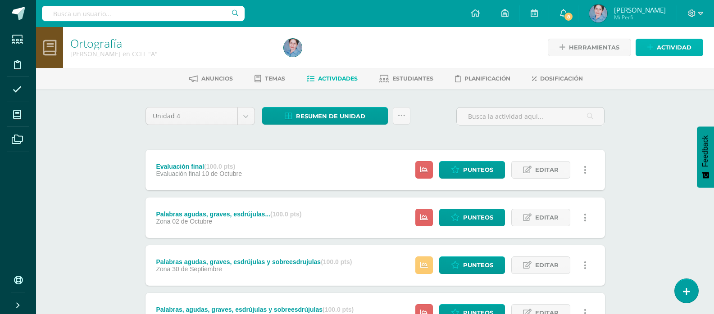
click at [660, 45] on span "Actividad" at bounding box center [674, 47] width 35 height 17
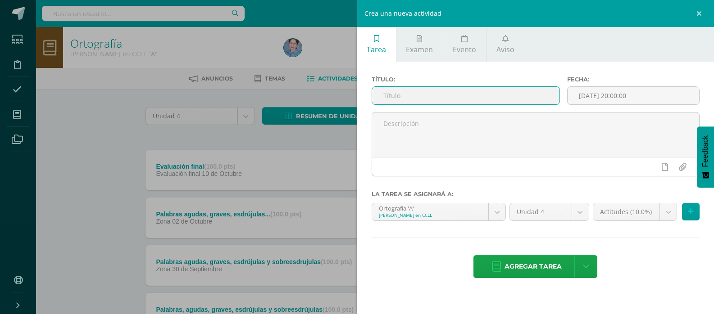
click at [403, 94] on input "text" at bounding box center [465, 96] width 187 height 18
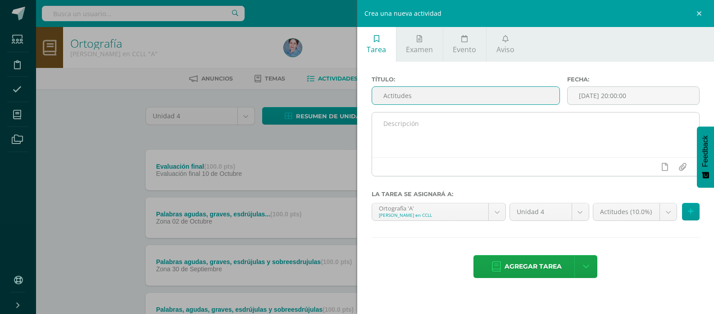
type input "Actitudes"
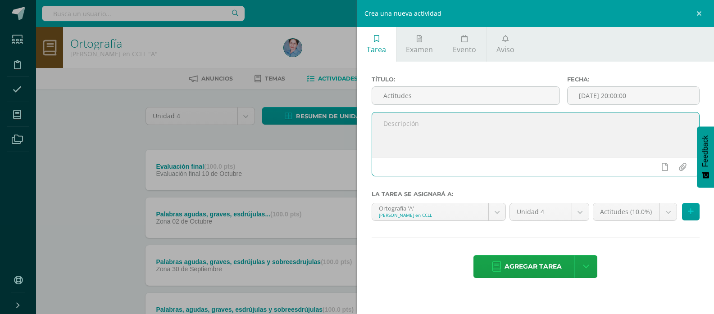
click at [384, 125] on textarea at bounding box center [535, 135] width 327 height 45
type textarea "10/10/25"
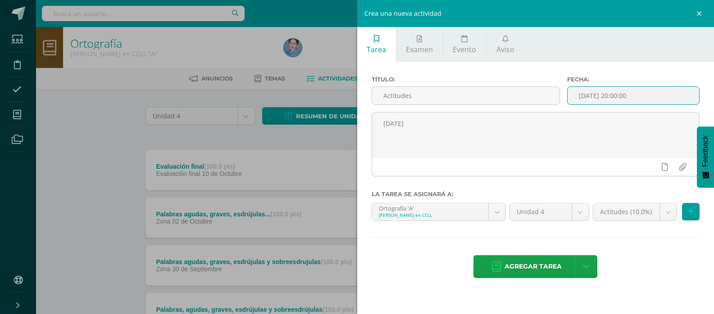
click at [610, 92] on input "[DATE] 20:00:00" at bounding box center [634, 96] width 132 height 18
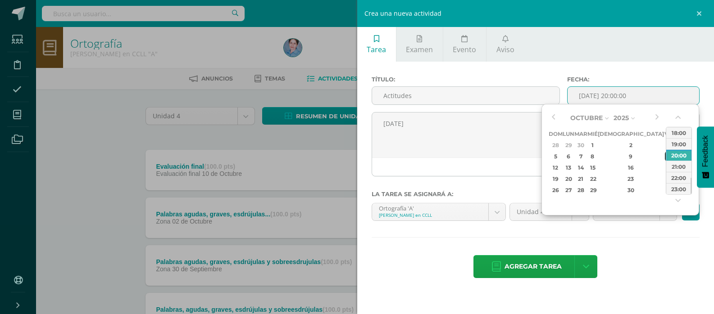
click at [665, 155] on div "10" at bounding box center [669, 156] width 8 height 10
type input "2025-10-10 20:00"
drag, startPoint x: 610, startPoint y: 277, endPoint x: 607, endPoint y: 259, distance: 18.7
click at [609, 270] on div "Agregar tarea Agregar tarea y ocultar" at bounding box center [536, 267] width 328 height 25
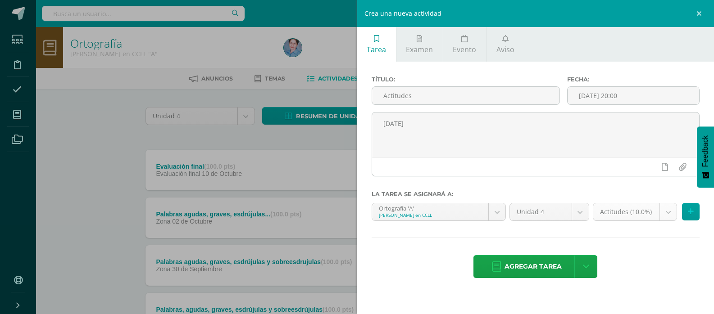
click at [614, 214] on body "Estudiantes Disciplina Asistencia Mis cursos Archivos Soporte Ayuda Reportar un…" at bounding box center [357, 268] width 714 height 537
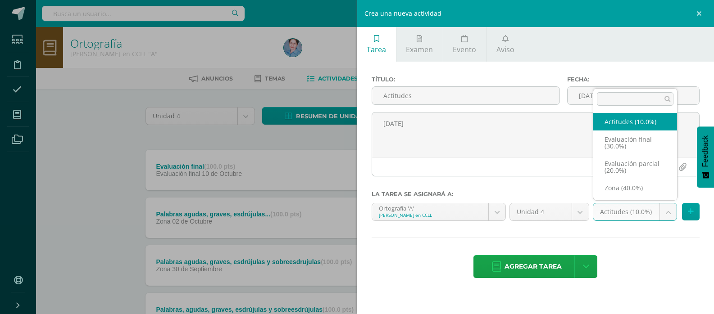
select select "172157"
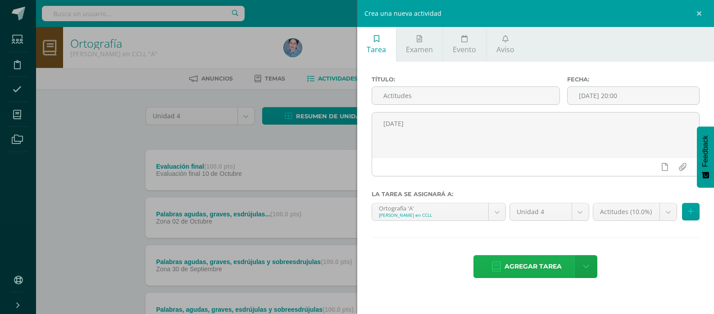
click at [493, 267] on icon at bounding box center [496, 267] width 9 height 10
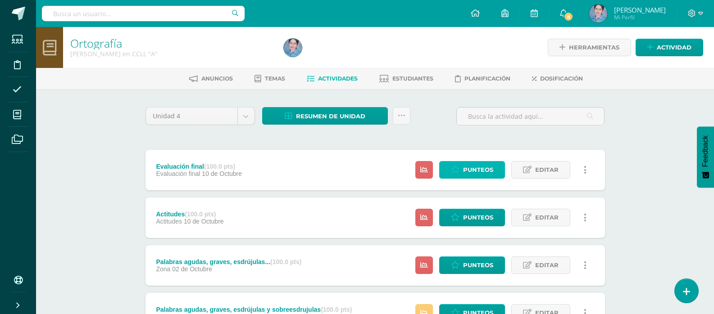
click at [474, 169] on span "Punteos" at bounding box center [478, 170] width 30 height 17
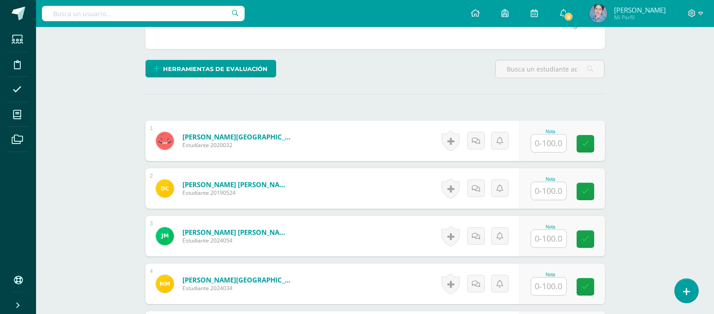
scroll to position [246, 0]
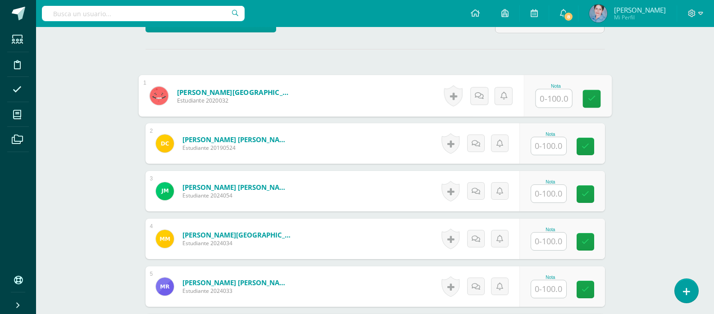
click at [554, 95] on input "text" at bounding box center [554, 99] width 36 height 18
drag, startPoint x: 597, startPoint y: 93, endPoint x: 566, endPoint y: 125, distance: 44.6
click at [578, 114] on div "Nota 64" at bounding box center [567, 96] width 88 height 42
type input "64"
click at [546, 148] on input "text" at bounding box center [548, 146] width 35 height 18
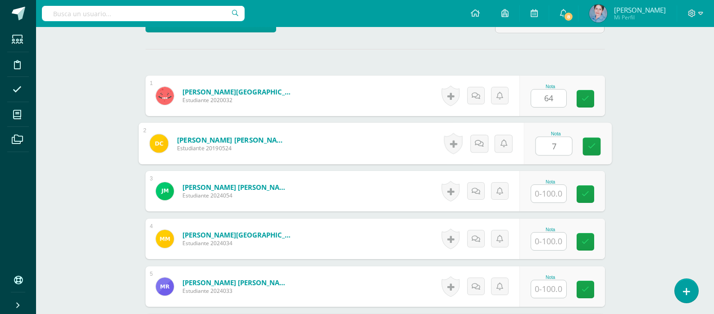
type input "79"
click at [588, 144] on icon at bounding box center [591, 147] width 8 height 8
click at [589, 97] on link at bounding box center [586, 99] width 18 height 18
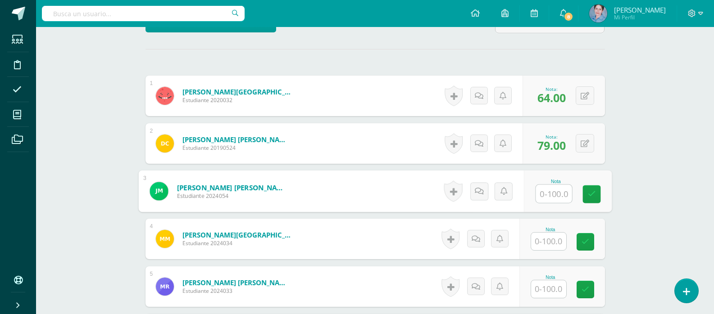
click at [549, 198] on input "text" at bounding box center [554, 194] width 36 height 18
type input "69"
click at [589, 186] on link at bounding box center [591, 195] width 18 height 18
click at [549, 244] on input "text" at bounding box center [548, 242] width 35 height 18
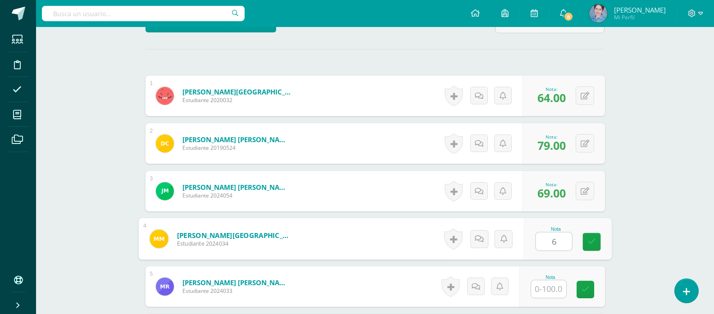
type input "60"
click at [591, 240] on icon at bounding box center [591, 242] width 8 height 8
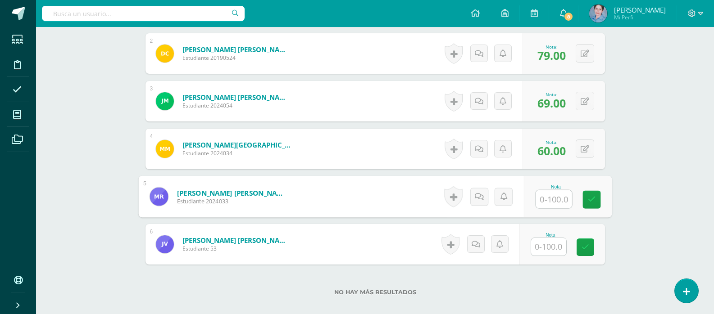
click at [554, 198] on input "text" at bounding box center [554, 200] width 36 height 18
type input "60"
click at [591, 197] on icon at bounding box center [591, 200] width 8 height 8
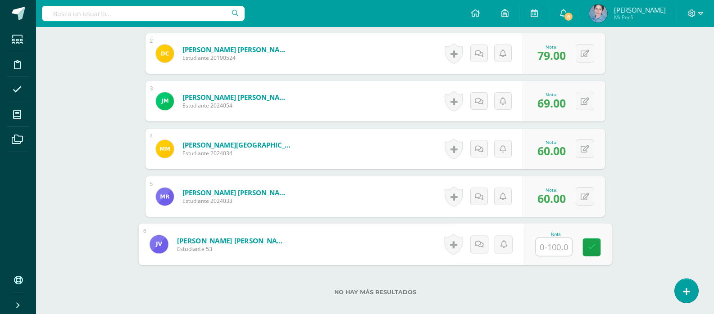
click at [551, 248] on input "text" at bounding box center [554, 247] width 36 height 18
type input "74"
click at [594, 246] on icon at bounding box center [591, 248] width 8 height 8
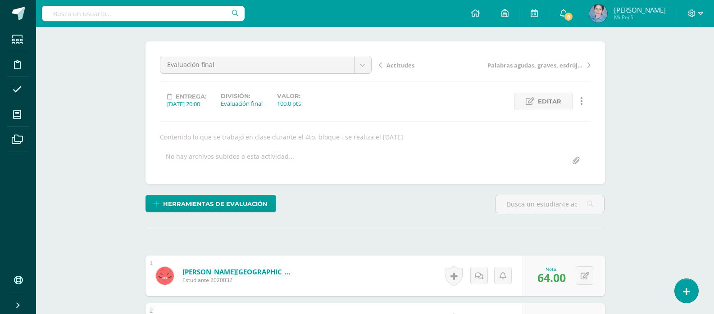
scroll to position [0, 0]
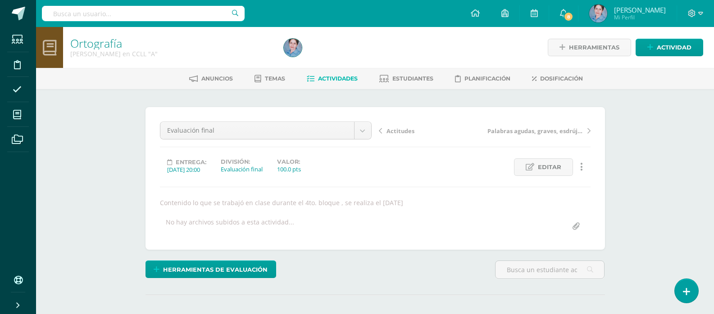
click at [310, 78] on icon at bounding box center [311, 79] width 8 height 8
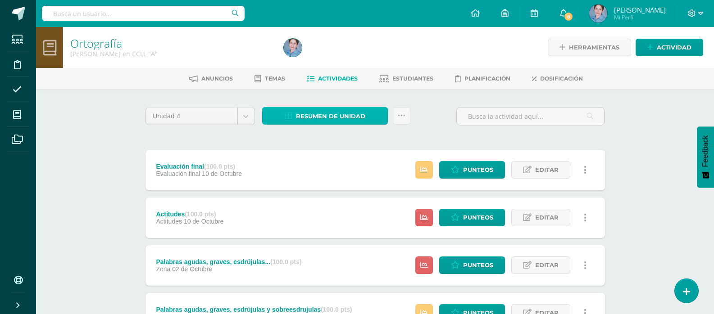
click at [288, 115] on icon at bounding box center [289, 117] width 8 height 8
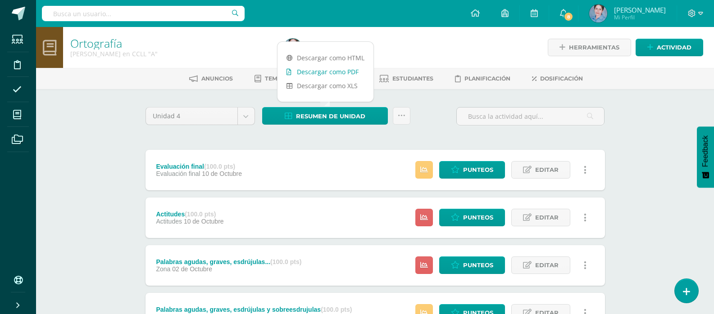
click at [289, 71] on icon at bounding box center [288, 72] width 5 height 6
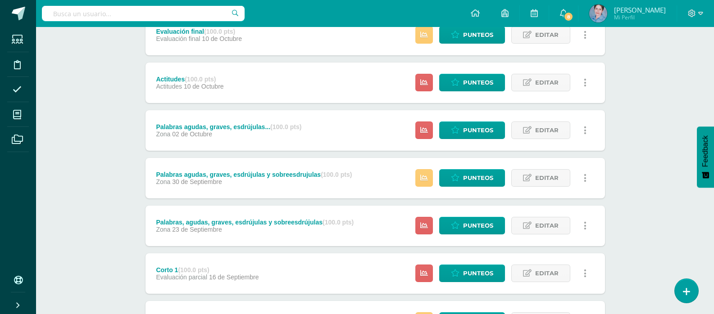
scroll to position [180, 0]
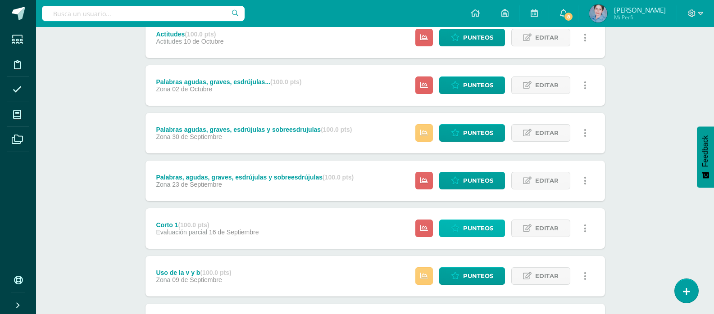
click at [481, 227] on span "Punteos" at bounding box center [478, 228] width 30 height 17
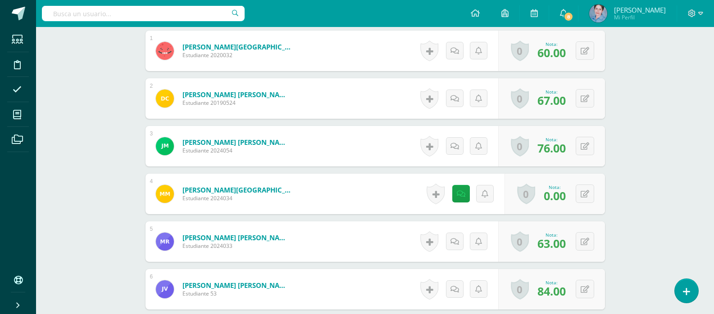
scroll to position [336, 0]
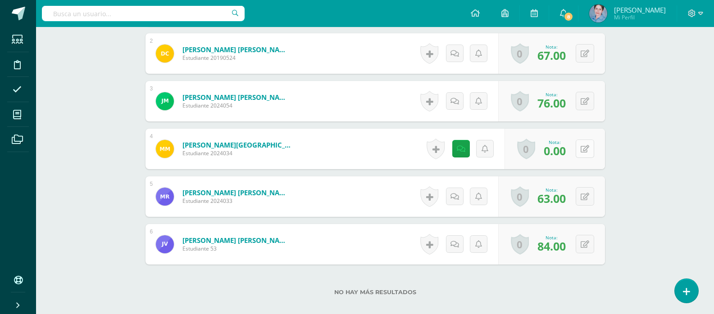
click at [585, 148] on button at bounding box center [585, 149] width 18 height 18
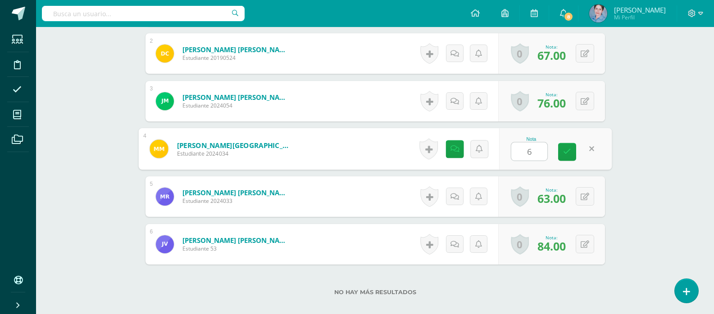
type input "60"
click at [566, 151] on icon at bounding box center [567, 152] width 8 height 8
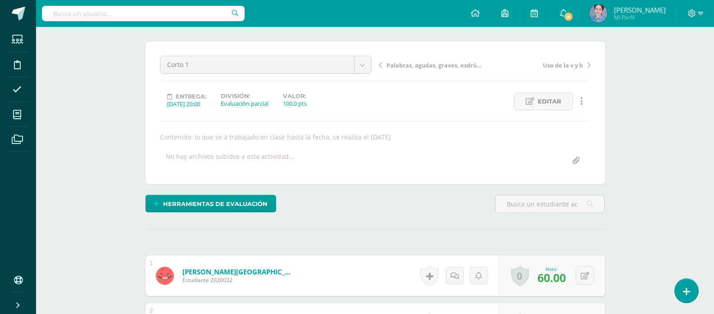
scroll to position [0, 0]
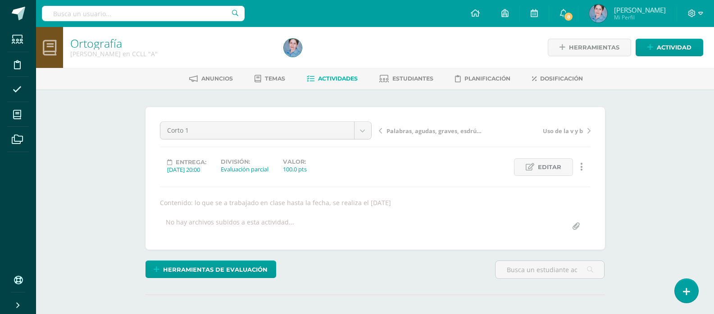
click at [307, 77] on icon at bounding box center [311, 79] width 8 height 8
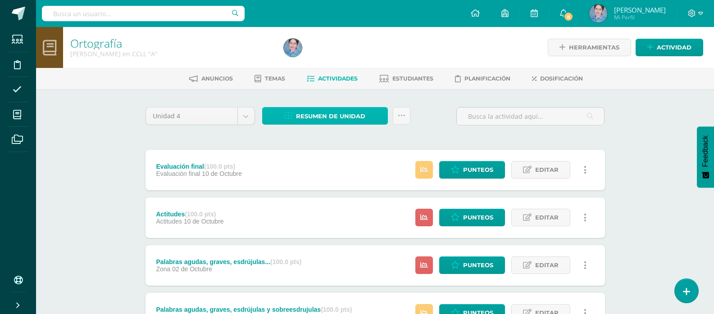
click at [292, 114] on icon at bounding box center [289, 117] width 8 height 8
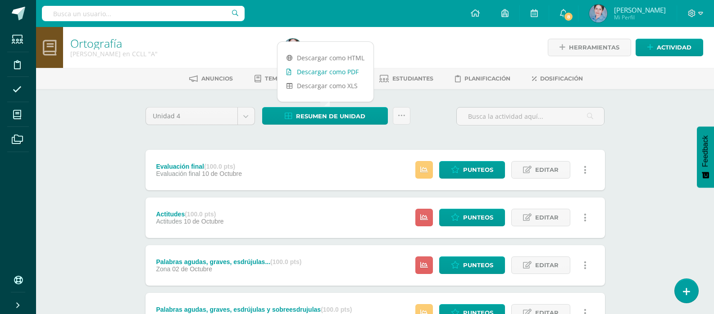
click at [287, 71] on icon at bounding box center [288, 72] width 5 height 6
